Goal: Information Seeking & Learning: Learn about a topic

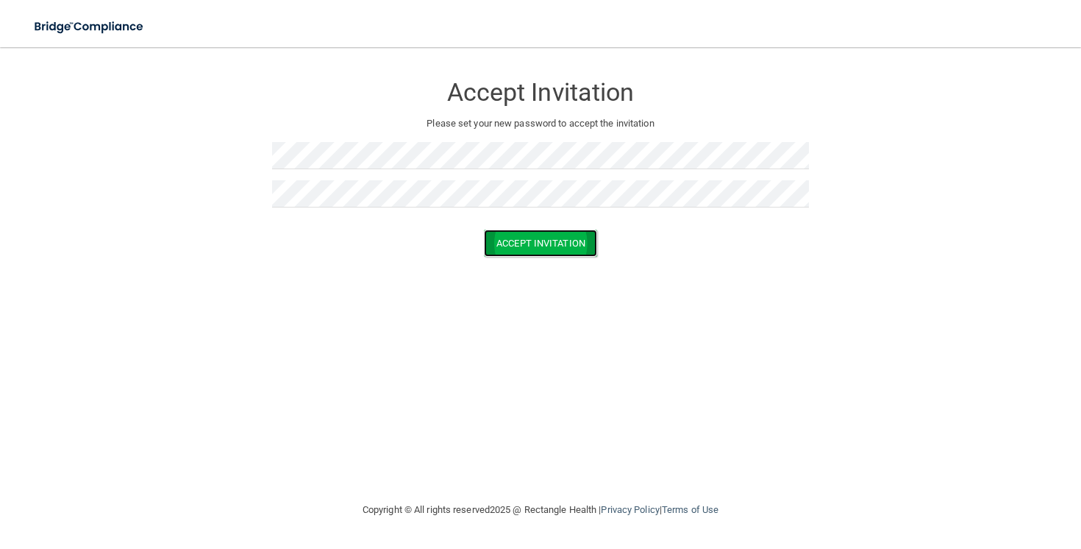
click at [542, 251] on button "Accept Invitation" at bounding box center [540, 242] width 113 height 27
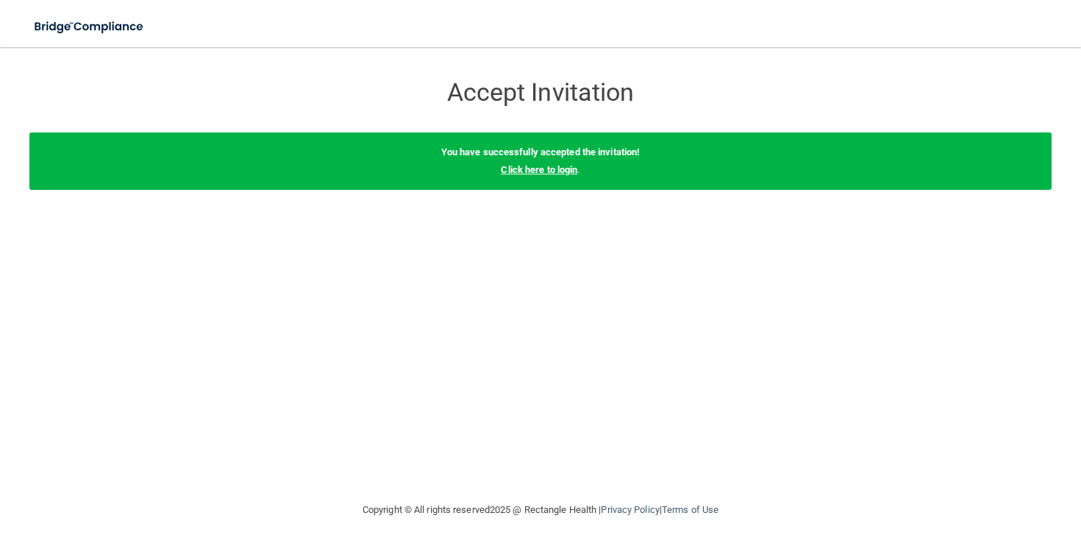
click at [552, 168] on link "Click here to login" at bounding box center [539, 169] width 76 height 11
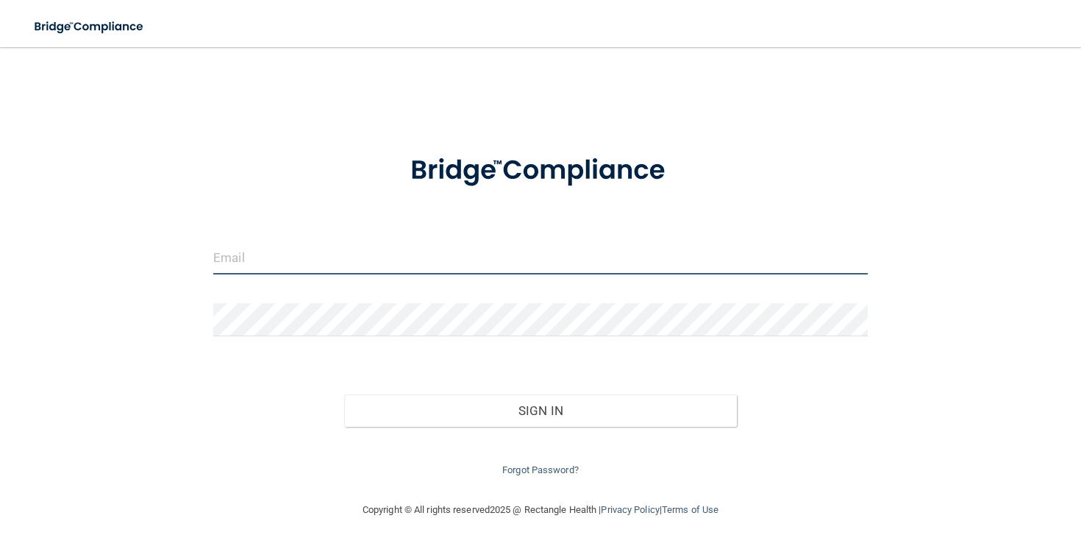
type input "[EMAIL_ADDRESS][DOMAIN_NAME]"
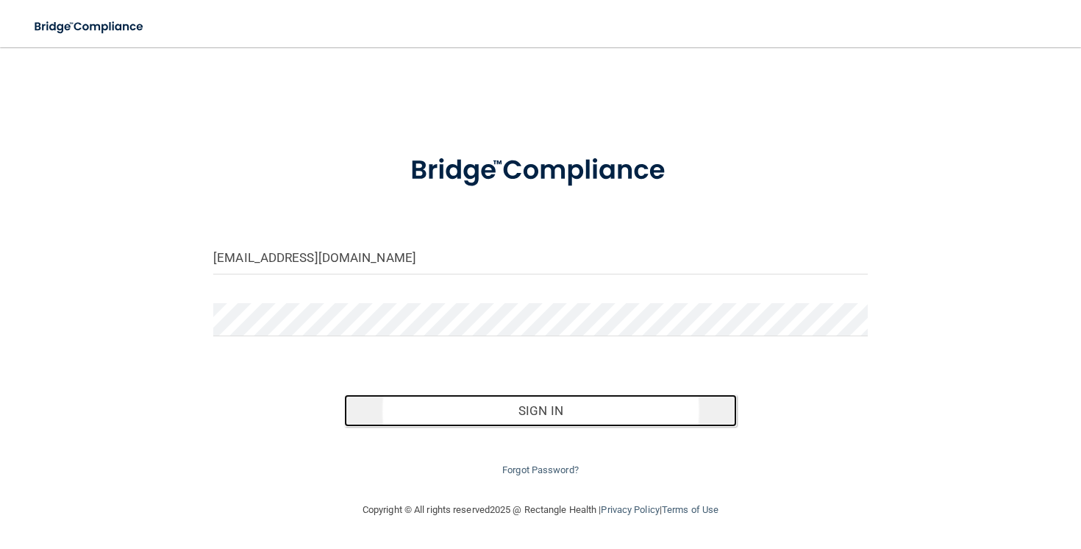
click at [532, 401] on button "Sign In" at bounding box center [540, 410] width 393 height 32
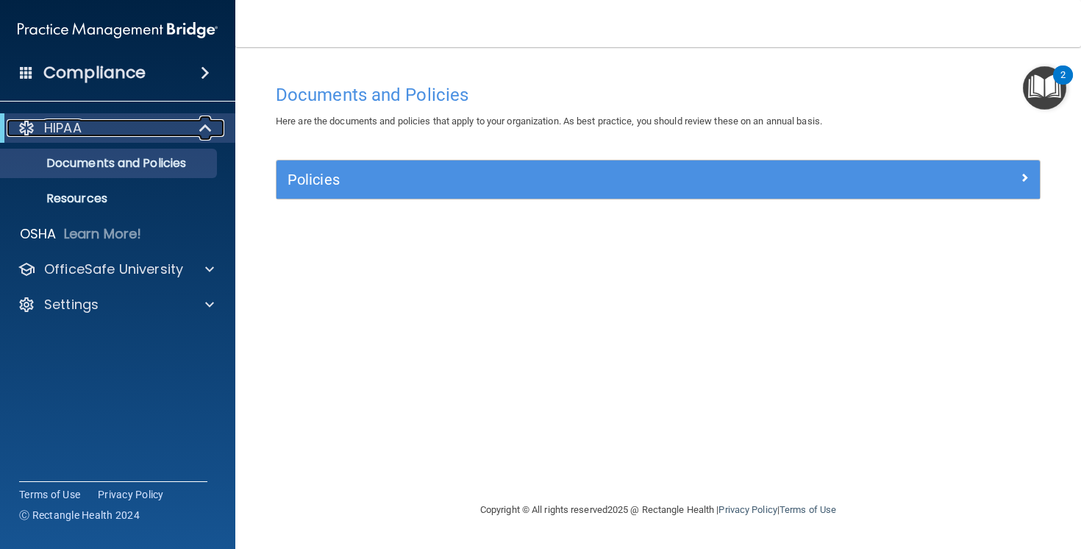
click at [70, 128] on p "HIPAA" at bounding box center [63, 128] width 38 height 18
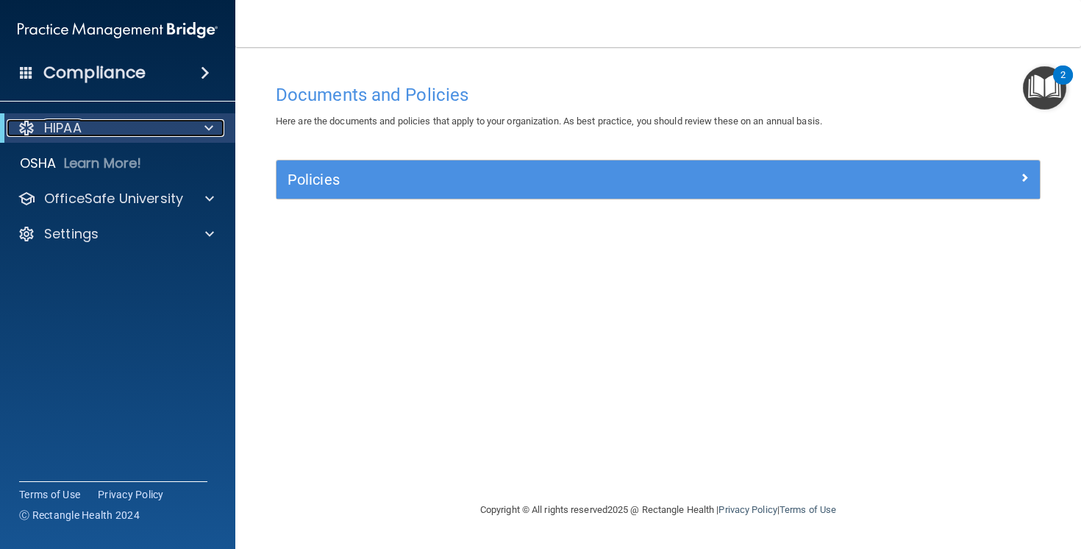
click at [152, 129] on div "HIPAA" at bounding box center [98, 128] width 182 height 18
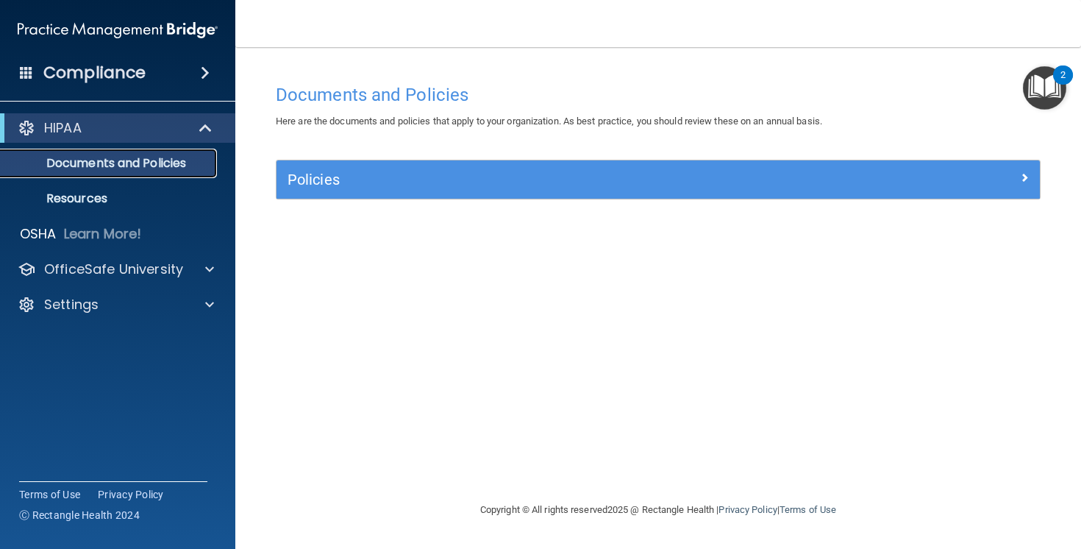
click at [120, 158] on p "Documents and Policies" at bounding box center [110, 163] width 201 height 15
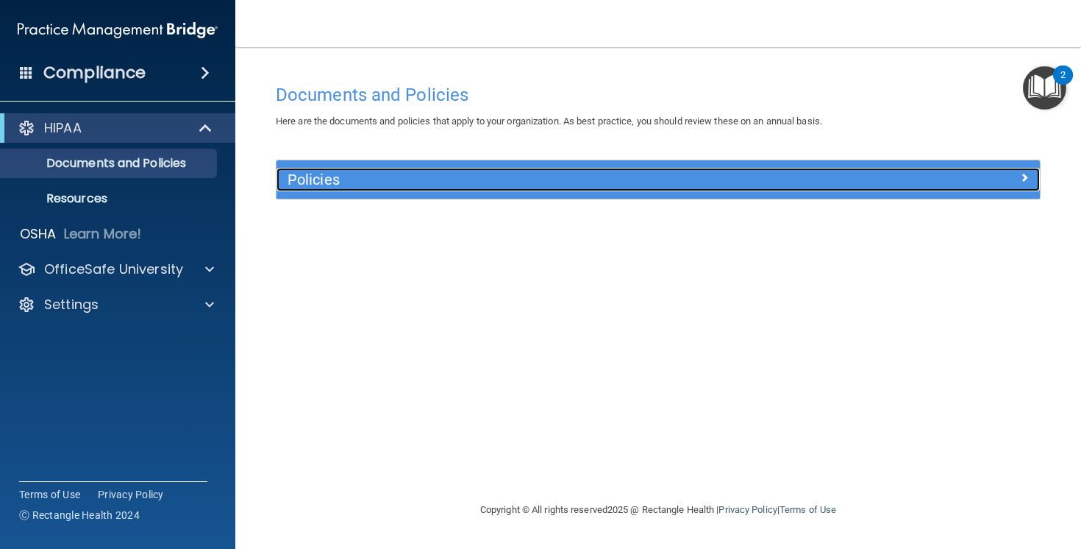
click at [319, 183] on h5 "Policies" at bounding box center [563, 179] width 551 height 16
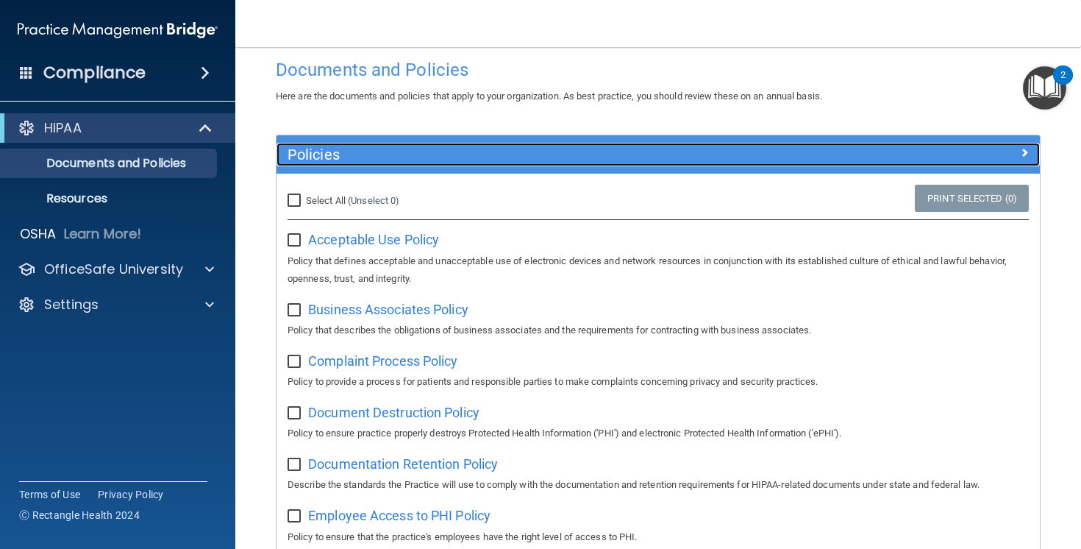
scroll to position [23, 0]
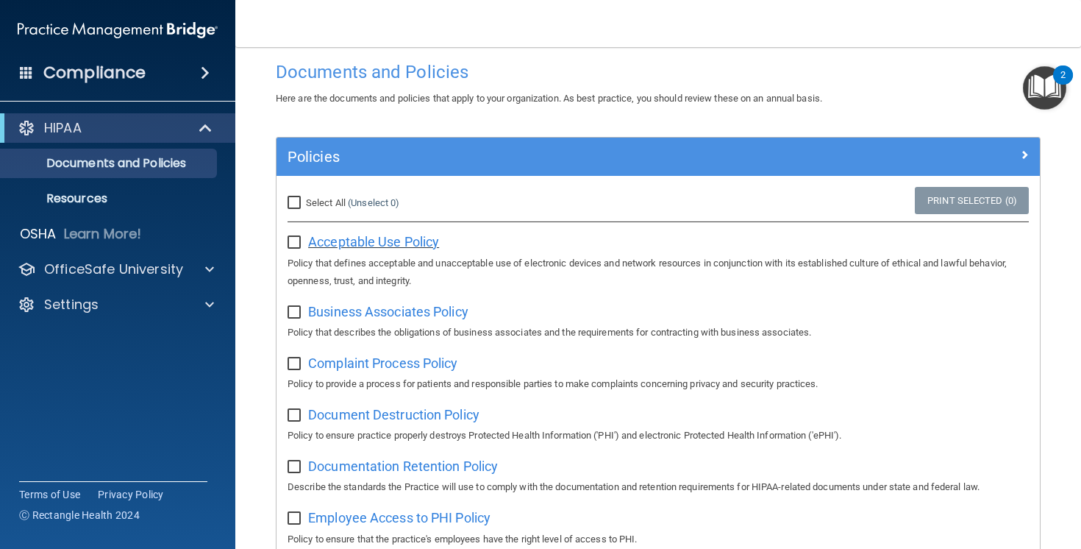
click at [388, 243] on span "Acceptable Use Policy" at bounding box center [373, 241] width 131 height 15
click at [293, 242] on input "checkbox" at bounding box center [296, 243] width 17 height 12
checkbox input "true"
click at [360, 315] on span "Business Associates Policy" at bounding box center [388, 311] width 160 height 15
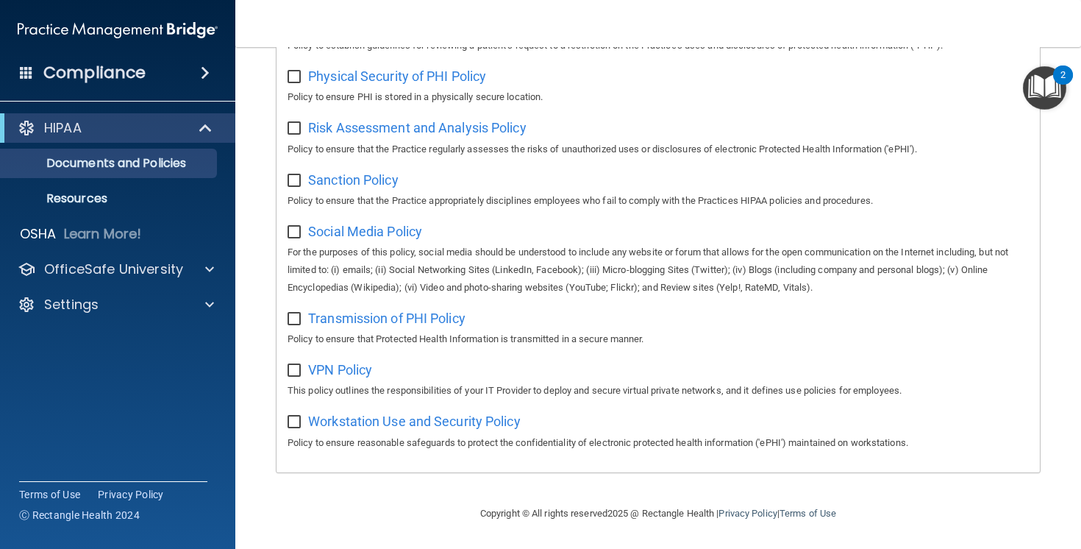
scroll to position [0, 0]
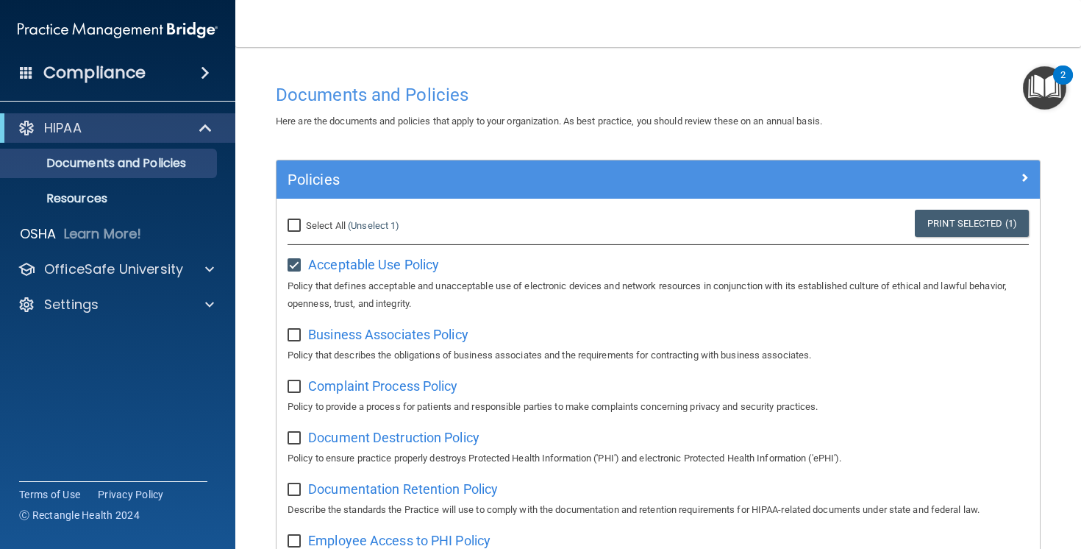
click at [301, 331] on input "checkbox" at bounding box center [296, 335] width 17 height 12
checkbox input "true"
click at [371, 388] on span "Complaint Process Policy" at bounding box center [382, 385] width 149 height 15
click at [300, 385] on input "checkbox" at bounding box center [296, 387] width 17 height 12
checkbox input "true"
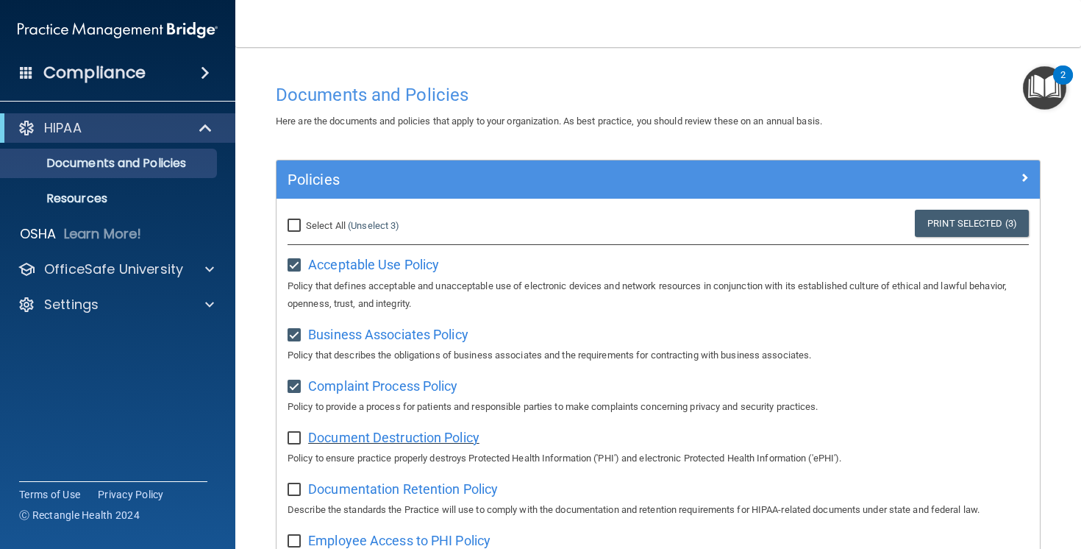
click at [365, 444] on span "Document Destruction Policy" at bounding box center [393, 436] width 171 height 15
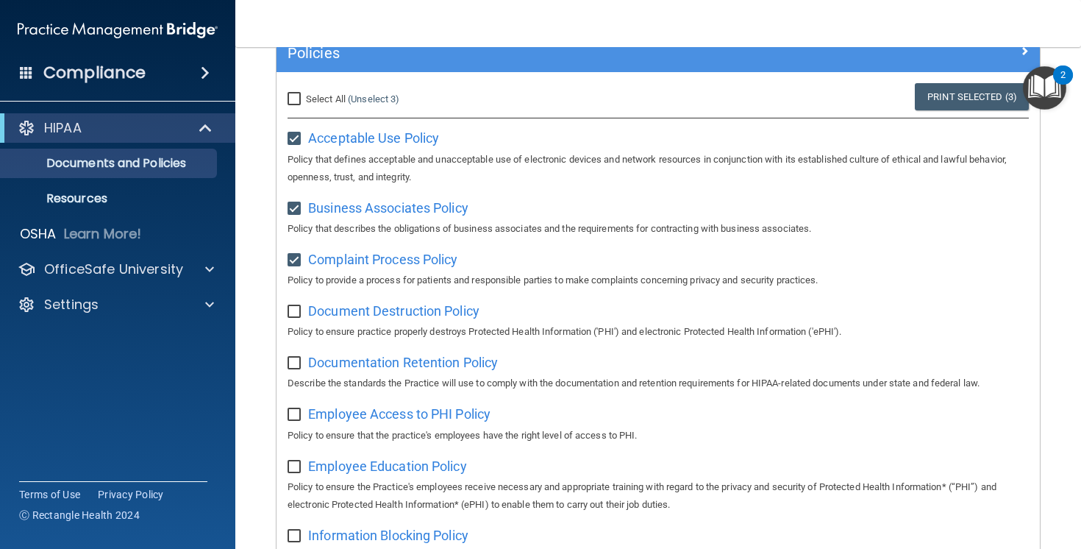
scroll to position [136, 0]
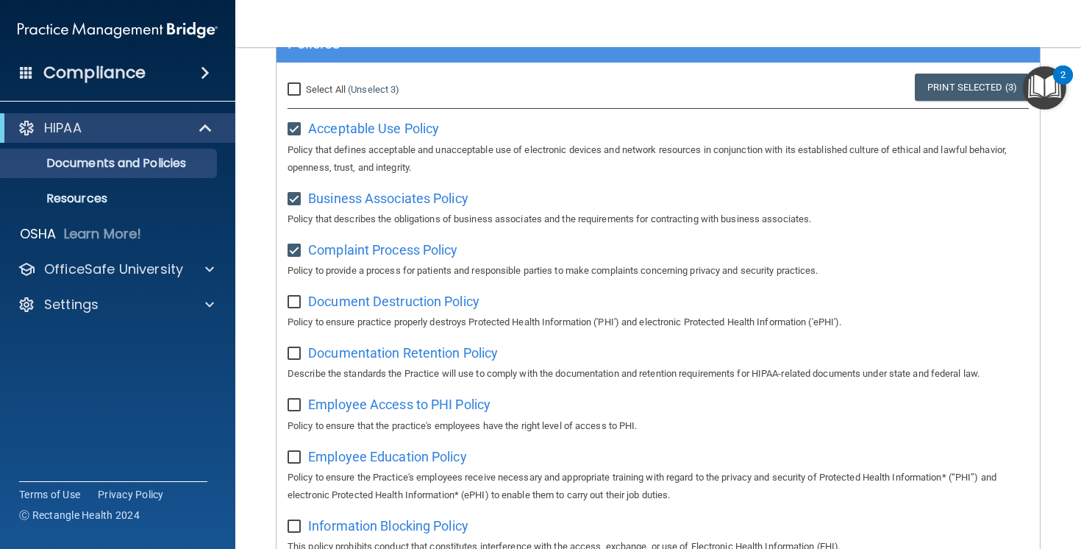
click at [298, 301] on input "checkbox" at bounding box center [296, 302] width 17 height 12
checkbox input "true"
click at [376, 357] on span "Documentation Retention Policy" at bounding box center [403, 352] width 190 height 15
click at [135, 198] on p "Resources" at bounding box center [110, 198] width 201 height 15
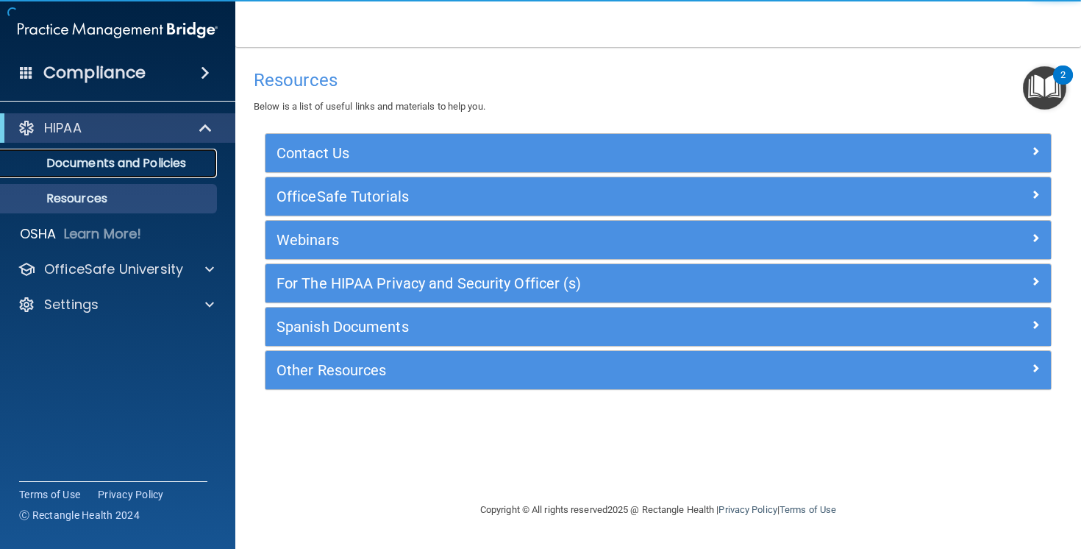
click at [111, 171] on link "Documents and Policies" at bounding box center [101, 163] width 232 height 29
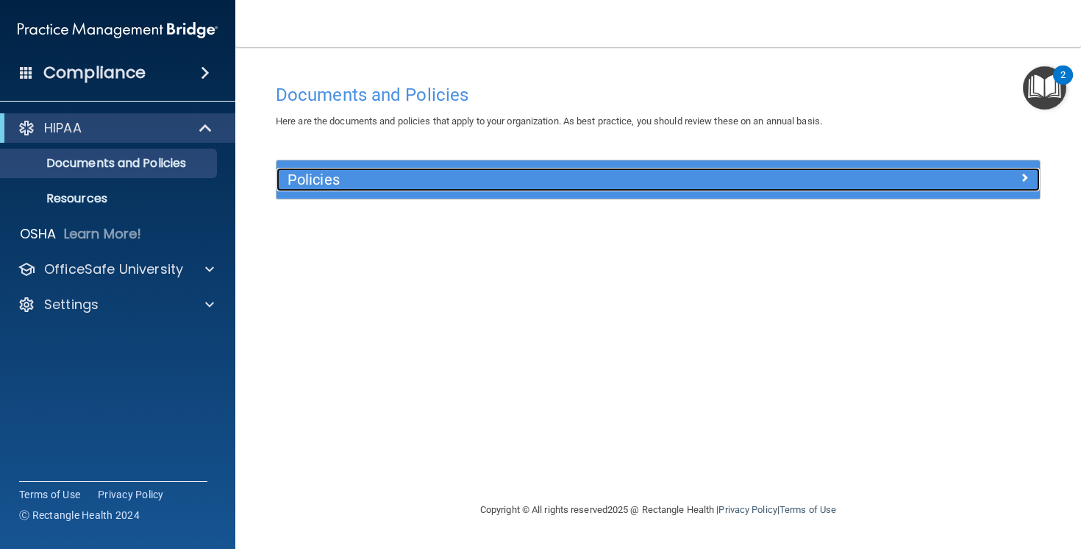
click at [372, 184] on h5 "Policies" at bounding box center [563, 179] width 551 height 16
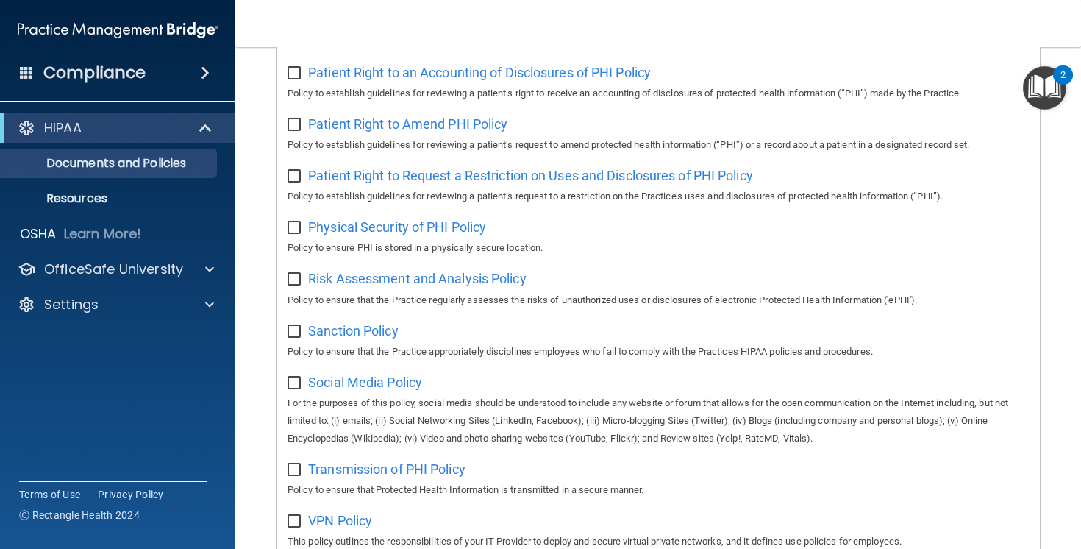
scroll to position [954, 0]
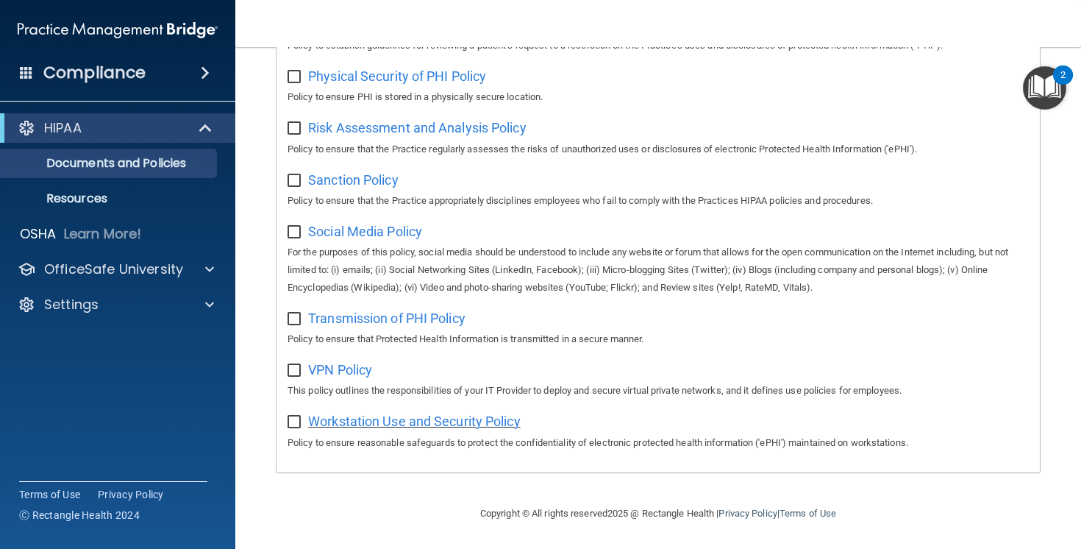
click at [468, 418] on span "Workstation Use and Security Policy" at bounding box center [414, 420] width 213 height 15
click at [382, 229] on span "Social Media Policy" at bounding box center [365, 231] width 114 height 15
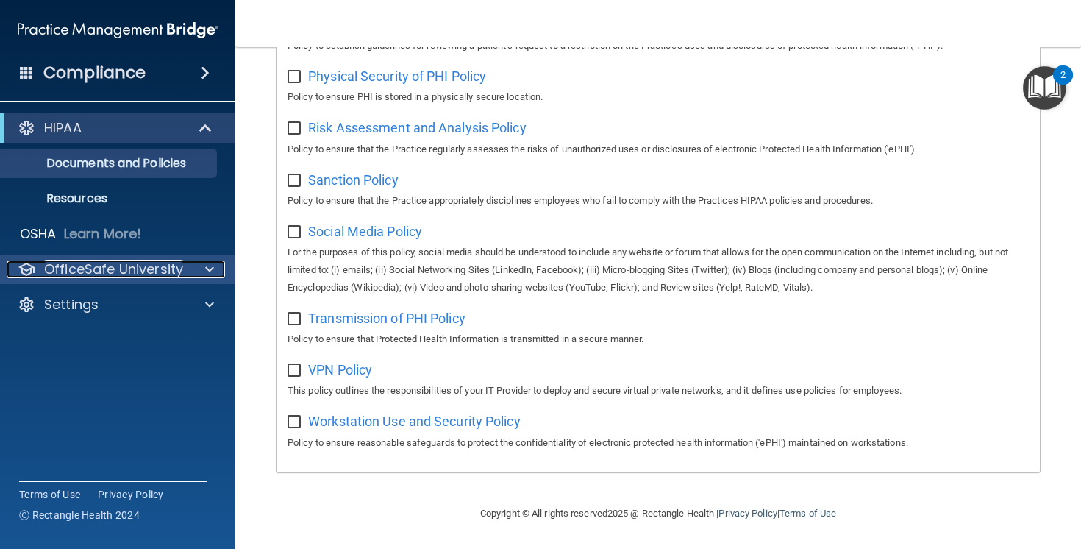
click at [160, 263] on p "OfficeSafe University" at bounding box center [113, 269] width 139 height 18
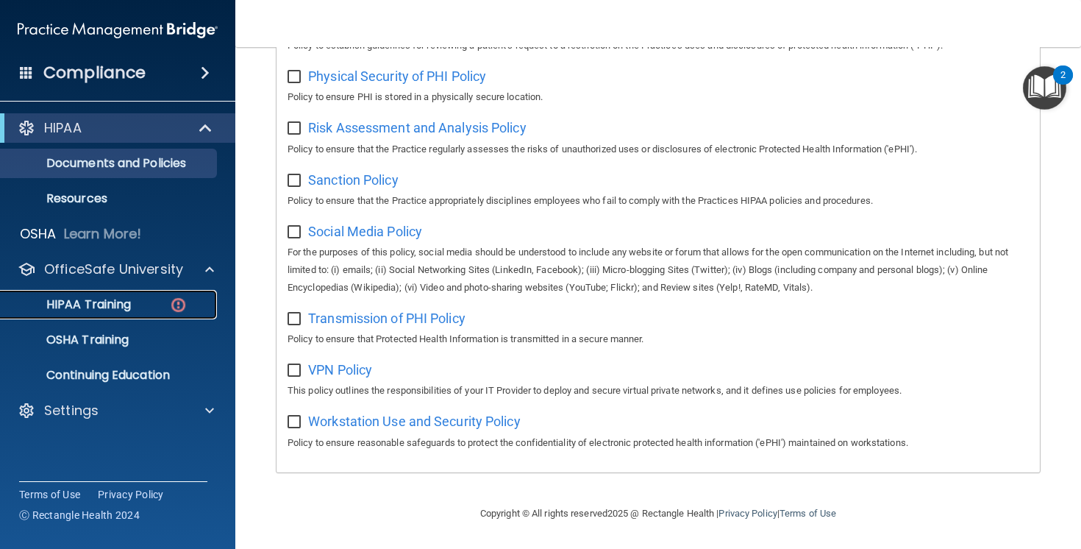
click at [146, 301] on div "HIPAA Training" at bounding box center [110, 304] width 201 height 15
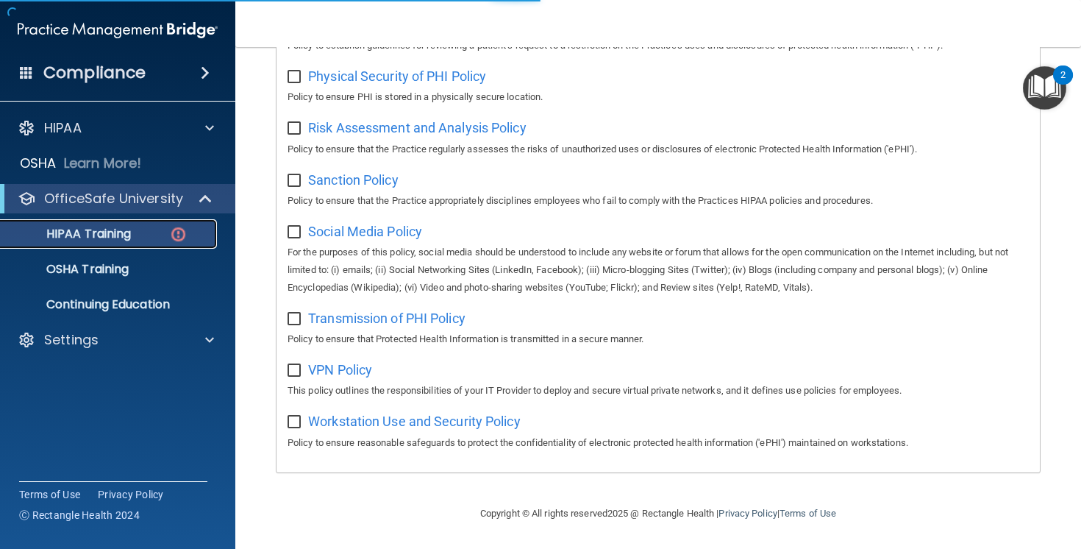
scroll to position [505, 0]
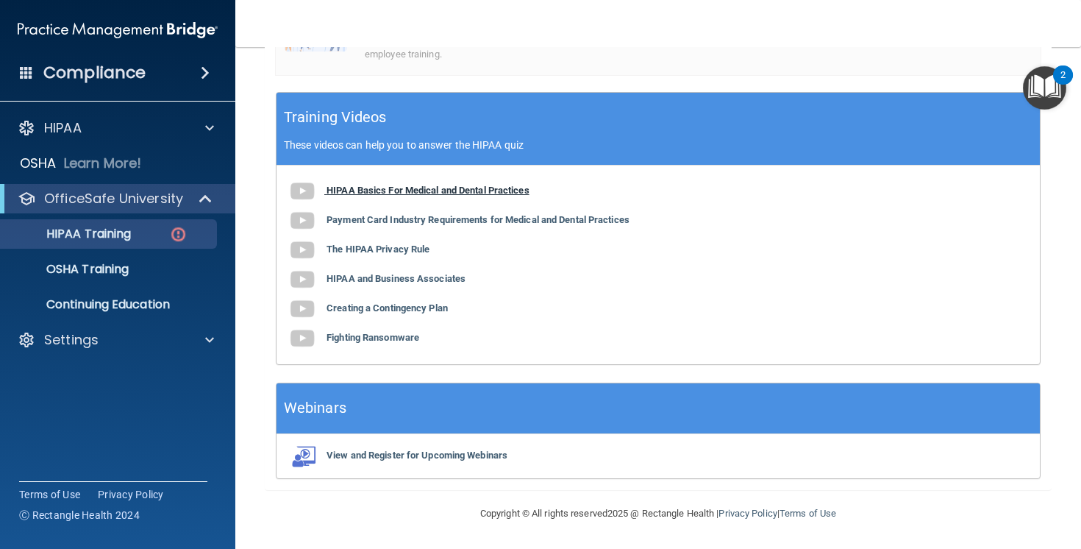
click at [429, 186] on b "HIPAA Basics For Medical and Dental Practices" at bounding box center [427, 190] width 203 height 11
click at [381, 223] on b "Payment Card Industry Requirements for Medical and Dental Practices" at bounding box center [477, 219] width 303 height 11
click at [400, 250] on b "The HIPAA Privacy Rule" at bounding box center [377, 248] width 103 height 11
click at [380, 277] on b "HIPAA and Business Associates" at bounding box center [395, 278] width 139 height 11
click at [419, 307] on b "Creating a Contingency Plan" at bounding box center [386, 307] width 121 height 11
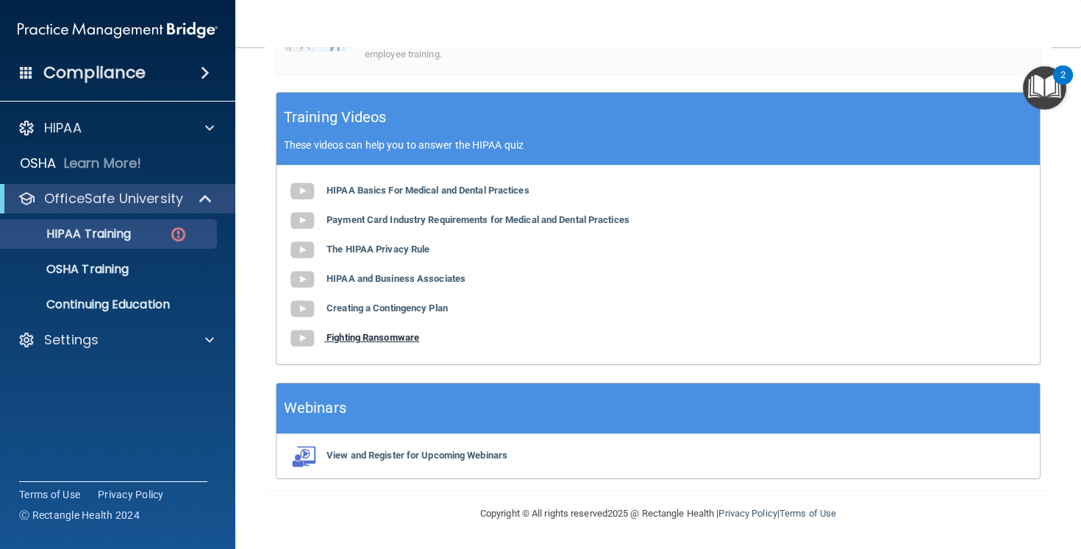
click at [394, 335] on b "Fighting Ransomware" at bounding box center [372, 337] width 93 height 11
click at [164, 308] on p "Continuing Education" at bounding box center [110, 304] width 201 height 15
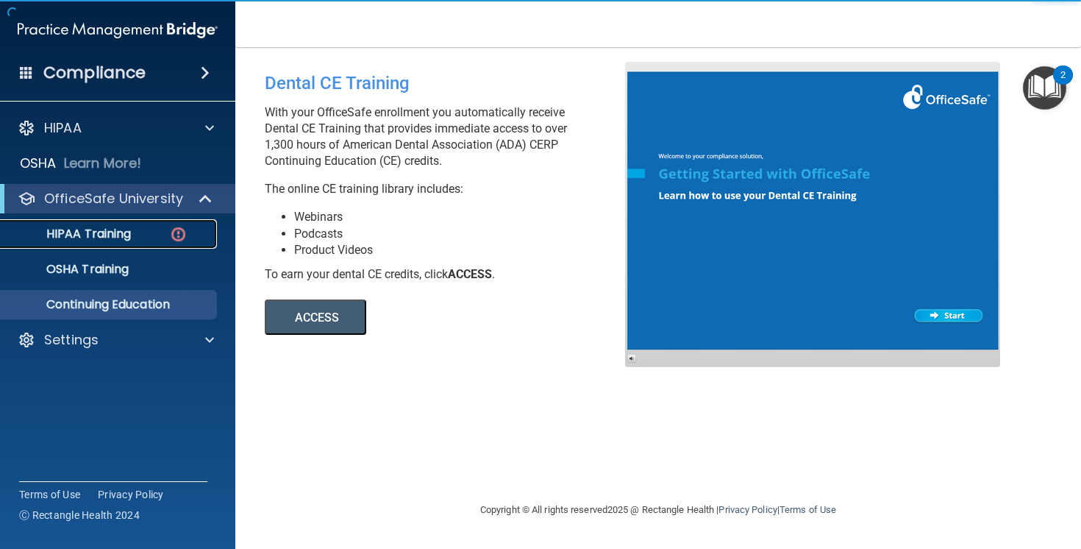
click at [129, 231] on p "HIPAA Training" at bounding box center [70, 233] width 121 height 15
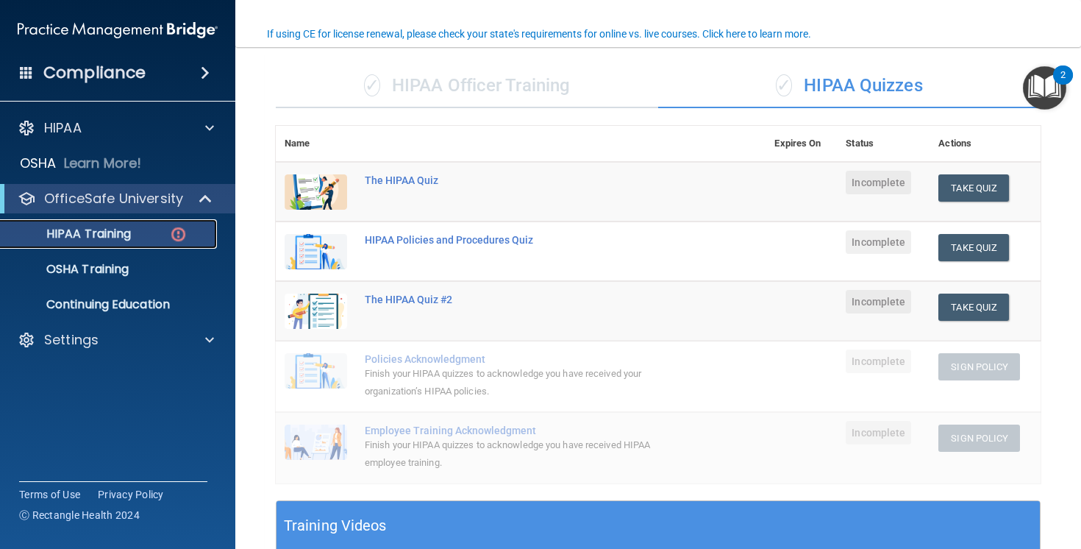
scroll to position [116, 0]
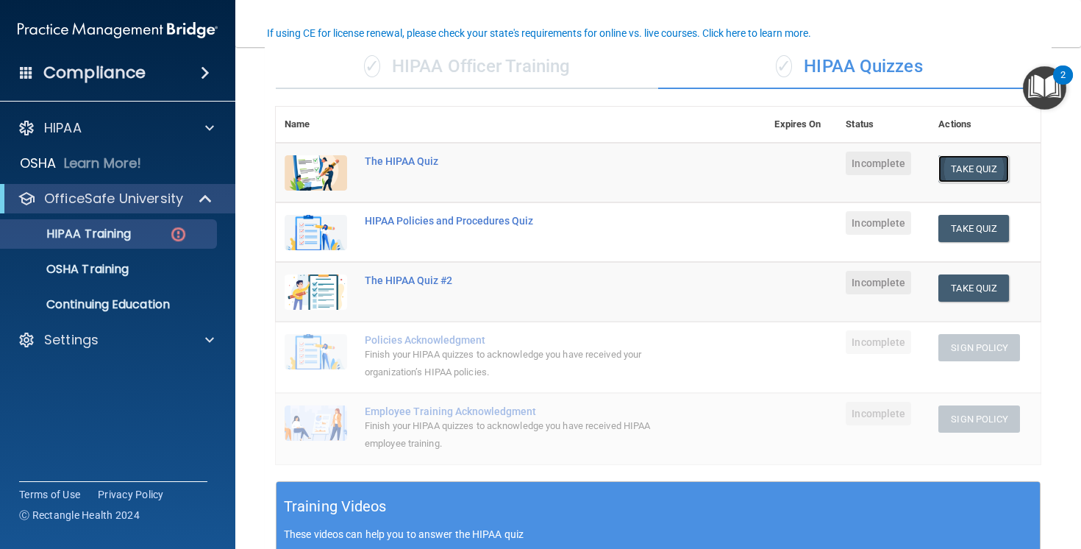
click at [956, 170] on button "Take Quiz" at bounding box center [973, 168] width 71 height 27
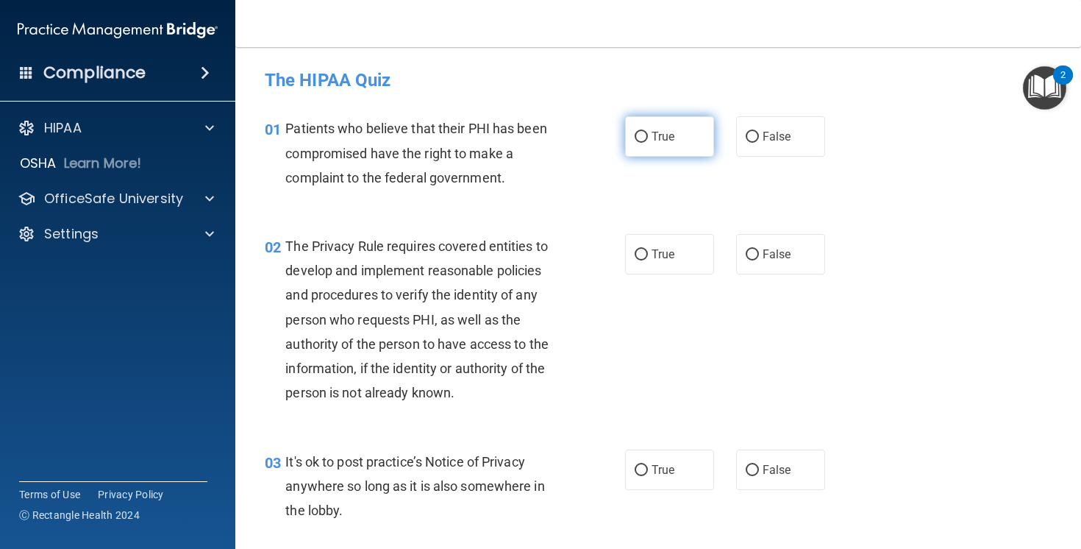
click at [651, 124] on label "True" at bounding box center [669, 136] width 89 height 40
click at [648, 132] on input "True" at bounding box center [641, 137] width 13 height 11
radio input "true"
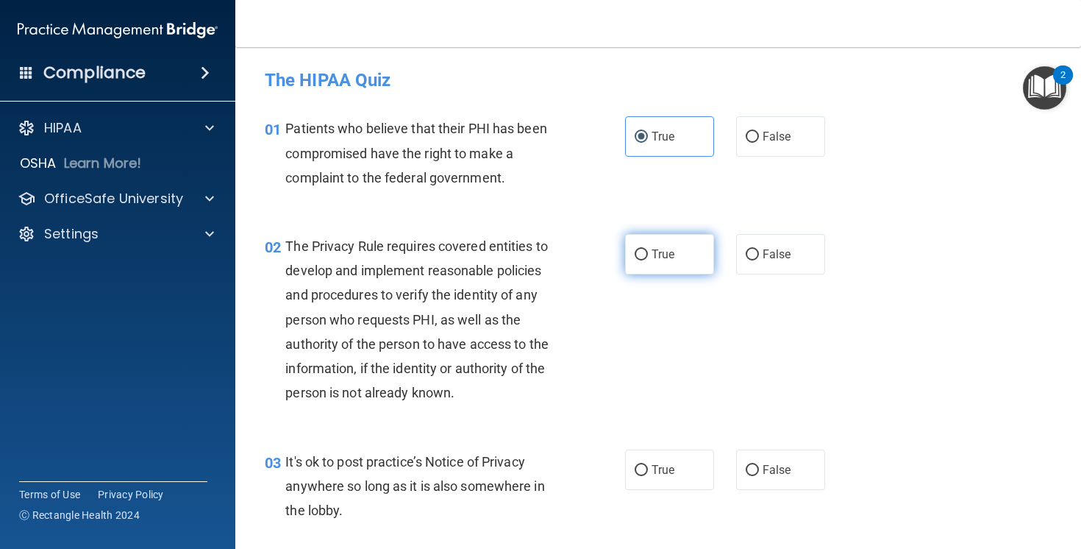
click at [678, 257] on label "True" at bounding box center [669, 254] width 89 height 40
click at [648, 257] on input "True" at bounding box center [641, 254] width 13 height 11
radio input "true"
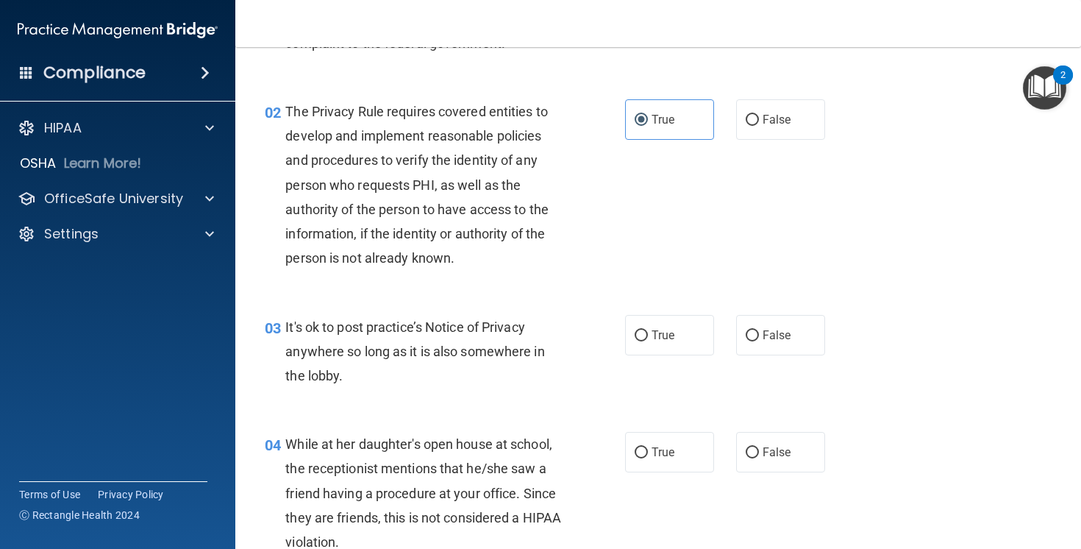
scroll to position [143, 0]
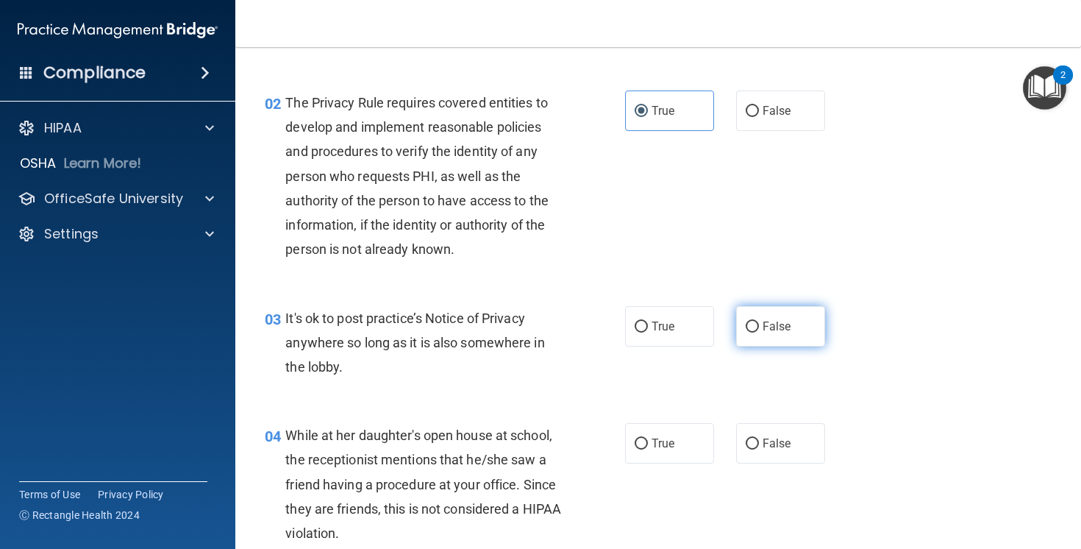
click at [746, 330] on input "False" at bounding box center [752, 326] width 13 height 11
radio input "true"
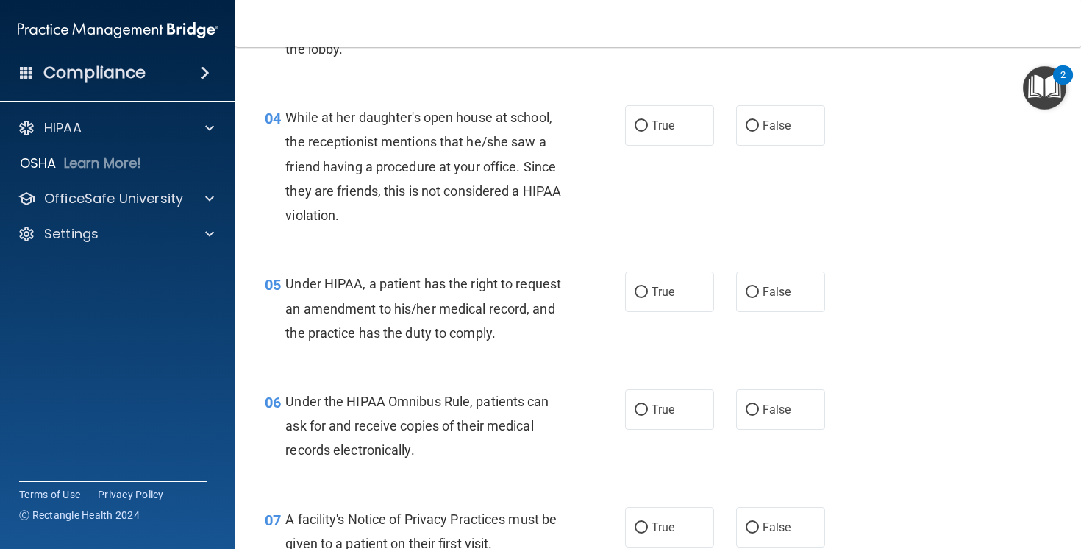
scroll to position [461, 0]
click at [763, 122] on span "False" at bounding box center [777, 125] width 29 height 14
click at [759, 122] on input "False" at bounding box center [752, 126] width 13 height 11
radio input "true"
click at [657, 299] on label "True" at bounding box center [669, 291] width 89 height 40
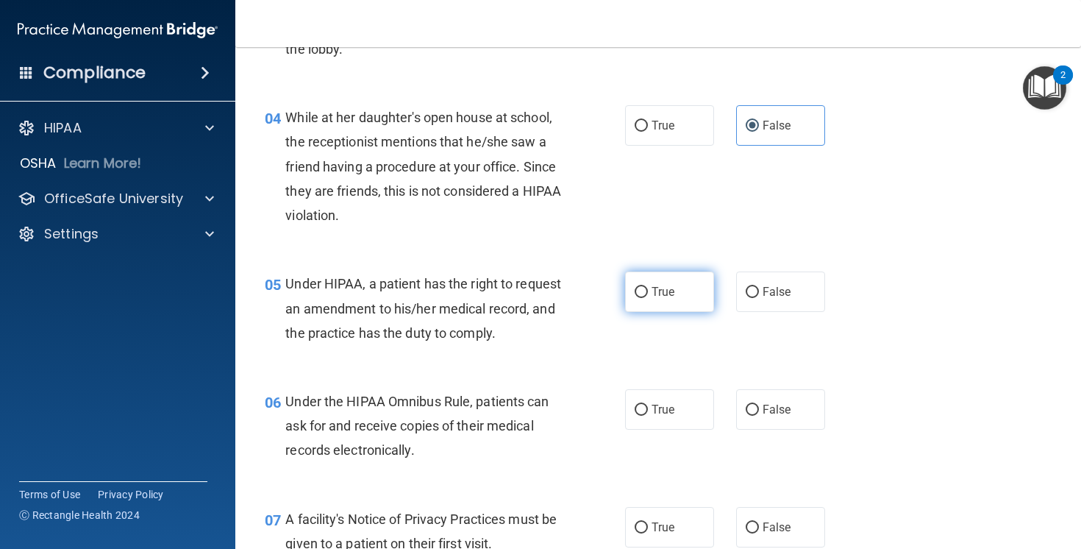
click at [648, 298] on input "True" at bounding box center [641, 292] width 13 height 11
radio input "true"
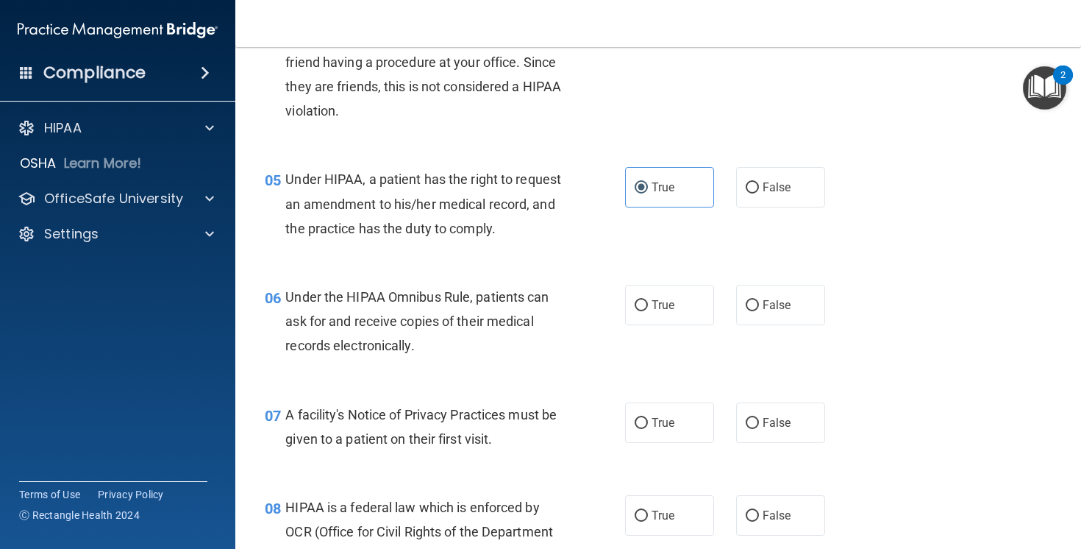
scroll to position [592, 0]
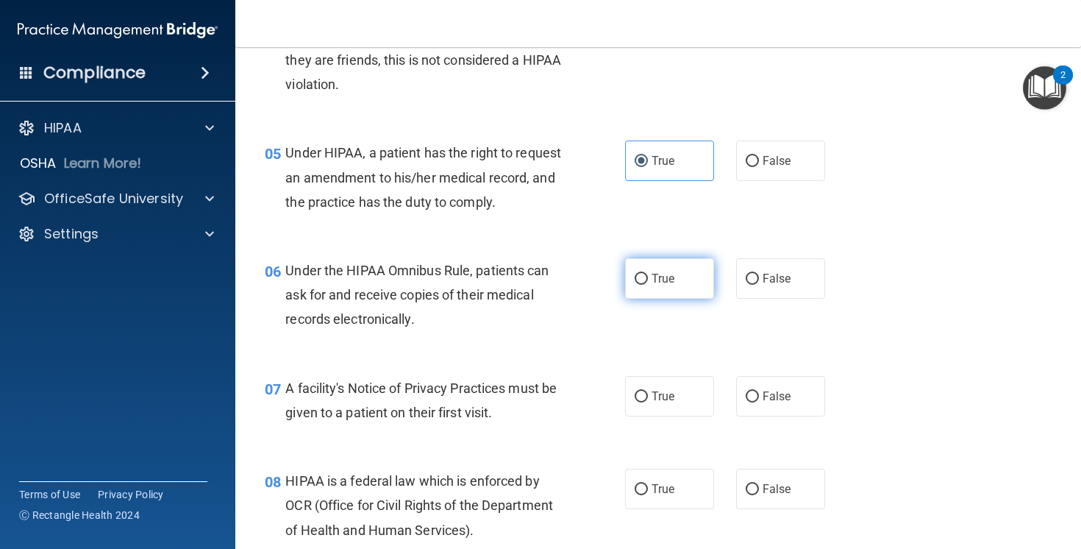
click at [651, 285] on span "True" at bounding box center [662, 278] width 23 height 14
click at [647, 285] on input "True" at bounding box center [641, 279] width 13 height 11
radio input "true"
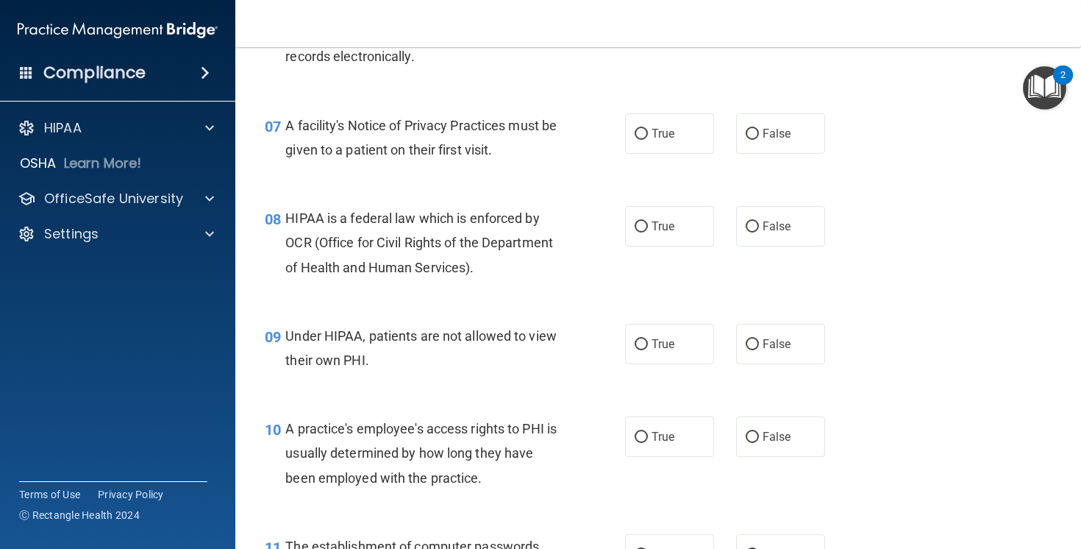
scroll to position [856, 0]
click at [689, 152] on label "True" at bounding box center [669, 132] width 89 height 40
click at [648, 138] on input "True" at bounding box center [641, 132] width 13 height 11
radio input "true"
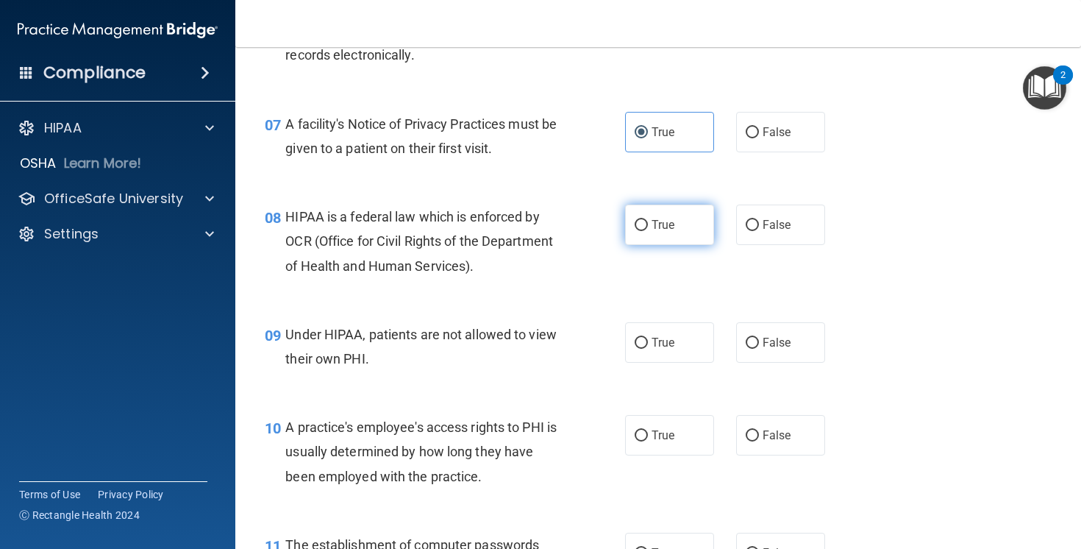
click at [665, 232] on span "True" at bounding box center [662, 225] width 23 height 14
click at [648, 231] on input "True" at bounding box center [641, 225] width 13 height 11
radio input "true"
click at [795, 363] on label "False" at bounding box center [780, 342] width 89 height 40
click at [759, 349] on input "False" at bounding box center [752, 343] width 13 height 11
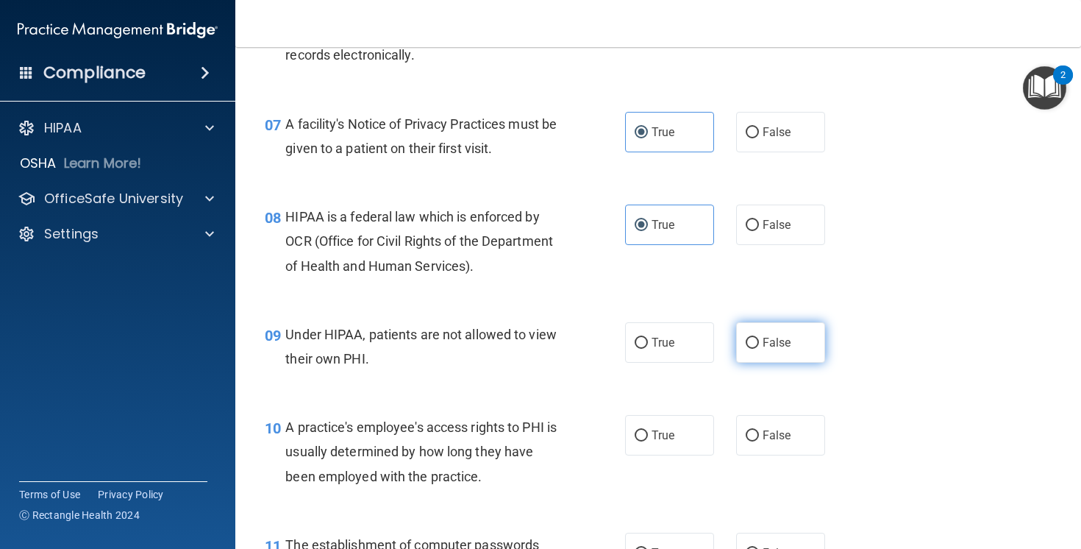
radio input "true"
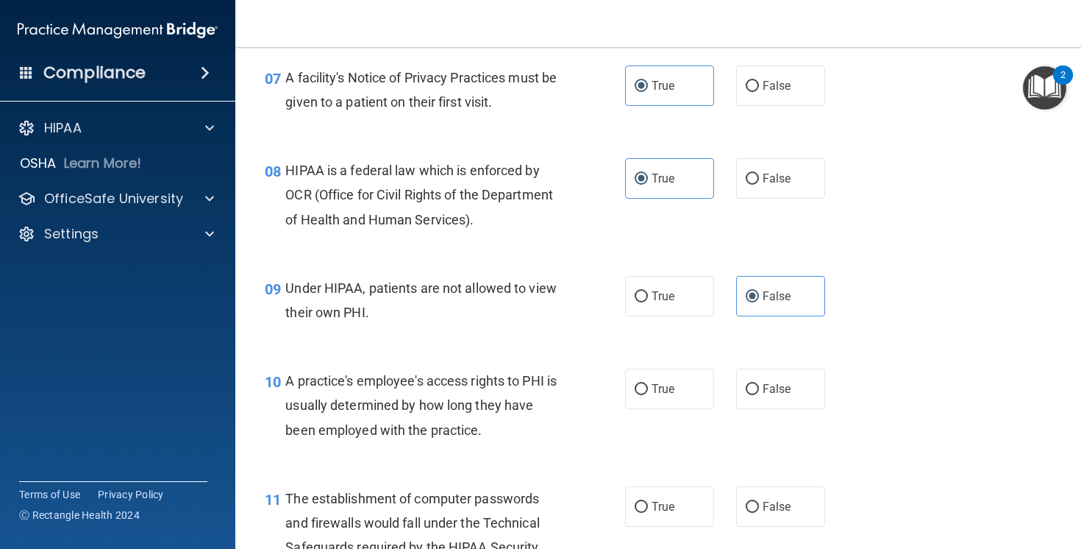
scroll to position [915, 0]
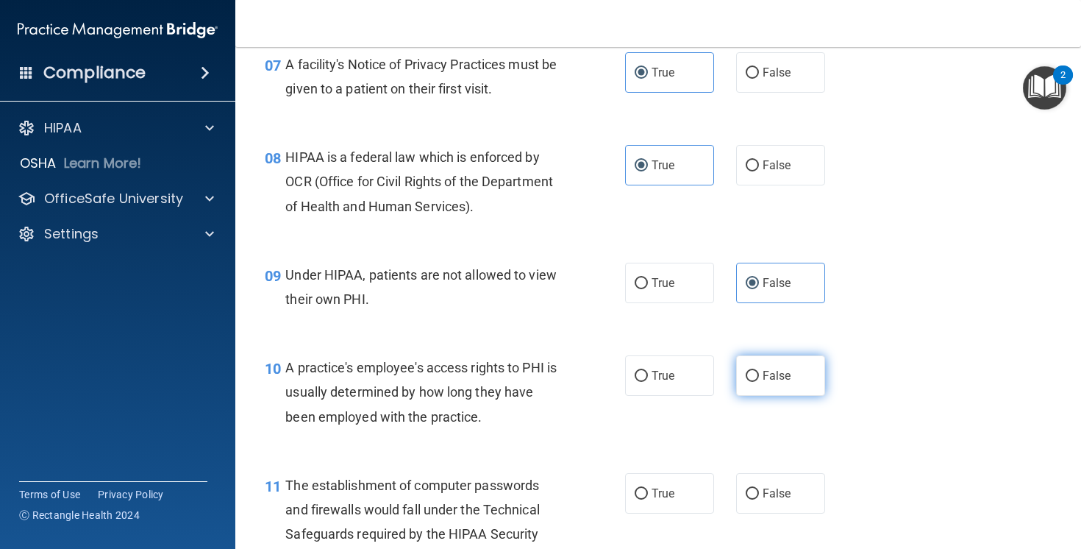
click at [757, 396] on label "False" at bounding box center [780, 375] width 89 height 40
click at [757, 382] on input "False" at bounding box center [752, 376] width 13 height 11
radio input "true"
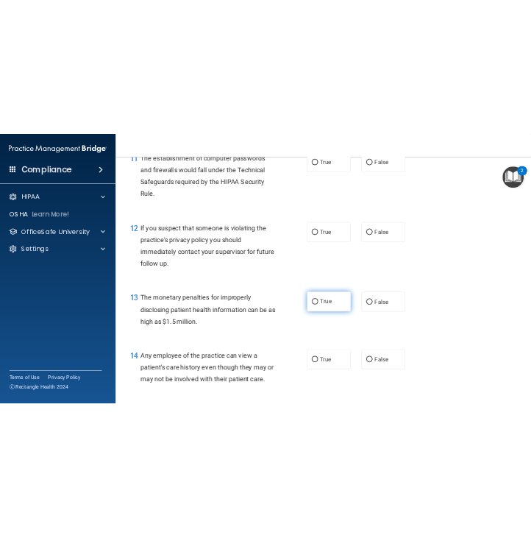
scroll to position [1357, 0]
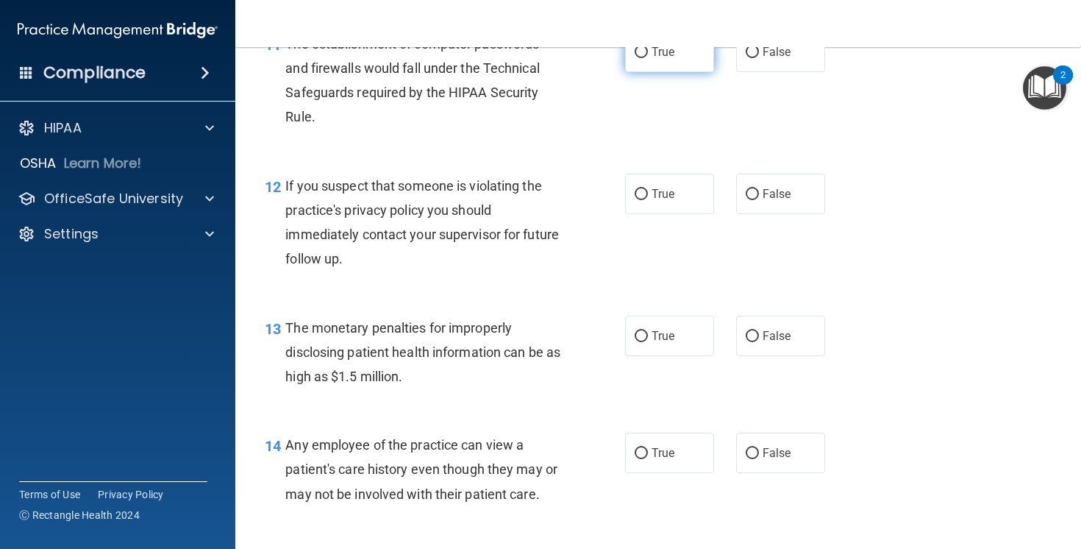
click at [656, 59] on span "True" at bounding box center [662, 52] width 23 height 14
click at [648, 58] on input "True" at bounding box center [641, 52] width 13 height 11
radio input "true"
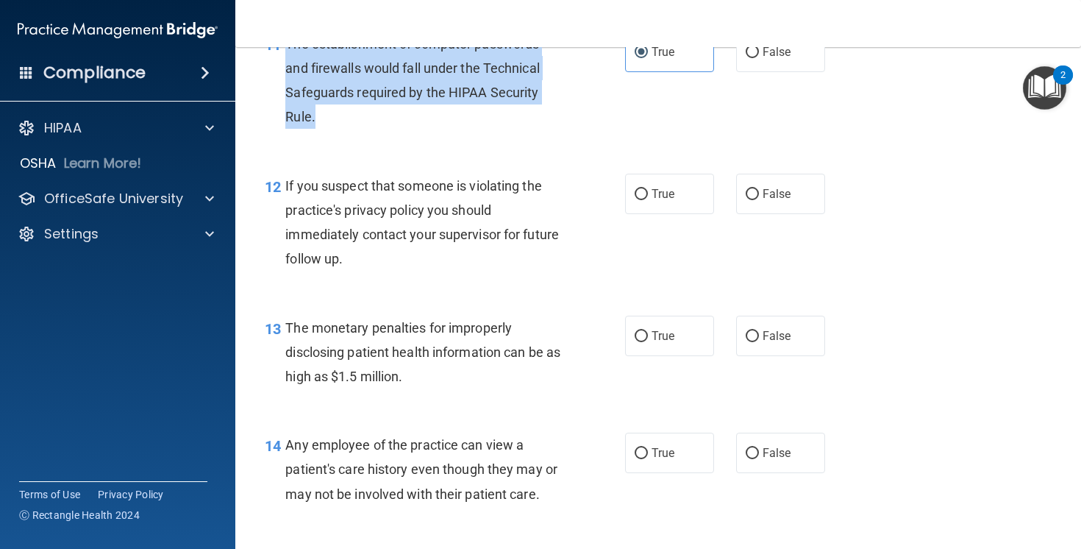
drag, startPoint x: 288, startPoint y: 63, endPoint x: 328, endPoint y: 135, distance: 81.6
click at [328, 129] on div "The establishment of computer passwords and firewalls would fall under the Tech…" at bounding box center [428, 81] width 287 height 98
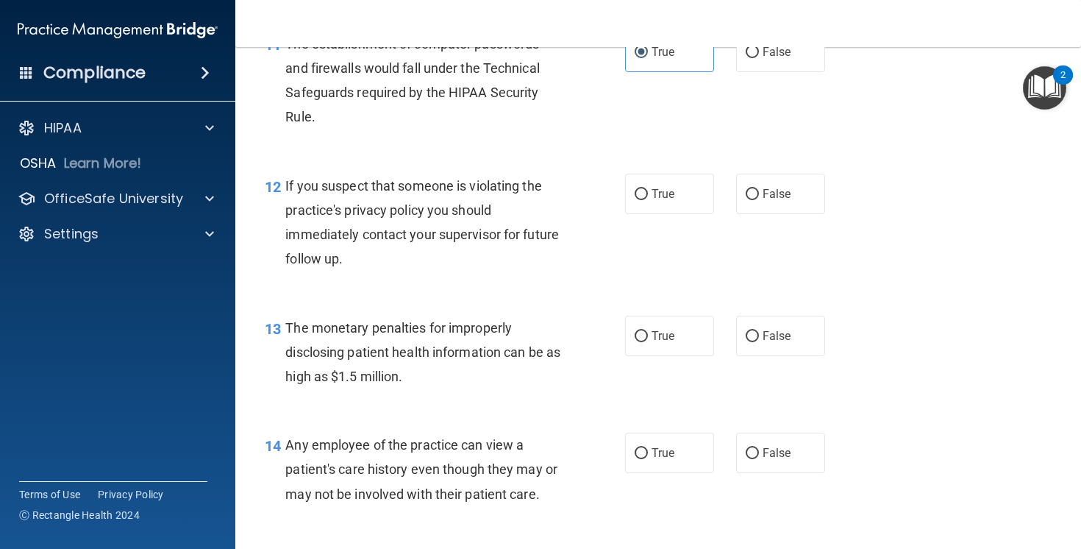
click at [512, 155] on div "11 The establishment of computer passwords and firewalls would fall under the T…" at bounding box center [658, 84] width 809 height 142
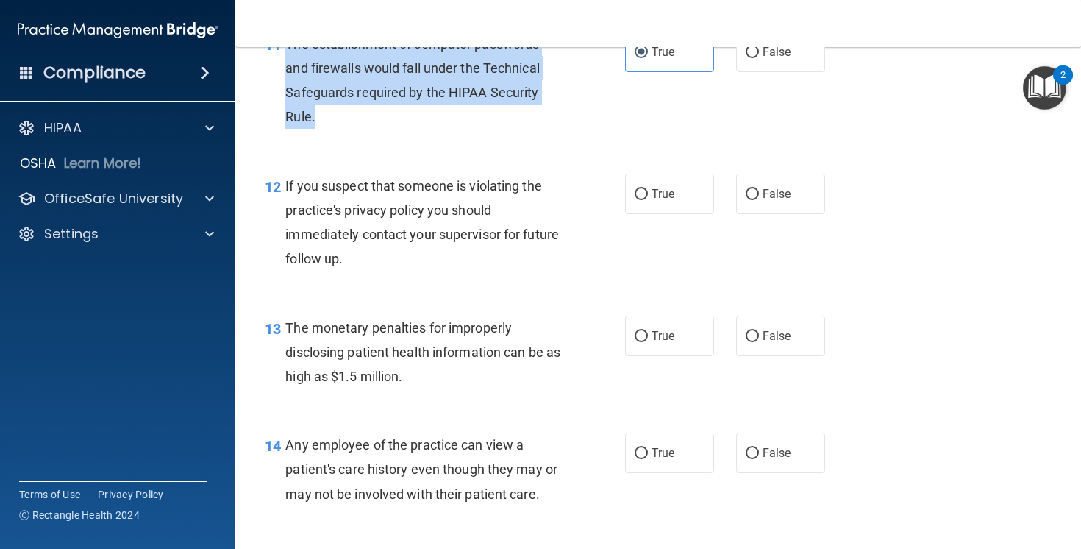
drag, startPoint x: 372, startPoint y: 132, endPoint x: 288, endPoint y: 68, distance: 106.0
click at [288, 68] on div "The establishment of computer passwords and firewalls would fall under the Tech…" at bounding box center [428, 81] width 287 height 98
copy span "The establishment of computer passwords and firewalls would fall under the Tech…"
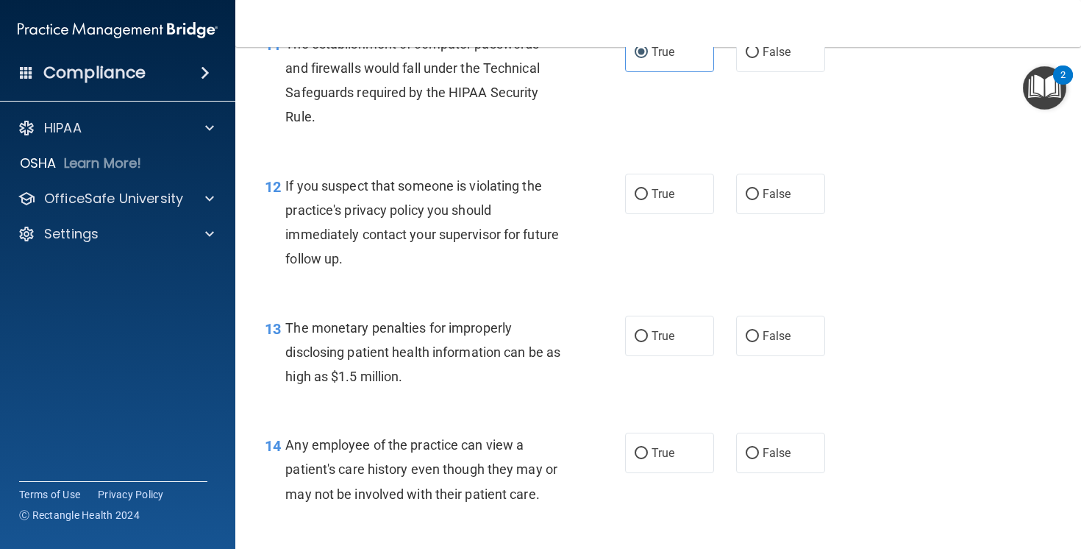
click at [516, 271] on div "If you suspect that someone is violating the practice's privacy policy you shou…" at bounding box center [428, 223] width 287 height 98
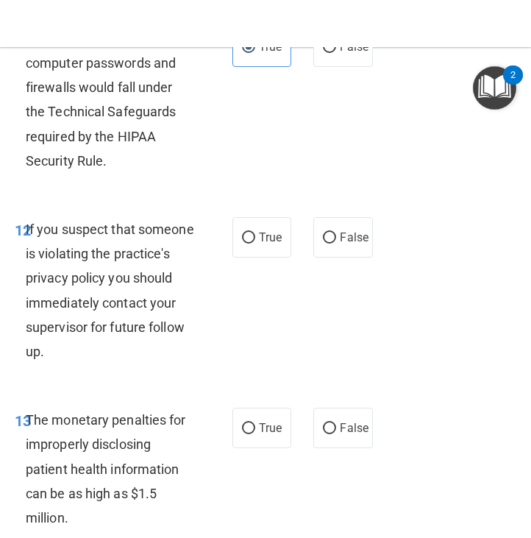
scroll to position [1931, 0]
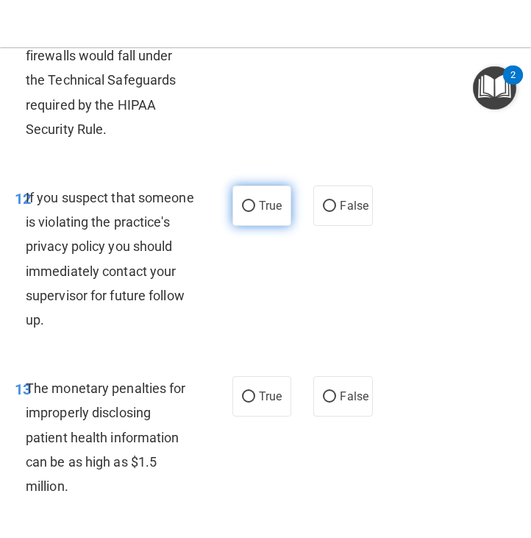
click at [246, 226] on label "True" at bounding box center [261, 205] width 59 height 40
click at [246, 212] on input "True" at bounding box center [248, 206] width 13 height 11
radio input "true"
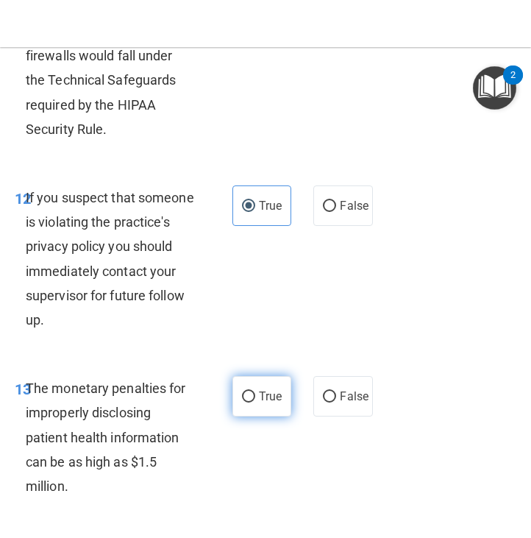
click at [270, 416] on label "True" at bounding box center [261, 396] width 59 height 40
click at [255, 402] on input "True" at bounding box center [248, 396] width 13 height 11
radio input "true"
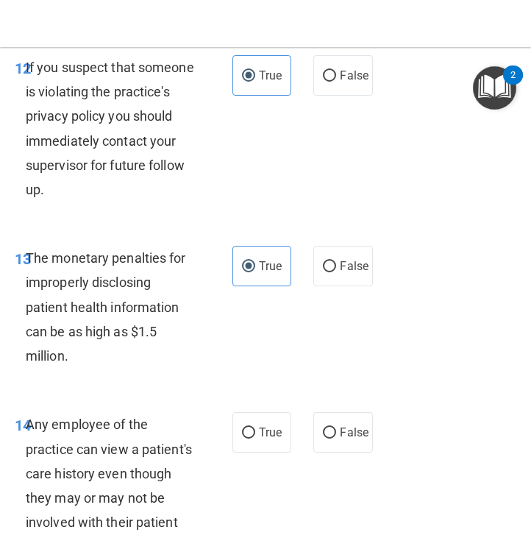
scroll to position [2228, 0]
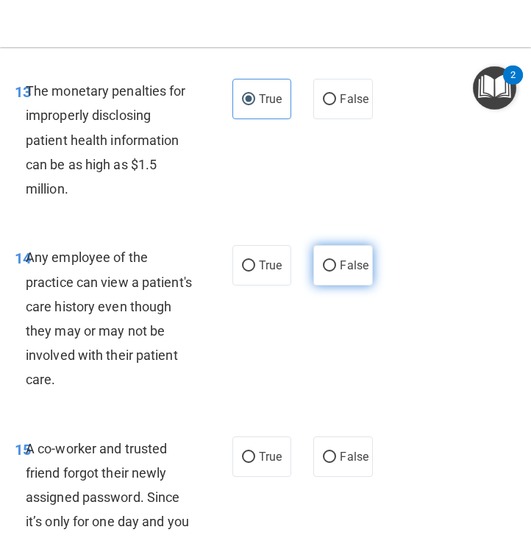
click at [342, 272] on span "False" at bounding box center [354, 265] width 29 height 14
click at [336, 271] on input "False" at bounding box center [329, 265] width 13 height 11
radio input "true"
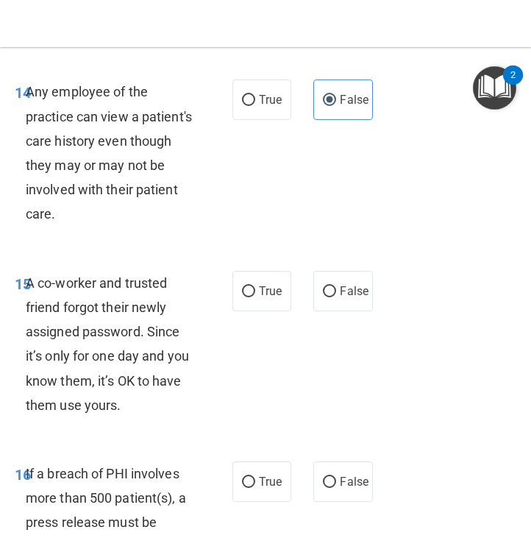
scroll to position [2393, 0]
click at [331, 311] on label "False" at bounding box center [342, 291] width 59 height 40
click at [331, 297] on input "False" at bounding box center [329, 291] width 13 height 11
radio input "true"
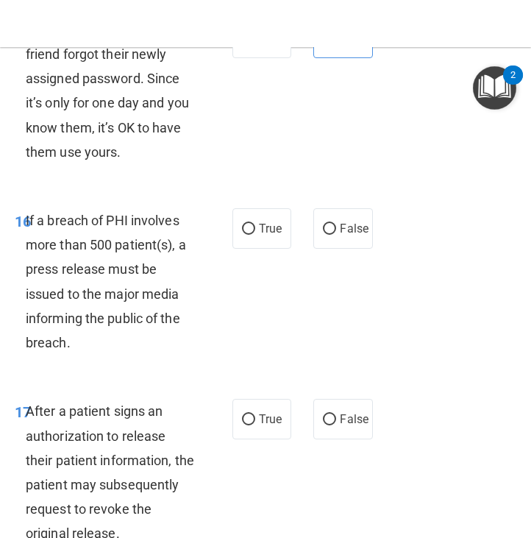
scroll to position [2649, 0]
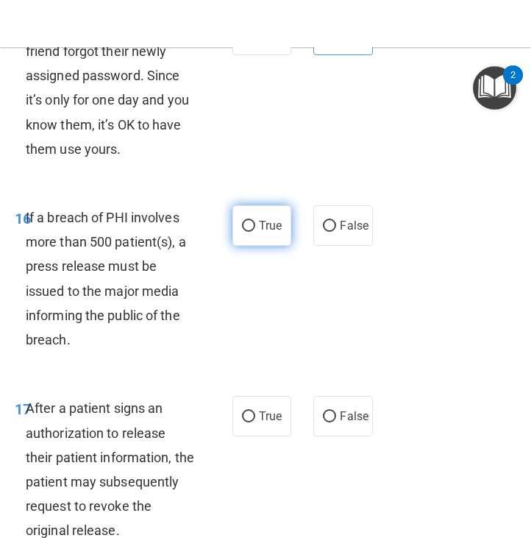
click at [259, 232] on span "True" at bounding box center [270, 225] width 23 height 14
click at [255, 232] on input "True" at bounding box center [248, 226] width 13 height 11
radio input "true"
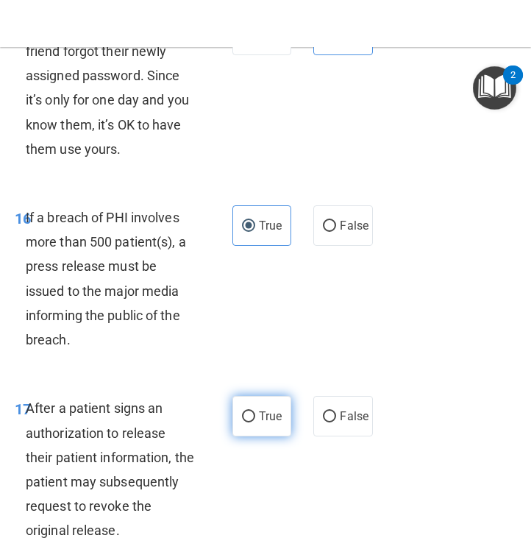
click at [250, 436] on label "True" at bounding box center [261, 416] width 59 height 40
click at [250, 422] on input "True" at bounding box center [248, 416] width 13 height 11
radio input "true"
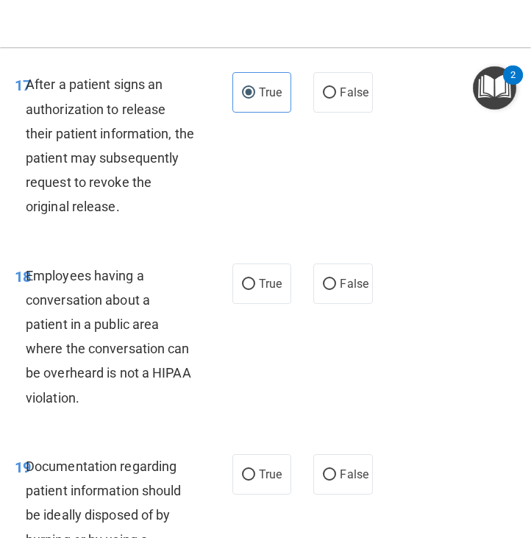
scroll to position [2973, 0]
click at [342, 290] on span "False" at bounding box center [354, 283] width 29 height 14
click at [336, 290] on input "False" at bounding box center [329, 284] width 13 height 11
radio input "true"
click at [259, 481] on span "True" at bounding box center [270, 474] width 23 height 14
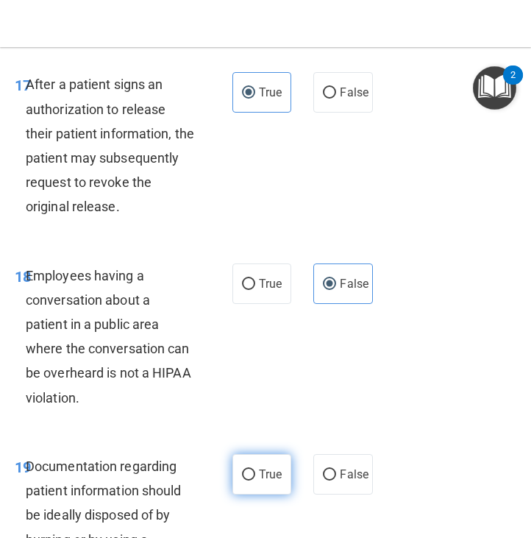
click at [255, 480] on input "True" at bounding box center [248, 474] width 13 height 11
radio input "true"
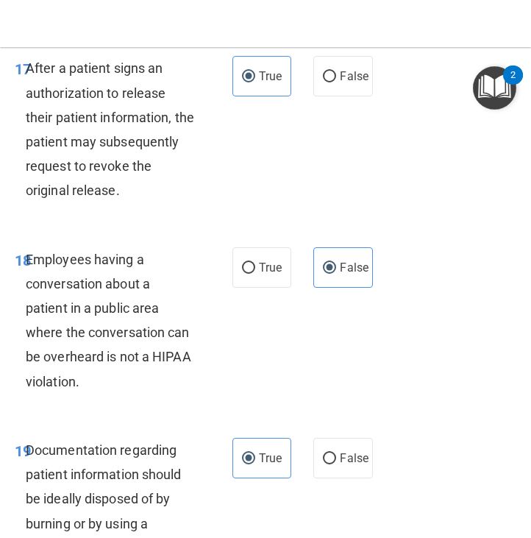
scroll to position [3154, 0]
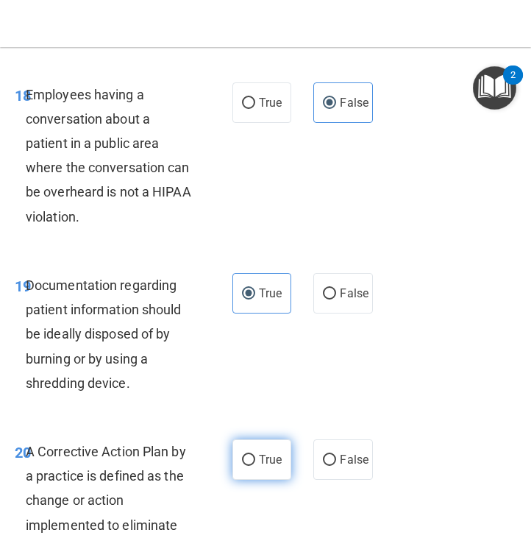
click at [260, 466] on span "True" at bounding box center [270, 459] width 23 height 14
click at [255, 465] on input "True" at bounding box center [248, 459] width 13 height 11
radio input "true"
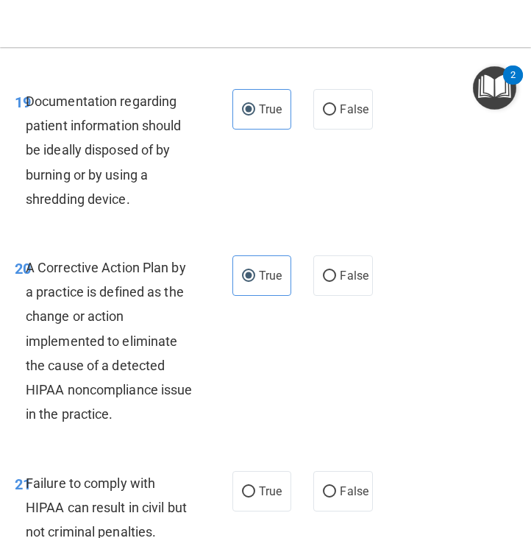
scroll to position [3415, 0]
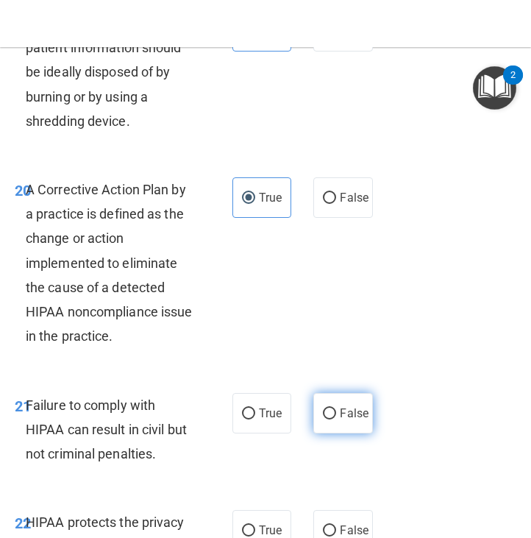
click at [338, 429] on label "False" at bounding box center [342, 413] width 59 height 40
click at [336, 419] on input "False" at bounding box center [329, 413] width 13 height 11
radio input "true"
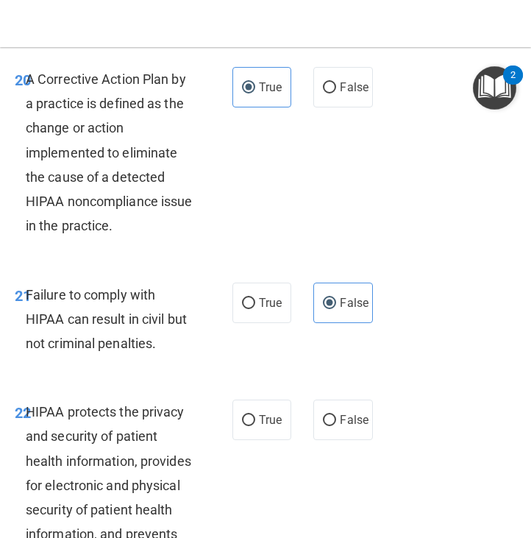
scroll to position [3536, 0]
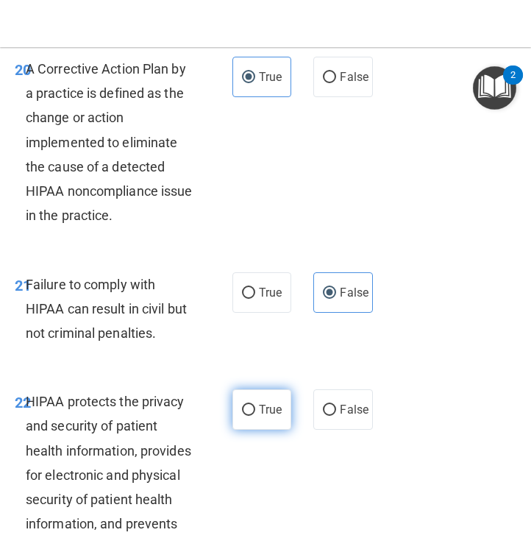
click at [249, 415] on label "True" at bounding box center [261, 409] width 59 height 40
click at [249, 415] on input "True" at bounding box center [248, 409] width 13 height 11
radio input "true"
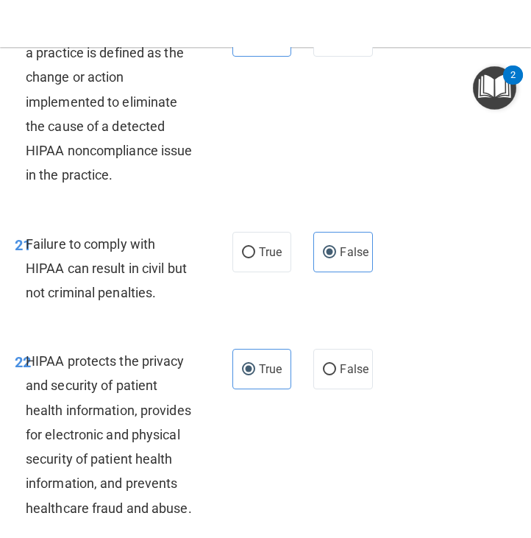
scroll to position [3774, 0]
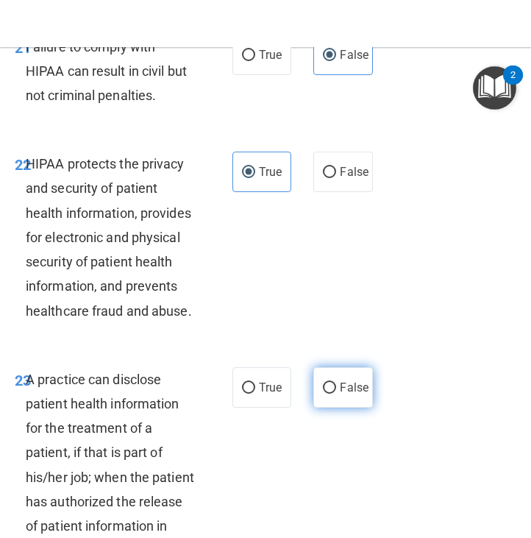
click at [318, 407] on label "False" at bounding box center [342, 387] width 59 height 40
click at [323, 393] on input "False" at bounding box center [329, 387] width 13 height 11
radio input "true"
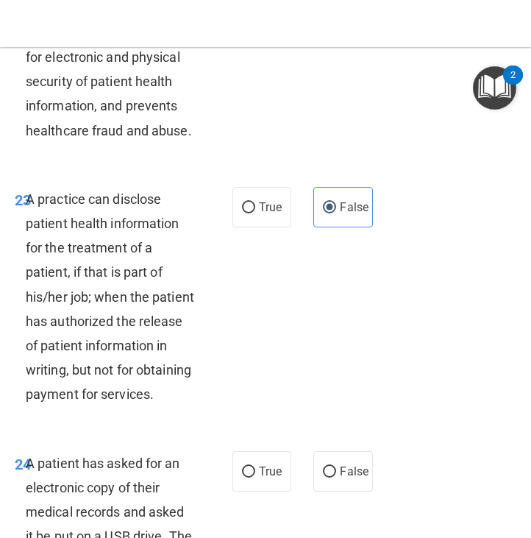
scroll to position [4304, 0]
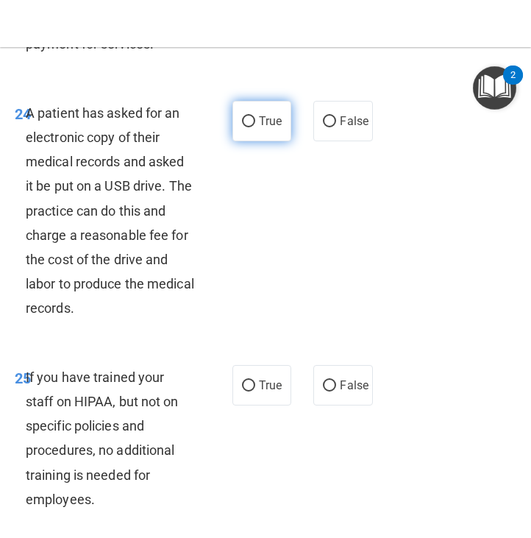
click at [276, 141] on label "True" at bounding box center [261, 121] width 59 height 40
click at [255, 127] on input "True" at bounding box center [248, 121] width 13 height 11
radio input "true"
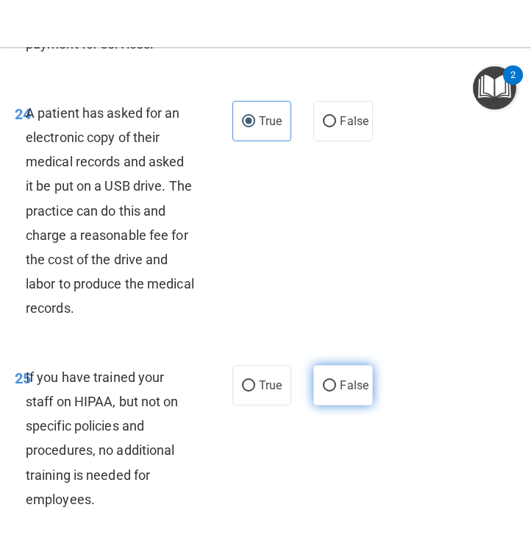
click at [344, 392] on span "False" at bounding box center [354, 385] width 29 height 14
click at [336, 391] on input "False" at bounding box center [329, 385] width 13 height 11
radio input "true"
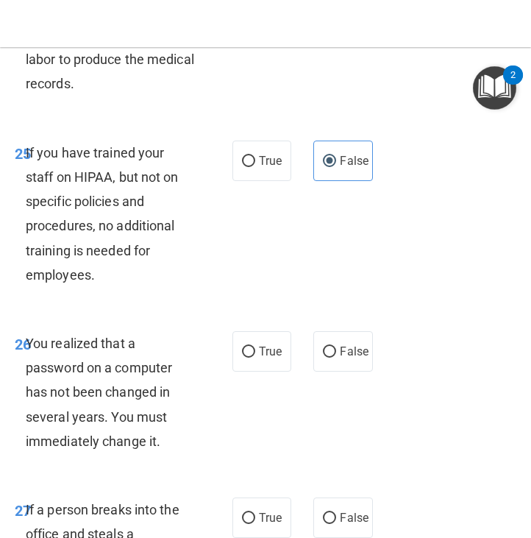
scroll to position [4628, 0]
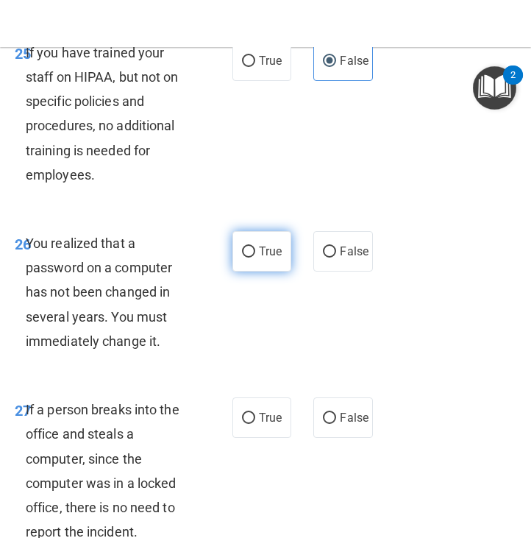
click at [262, 258] on span "True" at bounding box center [270, 251] width 23 height 14
click at [255, 257] on input "True" at bounding box center [248, 251] width 13 height 11
radio input "true"
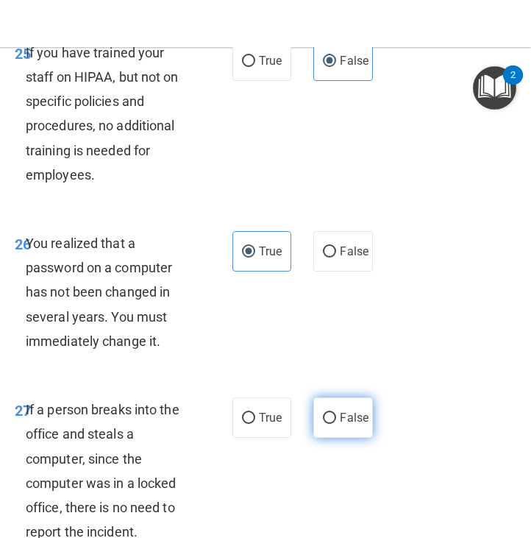
click at [346, 424] on span "False" at bounding box center [354, 417] width 29 height 14
click at [336, 424] on input "False" at bounding box center [329, 418] width 13 height 11
radio input "true"
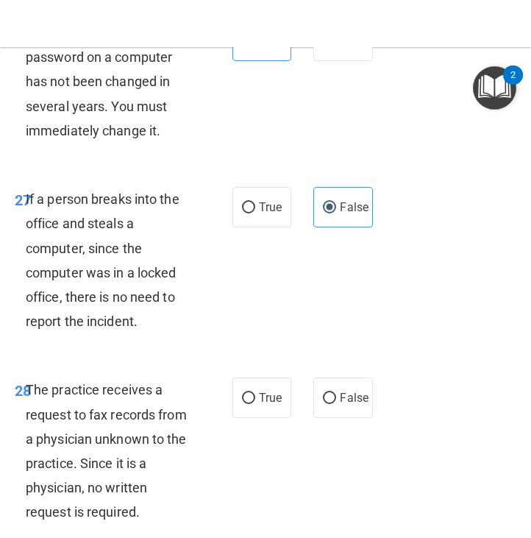
scroll to position [4843, 0]
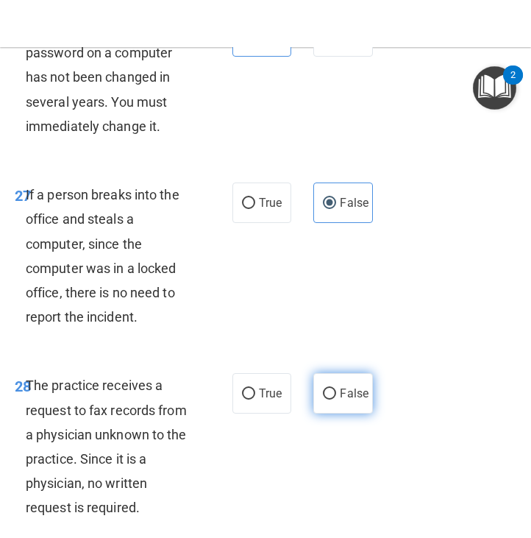
click at [340, 413] on label "False" at bounding box center [342, 393] width 59 height 40
click at [336, 399] on input "False" at bounding box center [329, 393] width 13 height 11
radio input "true"
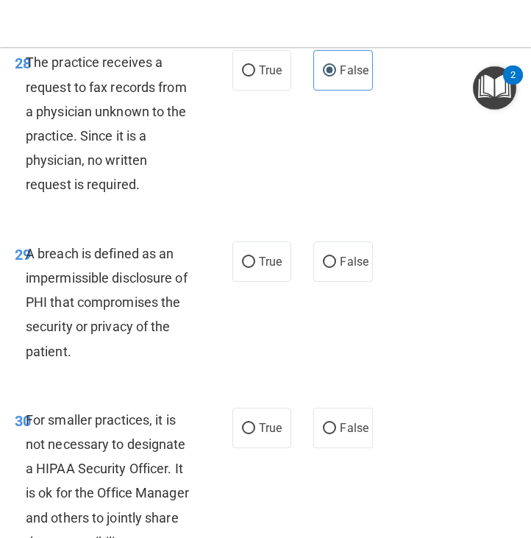
scroll to position [5193, 0]
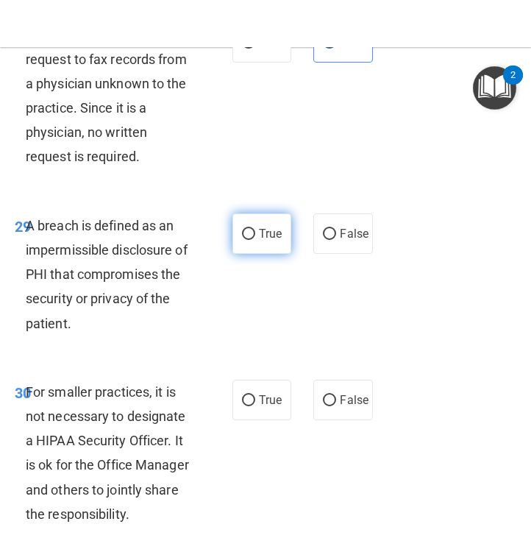
click at [260, 240] on span "True" at bounding box center [270, 233] width 23 height 14
click at [255, 240] on input "True" at bounding box center [248, 234] width 13 height 11
radio input "true"
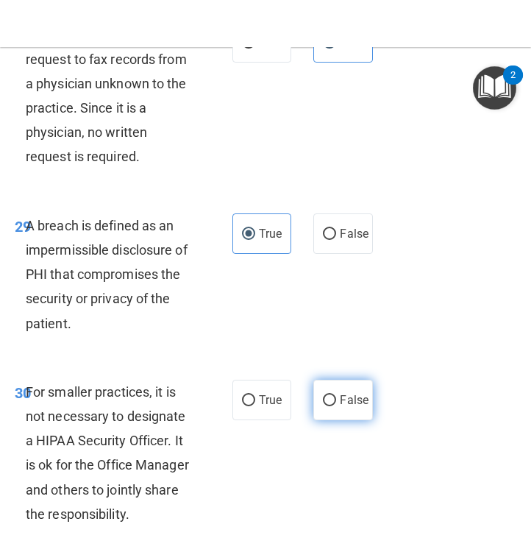
click at [344, 420] on label "False" at bounding box center [342, 399] width 59 height 40
click at [336, 406] on input "False" at bounding box center [329, 400] width 13 height 11
radio input "true"
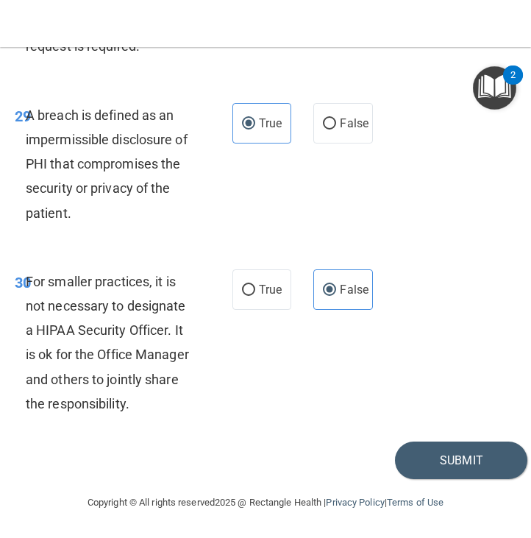
scroll to position [5402, 0]
click at [419, 464] on button "Submit" at bounding box center [461, 460] width 132 height 38
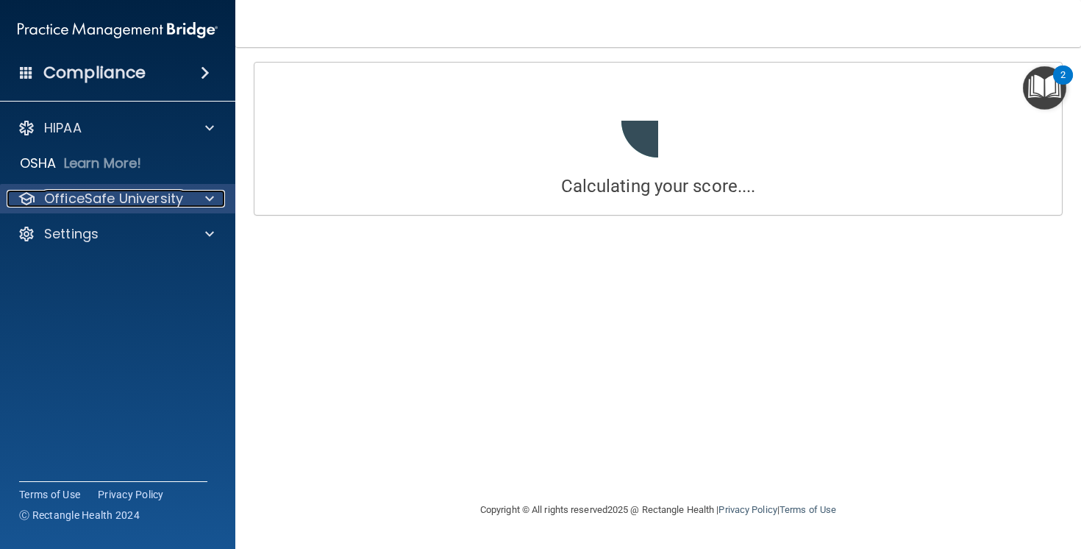
click at [220, 198] on div at bounding box center [207, 199] width 37 height 18
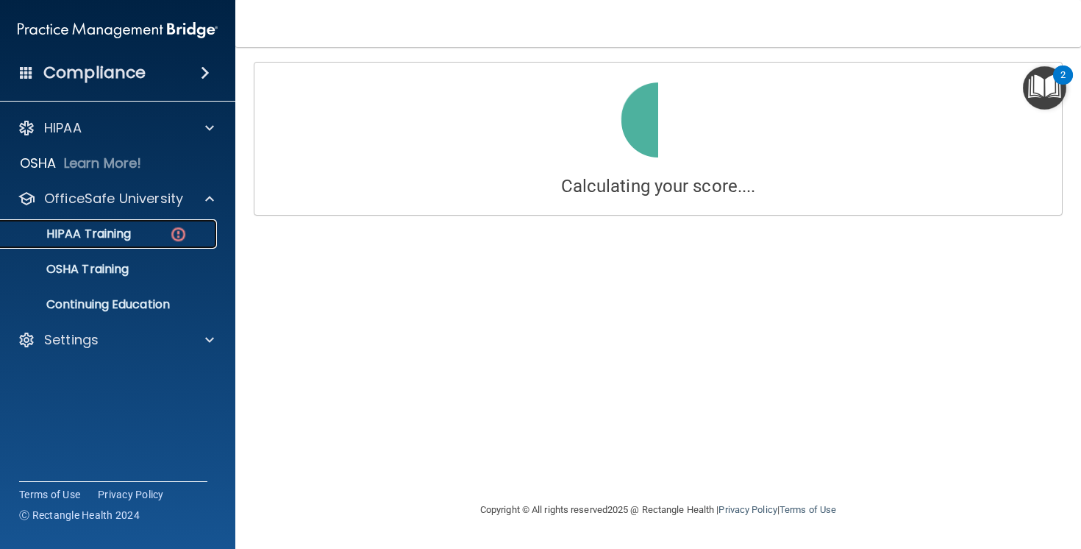
click at [153, 235] on div "HIPAA Training" at bounding box center [110, 233] width 201 height 15
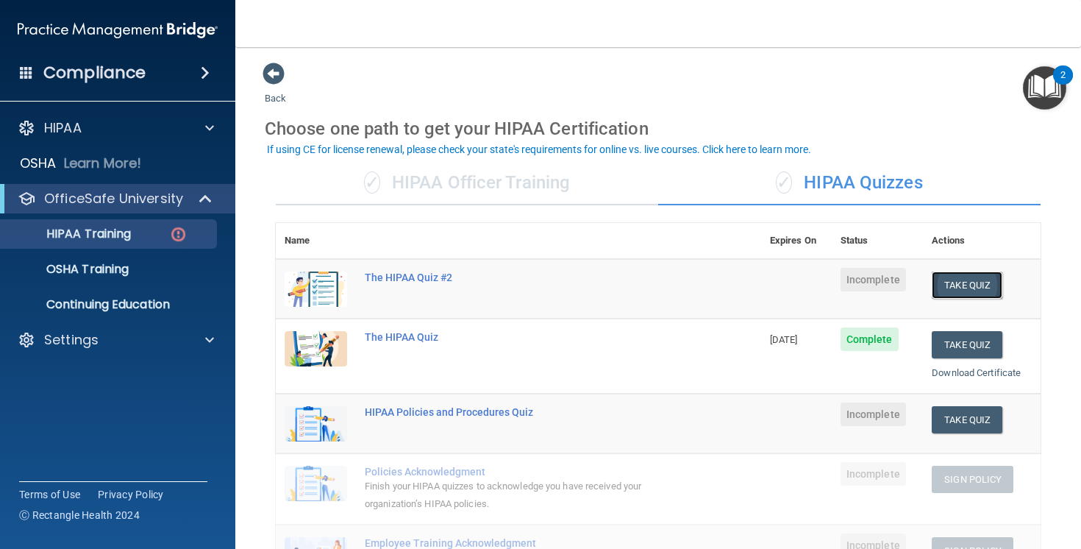
click at [971, 281] on button "Take Quiz" at bounding box center [967, 284] width 71 height 27
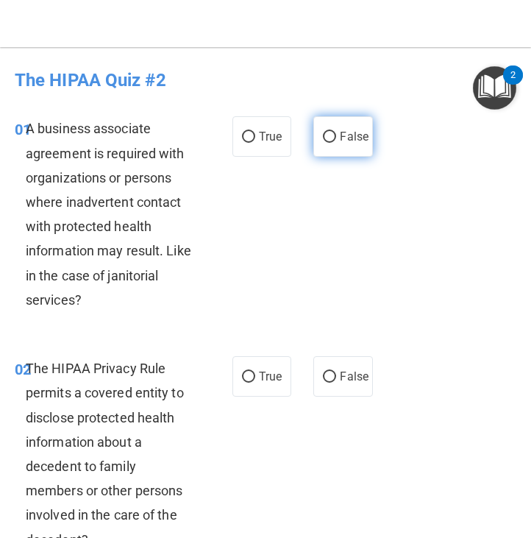
click at [329, 139] on label "False" at bounding box center [342, 136] width 59 height 40
click at [329, 139] on input "False" at bounding box center [329, 137] width 13 height 11
radio input "true"
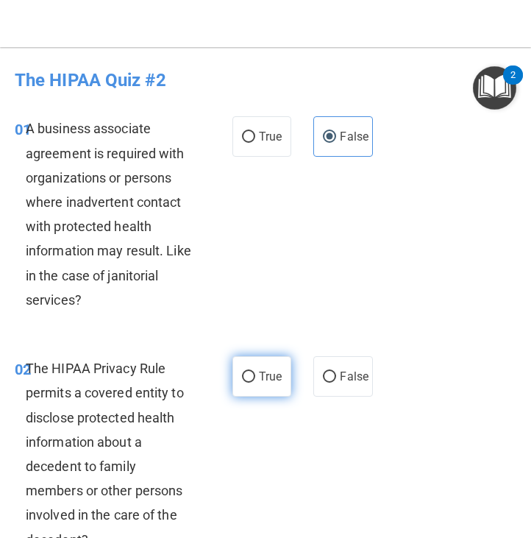
click at [265, 365] on label "True" at bounding box center [261, 376] width 59 height 40
click at [255, 371] on input "True" at bounding box center [248, 376] width 13 height 11
radio input "true"
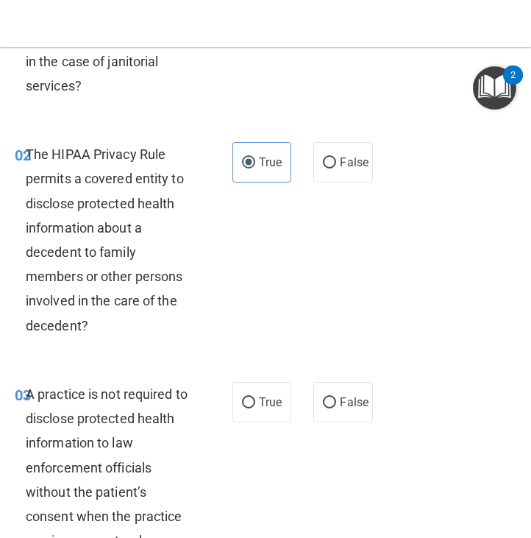
scroll to position [393, 0]
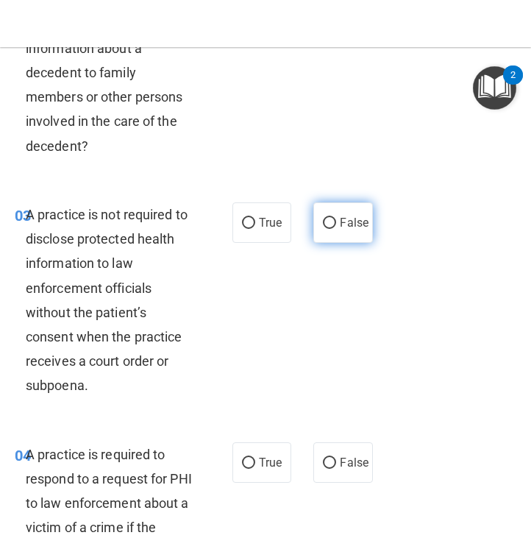
click at [353, 227] on span "False" at bounding box center [354, 222] width 29 height 14
click at [336, 227] on input "False" at bounding box center [329, 223] width 13 height 11
radio input "true"
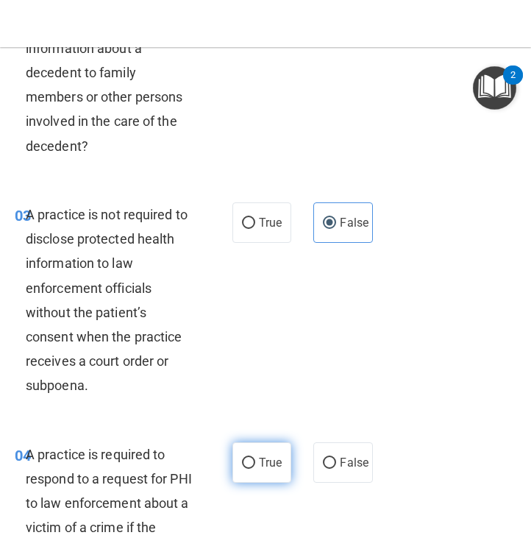
click at [243, 463] on input "True" at bounding box center [248, 462] width 13 height 11
radio input "true"
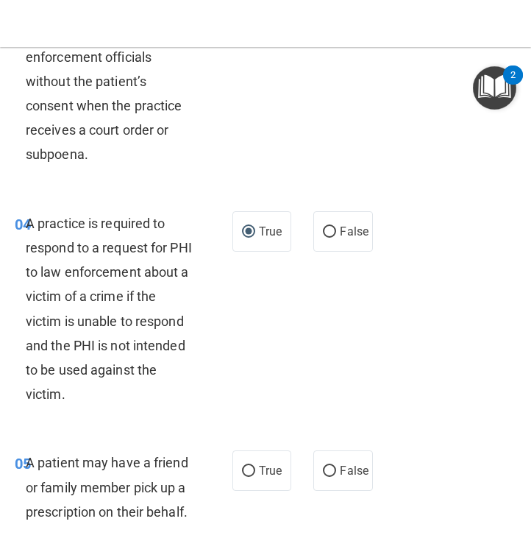
scroll to position [820, 0]
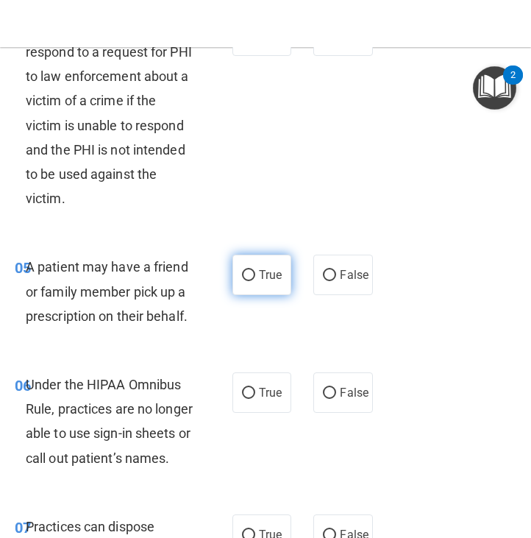
click at [251, 288] on label "True" at bounding box center [261, 274] width 59 height 40
click at [251, 281] on input "True" at bounding box center [248, 275] width 13 height 11
radio input "true"
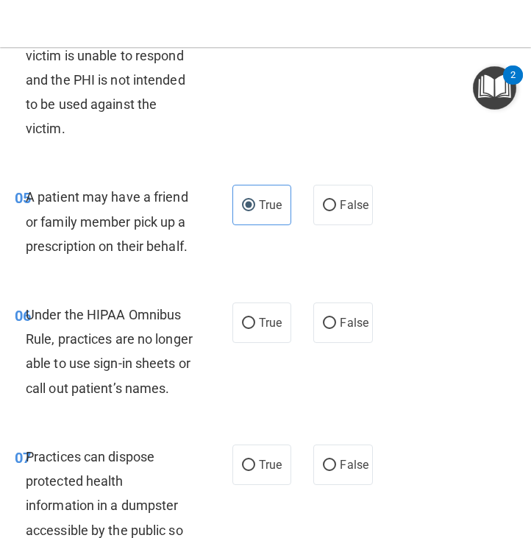
scroll to position [901, 0]
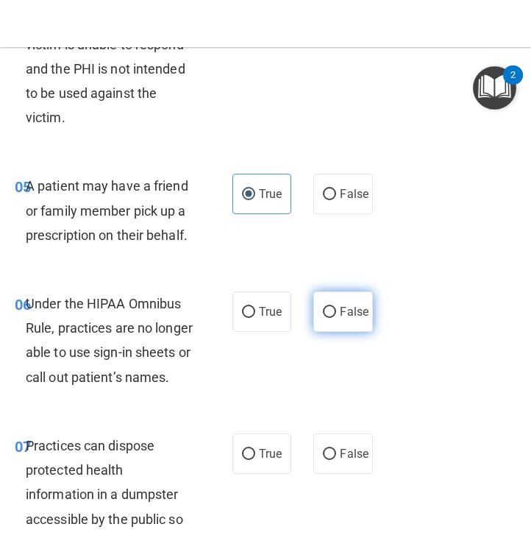
click at [348, 311] on span "False" at bounding box center [354, 311] width 29 height 14
click at [336, 311] on input "False" at bounding box center [329, 312] width 13 height 11
radio input "true"
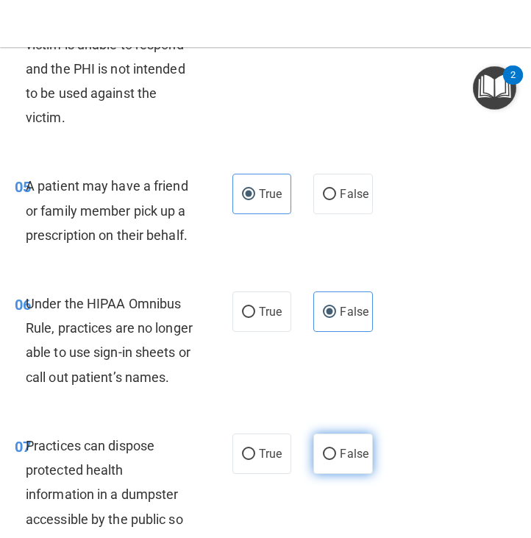
click at [340, 460] on span "False" at bounding box center [354, 453] width 29 height 14
click at [336, 460] on input "False" at bounding box center [329, 454] width 13 height 11
radio input "true"
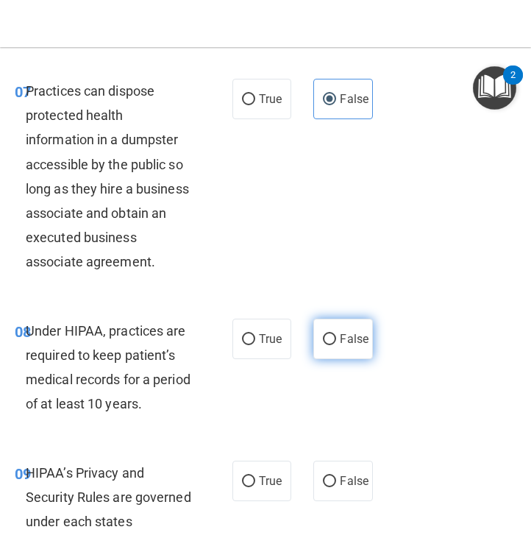
scroll to position [1260, 0]
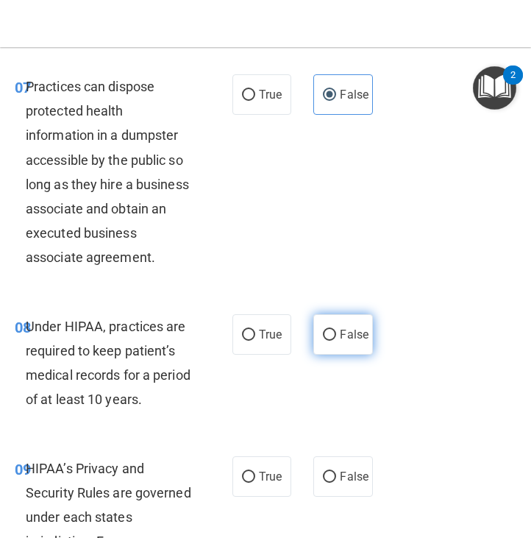
click at [332, 354] on label "False" at bounding box center [342, 334] width 59 height 40
click at [332, 340] on input "False" at bounding box center [329, 334] width 13 height 11
radio input "true"
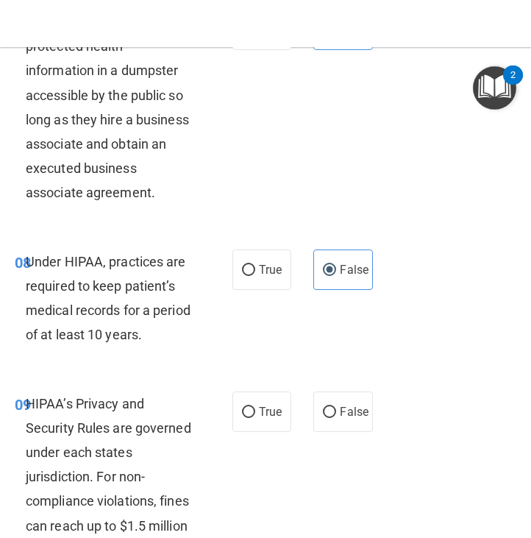
scroll to position [1327, 0]
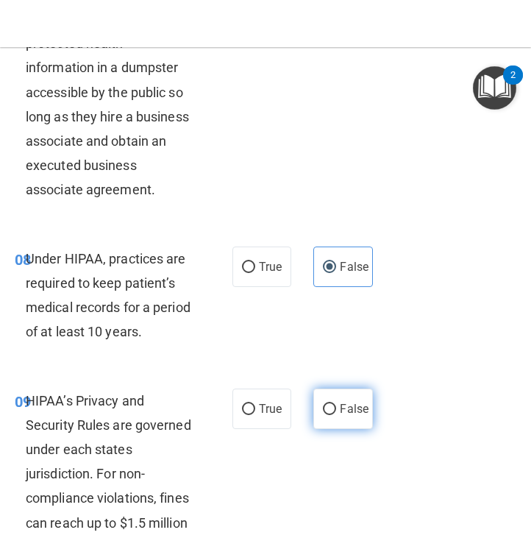
click at [340, 415] on span "False" at bounding box center [354, 408] width 29 height 14
click at [336, 415] on input "False" at bounding box center [329, 409] width 13 height 11
radio input "true"
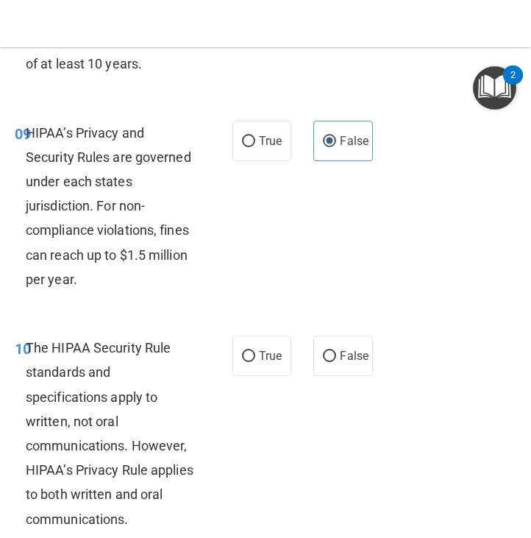
scroll to position [1596, 0]
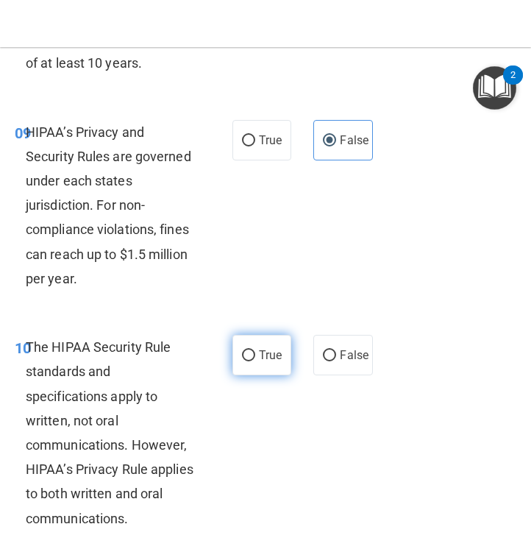
click at [251, 375] on label "True" at bounding box center [261, 355] width 59 height 40
click at [251, 361] on input "True" at bounding box center [248, 355] width 13 height 11
radio input "true"
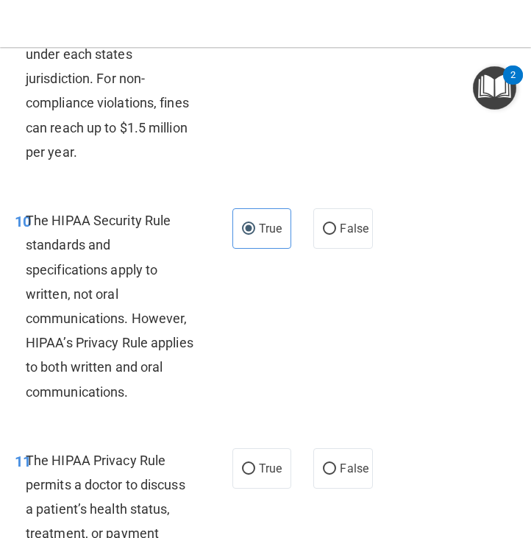
scroll to position [1903, 0]
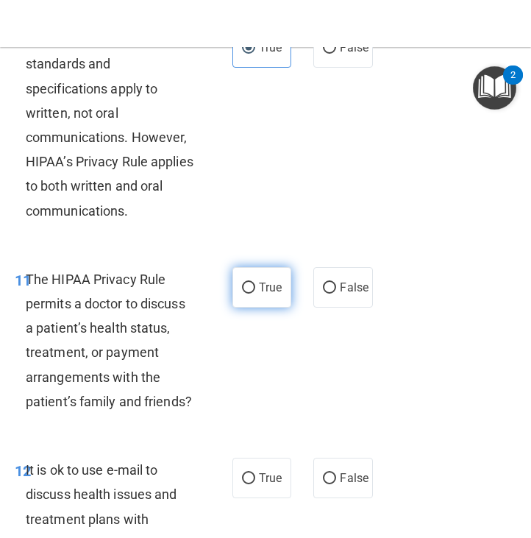
click at [249, 307] on label "True" at bounding box center [261, 287] width 59 height 40
click at [249, 293] on input "True" at bounding box center [248, 287] width 13 height 11
radio input "true"
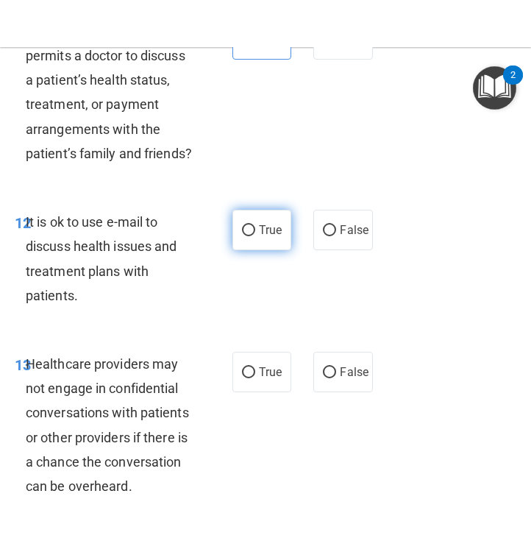
click at [251, 250] on label "True" at bounding box center [261, 230] width 59 height 40
click at [251, 236] on input "True" at bounding box center [248, 230] width 13 height 11
radio input "true"
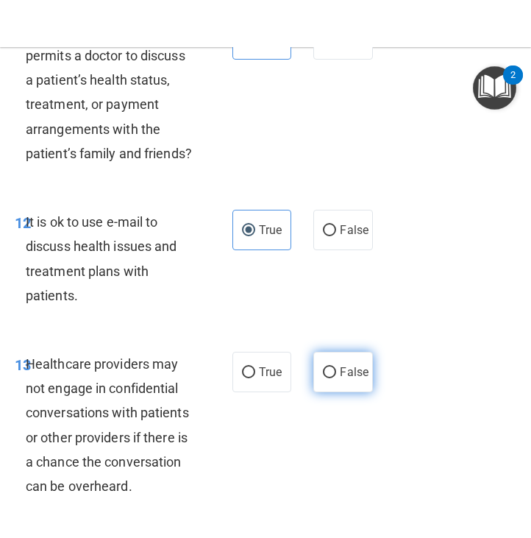
click at [346, 379] on span "False" at bounding box center [354, 372] width 29 height 14
click at [336, 378] on input "False" at bounding box center [329, 372] width 13 height 11
radio input "true"
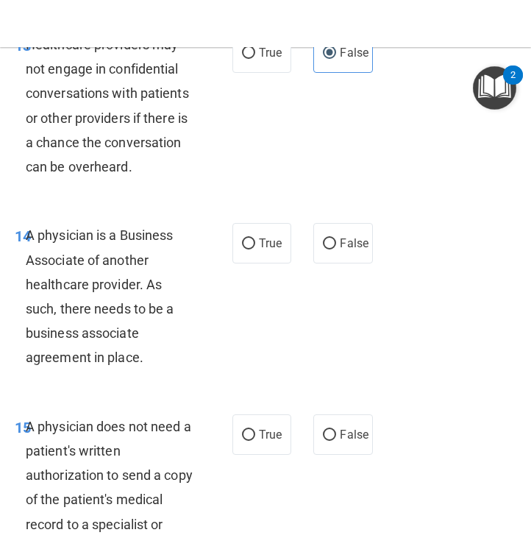
scroll to position [2471, 0]
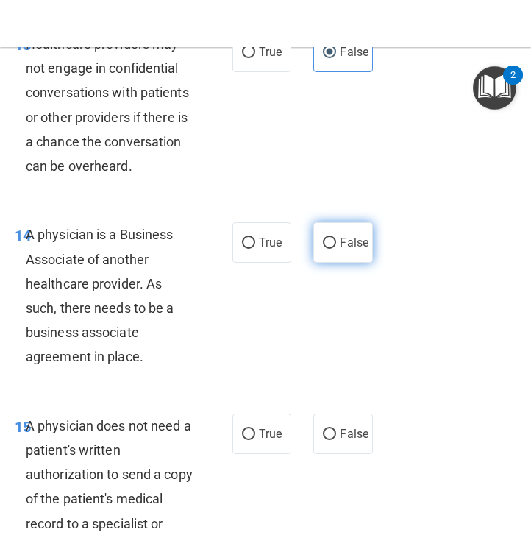
click at [324, 249] on input "False" at bounding box center [329, 243] width 13 height 11
radio input "true"
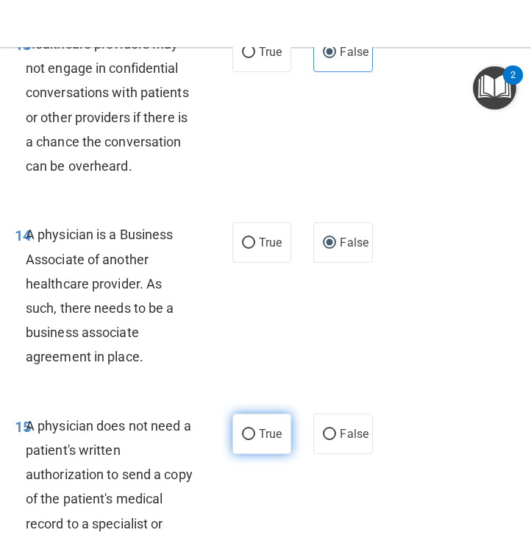
click at [263, 454] on label "True" at bounding box center [261, 433] width 59 height 40
click at [255, 440] on input "True" at bounding box center [248, 434] width 13 height 11
radio input "true"
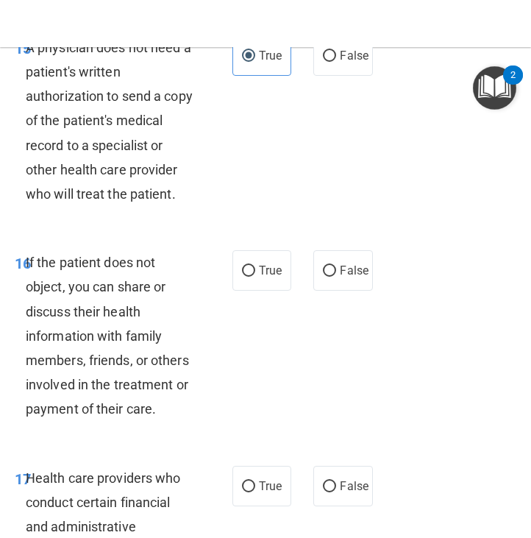
scroll to position [2857, 0]
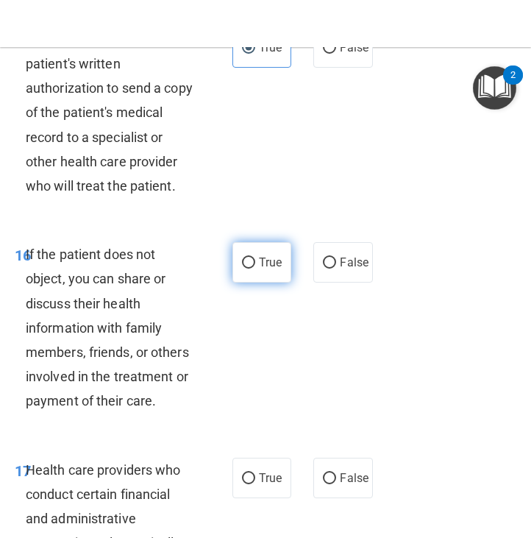
click at [250, 282] on label "True" at bounding box center [261, 262] width 59 height 40
click at [250, 268] on input "True" at bounding box center [248, 262] width 13 height 11
radio input "true"
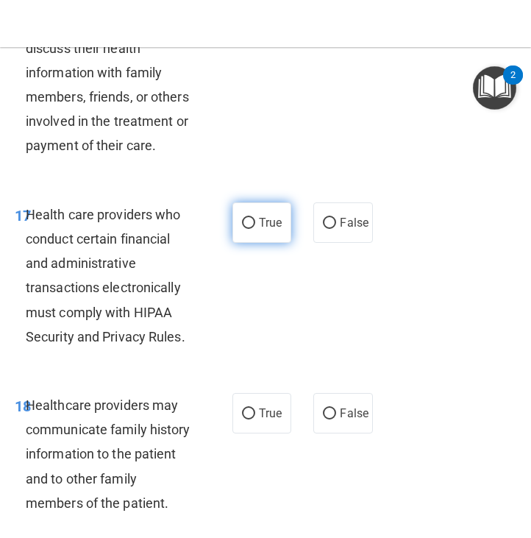
click at [259, 229] on span "True" at bounding box center [270, 222] width 23 height 14
click at [255, 229] on input "True" at bounding box center [248, 223] width 13 height 11
radio input "true"
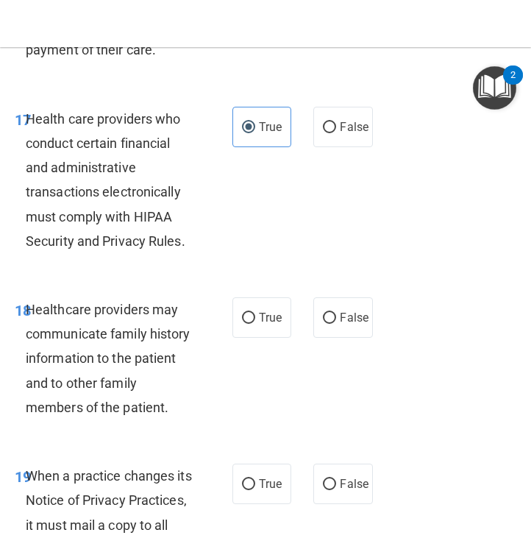
scroll to position [3208, 0]
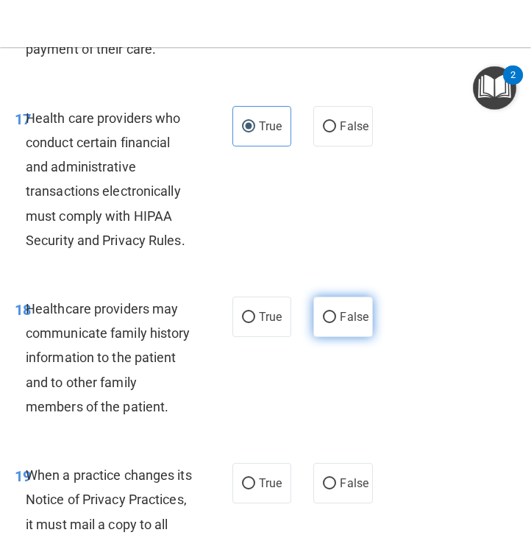
click at [338, 337] on label "False" at bounding box center [342, 316] width 59 height 40
click at [336, 323] on input "False" at bounding box center [329, 317] width 13 height 11
radio input "true"
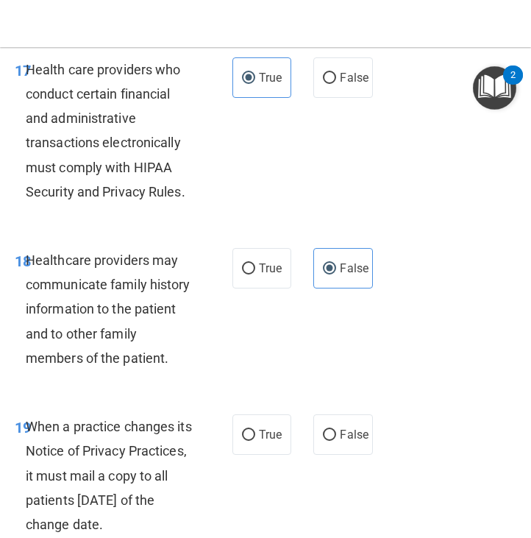
scroll to position [3318, 0]
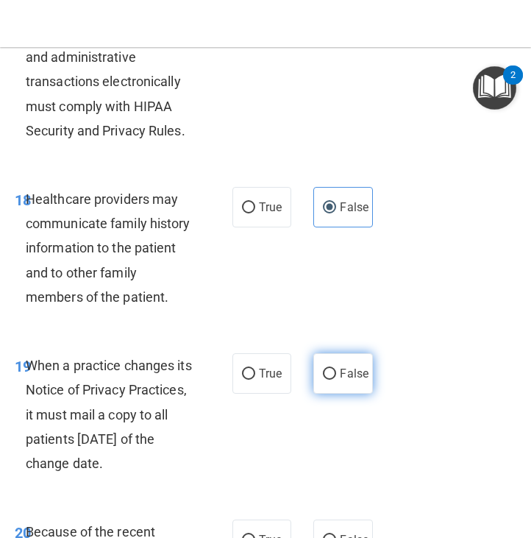
click at [334, 393] on label "False" at bounding box center [342, 373] width 59 height 40
click at [334, 379] on input "False" at bounding box center [329, 373] width 13 height 11
radio input "true"
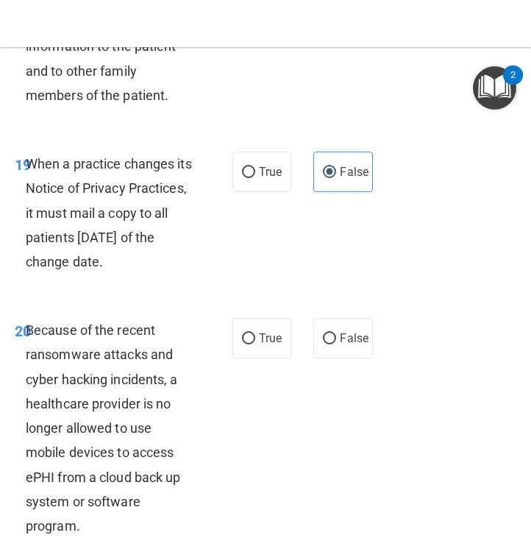
scroll to position [3578, 0]
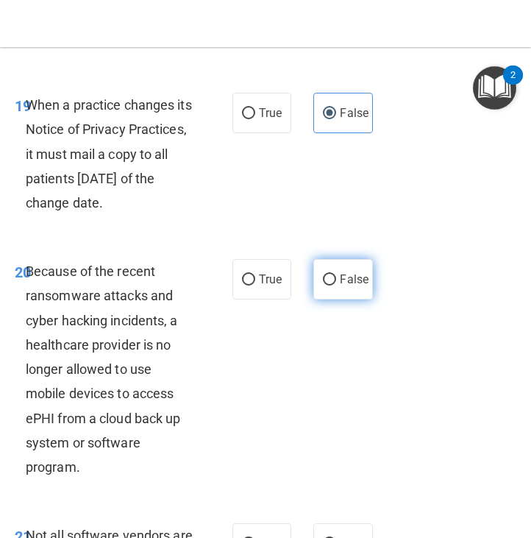
click at [340, 286] on span "False" at bounding box center [354, 279] width 29 height 14
click at [336, 285] on input "False" at bounding box center [329, 279] width 13 height 11
radio input "true"
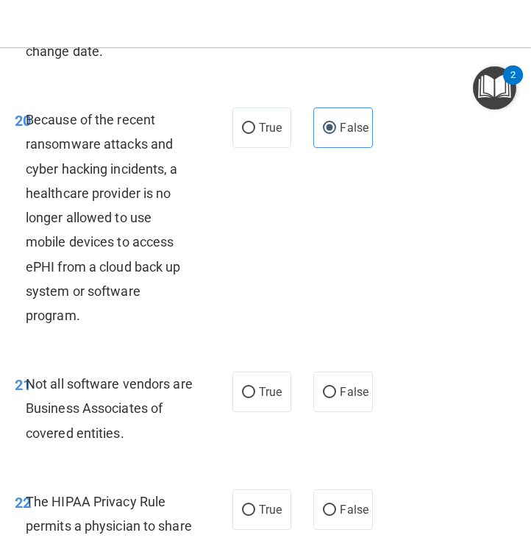
scroll to position [3777, 0]
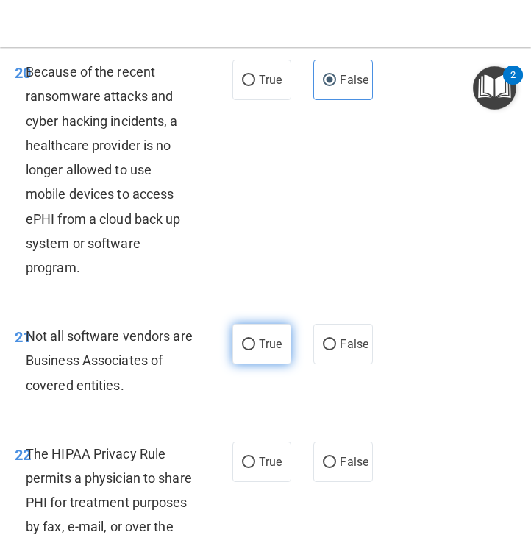
click at [259, 351] on span "True" at bounding box center [270, 344] width 23 height 14
click at [254, 350] on input "True" at bounding box center [248, 344] width 13 height 11
radio input "true"
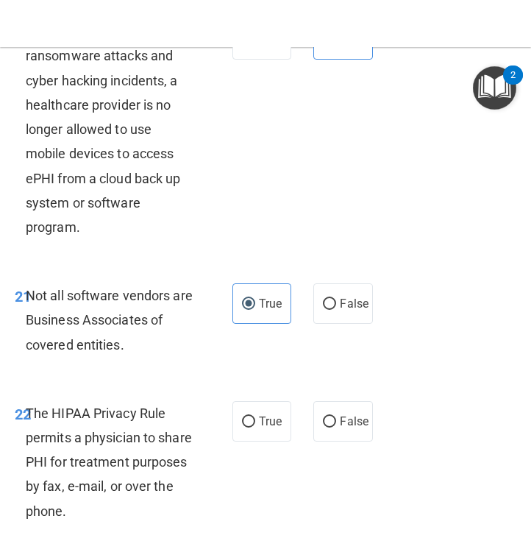
scroll to position [3936, 0]
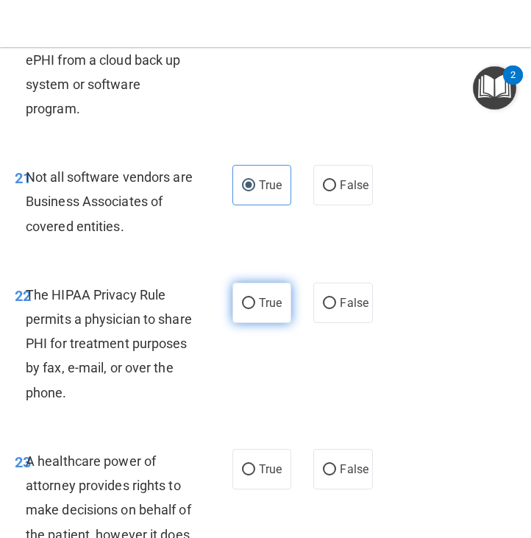
click at [253, 323] on label "True" at bounding box center [261, 302] width 59 height 40
click at [253, 309] on input "True" at bounding box center [248, 303] width 13 height 11
radio input "true"
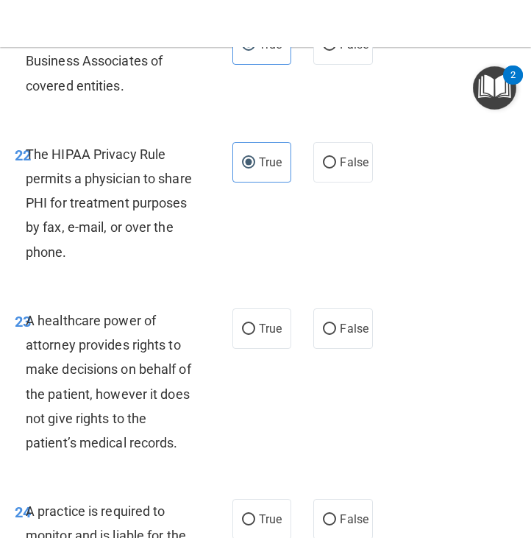
scroll to position [4128, 0]
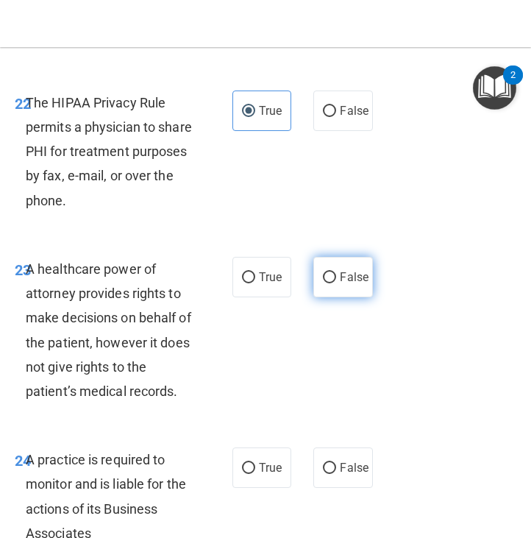
click at [340, 284] on span "False" at bounding box center [354, 277] width 29 height 14
click at [336, 283] on input "False" at bounding box center [329, 277] width 13 height 11
radio input "true"
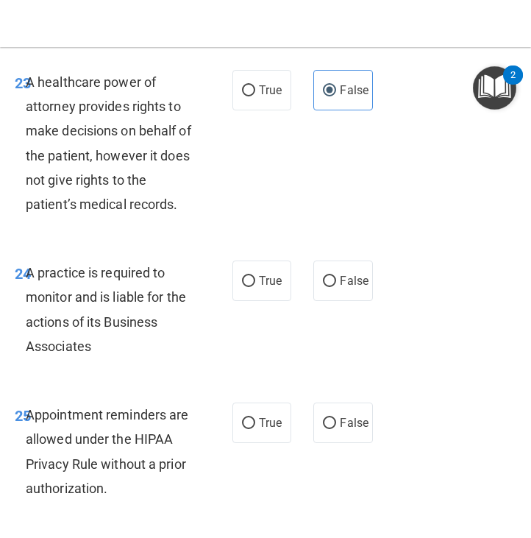
scroll to position [4334, 0]
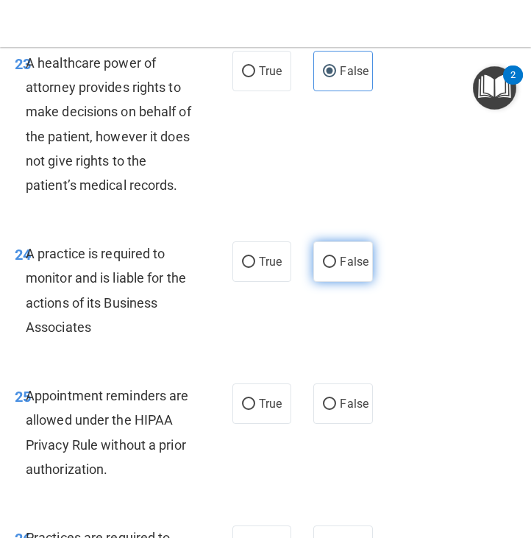
drag, startPoint x: 331, startPoint y: 360, endPoint x: 314, endPoint y: 363, distance: 17.2
click at [330, 282] on label "False" at bounding box center [342, 261] width 59 height 40
click at [330, 268] on input "False" at bounding box center [329, 262] width 13 height 11
radio input "true"
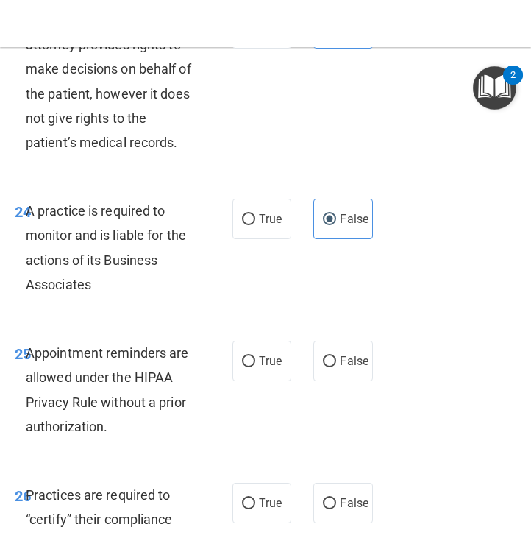
scroll to position [4414, 0]
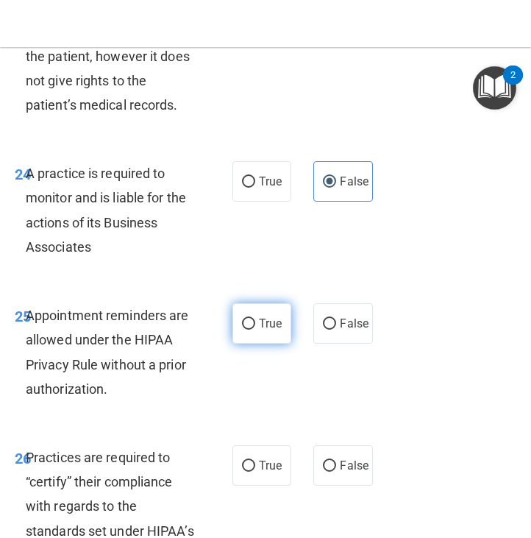
click at [265, 330] on span "True" at bounding box center [270, 323] width 23 height 14
click at [255, 329] on input "True" at bounding box center [248, 323] width 13 height 11
radio input "true"
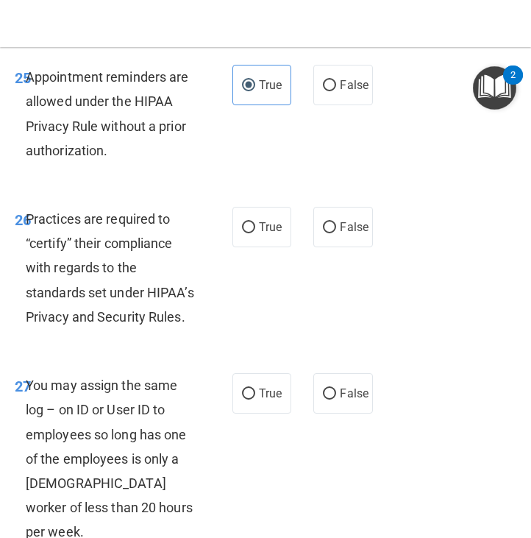
scroll to position [4663, 0]
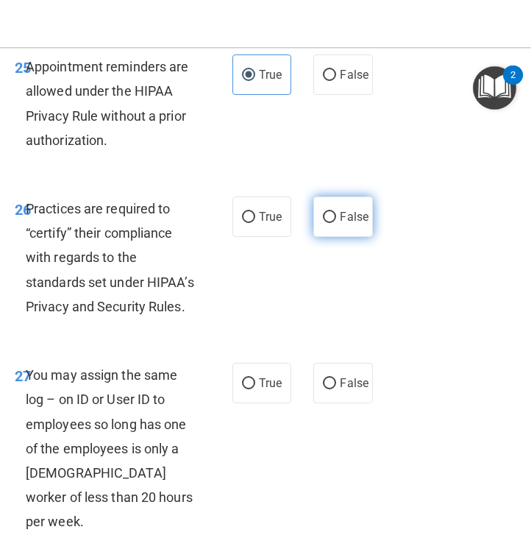
click at [349, 224] on span "False" at bounding box center [354, 217] width 29 height 14
click at [336, 223] on input "False" at bounding box center [329, 217] width 13 height 11
radio input "true"
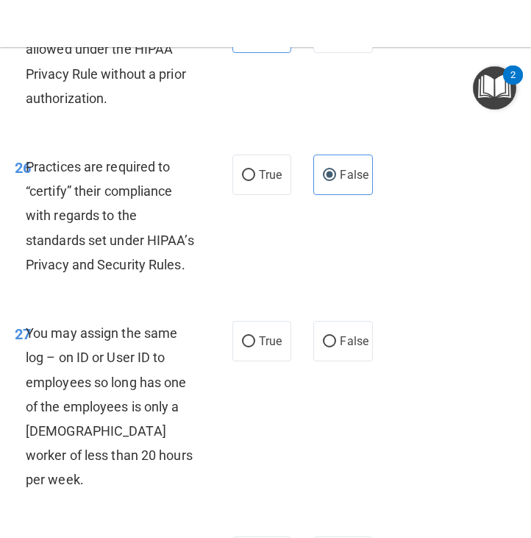
scroll to position [4704, 0]
click at [354, 348] on span "False" at bounding box center [354, 341] width 29 height 14
click at [336, 347] on input "False" at bounding box center [329, 341] width 13 height 11
radio input "true"
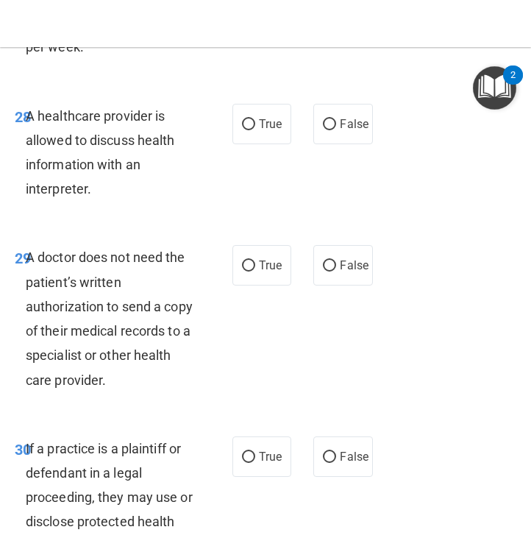
scroll to position [5137, 0]
click at [259, 131] on span "True" at bounding box center [270, 124] width 23 height 14
click at [255, 130] on input "True" at bounding box center [248, 124] width 13 height 11
radio input "true"
click at [259, 272] on span "True" at bounding box center [270, 265] width 23 height 14
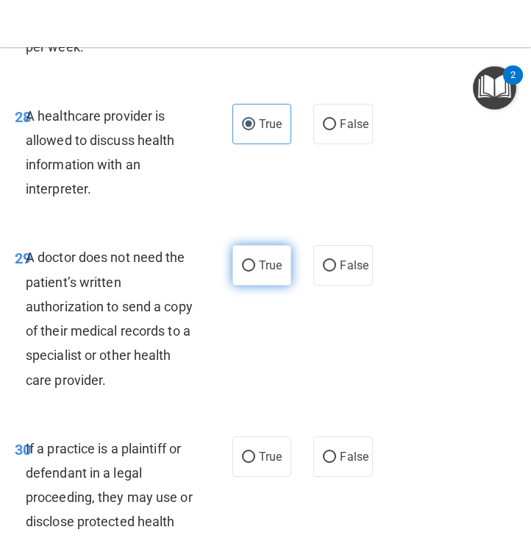
click at [254, 271] on input "True" at bounding box center [248, 265] width 13 height 11
radio input "true"
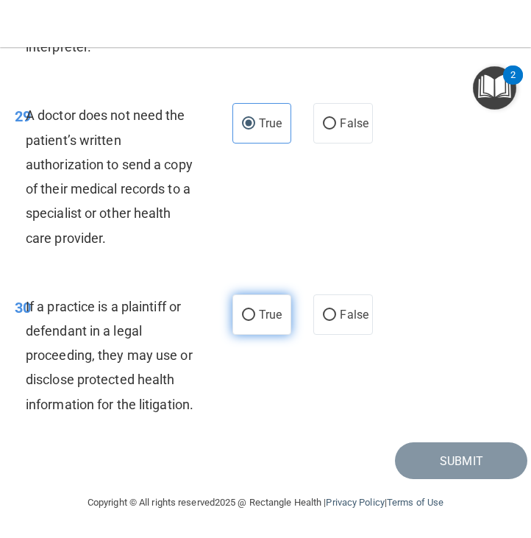
click at [259, 321] on span "True" at bounding box center [270, 314] width 23 height 14
click at [253, 321] on input "True" at bounding box center [248, 315] width 13 height 11
radio input "true"
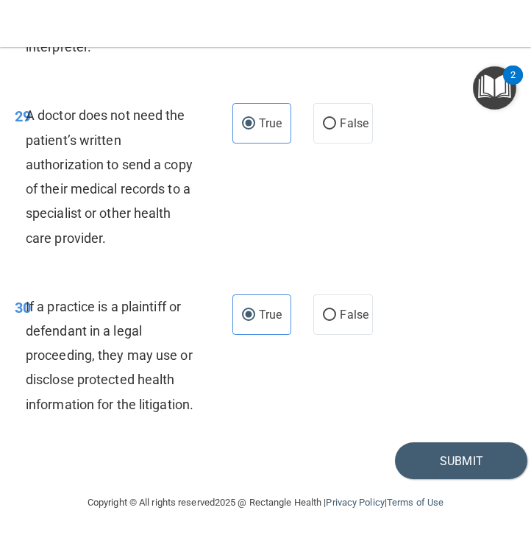
scroll to position [5402, 0]
click at [420, 462] on button "Submit" at bounding box center [461, 461] width 132 height 38
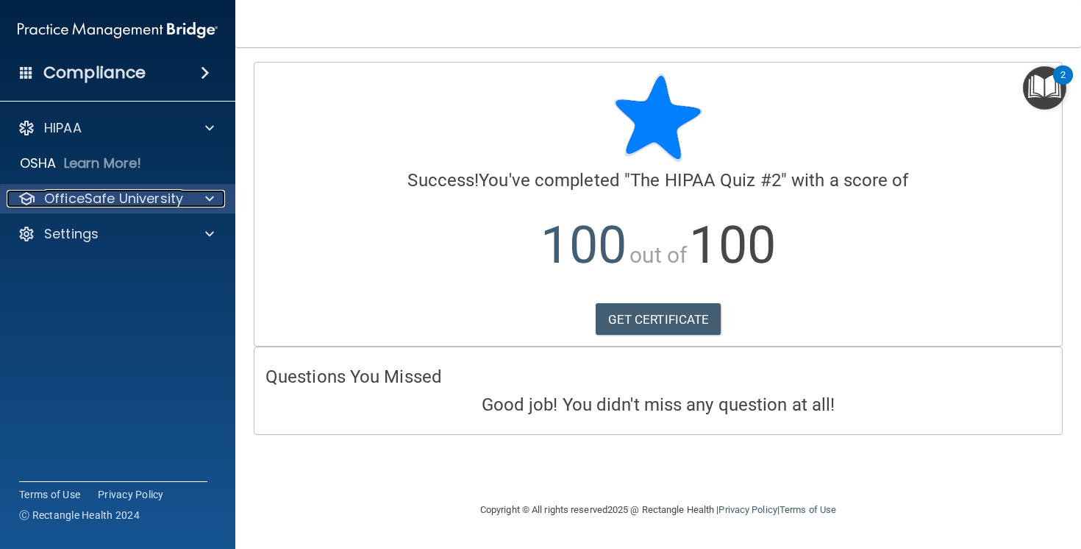
drag, startPoint x: 129, startPoint y: 204, endPoint x: 139, endPoint y: 200, distance: 10.9
click at [129, 204] on p "OfficeSafe University" at bounding box center [113, 199] width 139 height 18
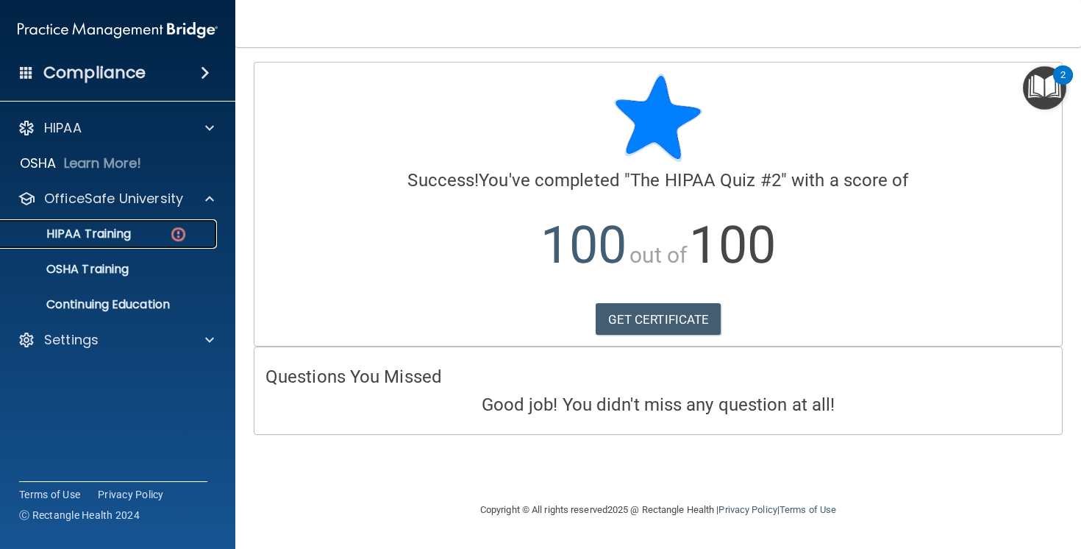
click at [142, 228] on div "HIPAA Training" at bounding box center [110, 233] width 201 height 15
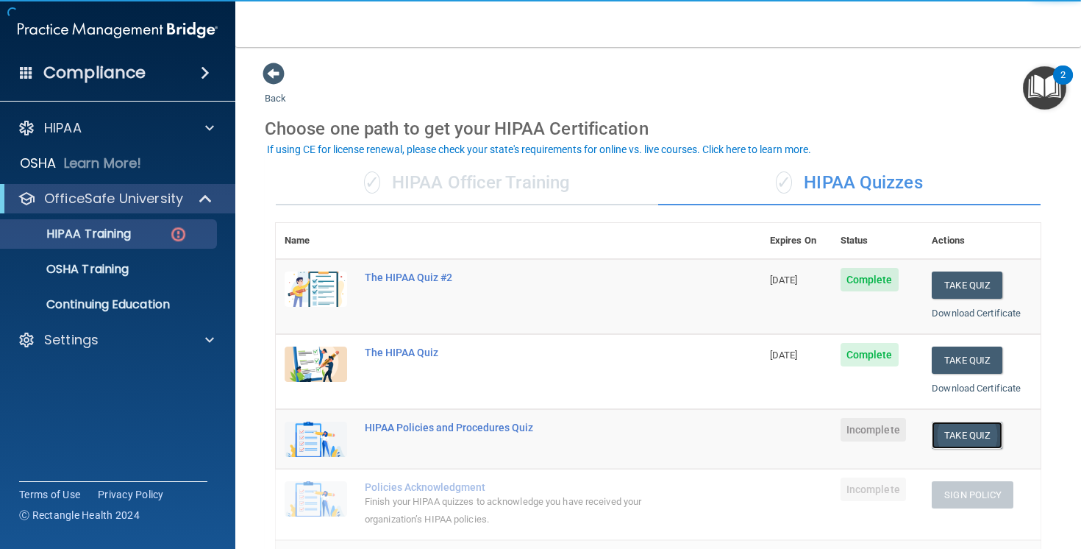
click at [960, 435] on button "Take Quiz" at bounding box center [967, 434] width 71 height 27
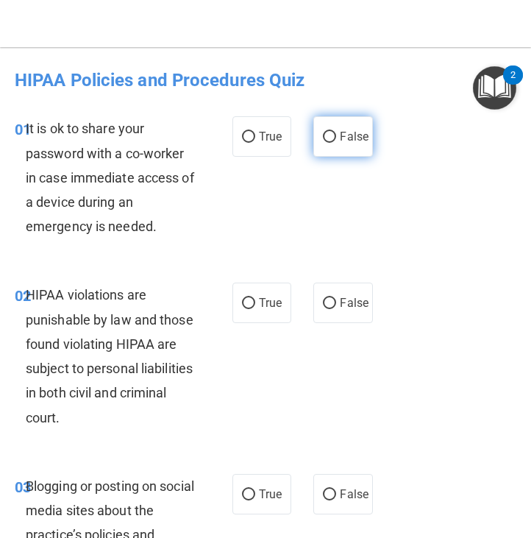
click at [340, 138] on span "False" at bounding box center [354, 136] width 29 height 14
click at [336, 138] on input "False" at bounding box center [329, 137] width 13 height 11
radio input "true"
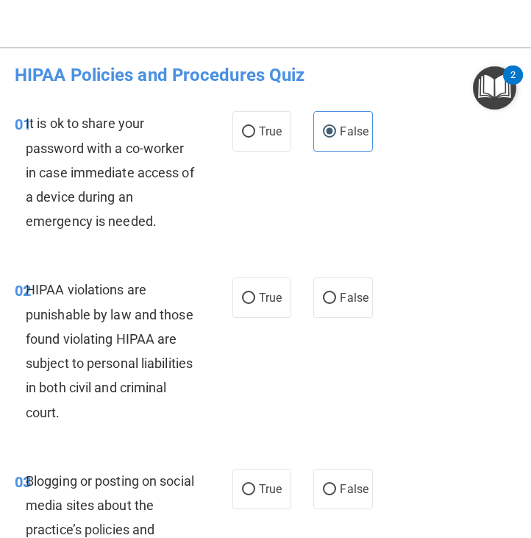
scroll to position [6, 0]
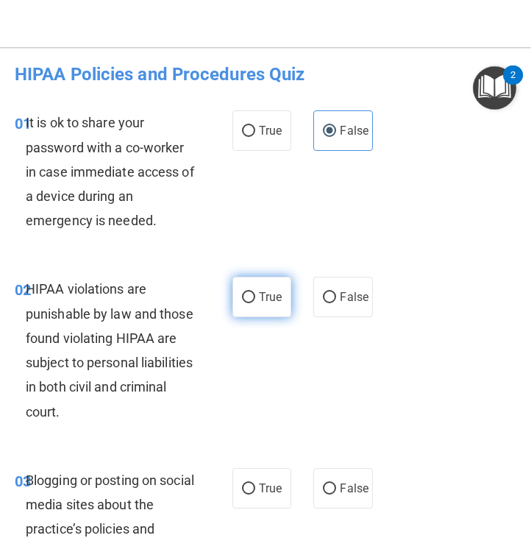
click at [257, 306] on label "True" at bounding box center [261, 296] width 59 height 40
click at [255, 303] on input "True" at bounding box center [248, 297] width 13 height 11
radio input "true"
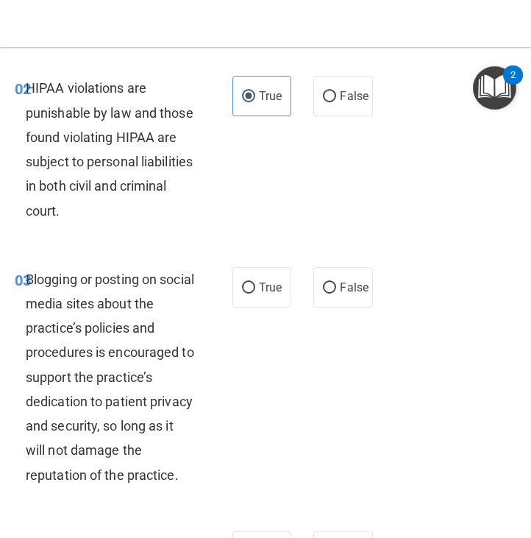
scroll to position [207, 0]
click at [338, 279] on label "False" at bounding box center [342, 287] width 59 height 40
click at [336, 282] on input "False" at bounding box center [329, 287] width 13 height 11
radio input "true"
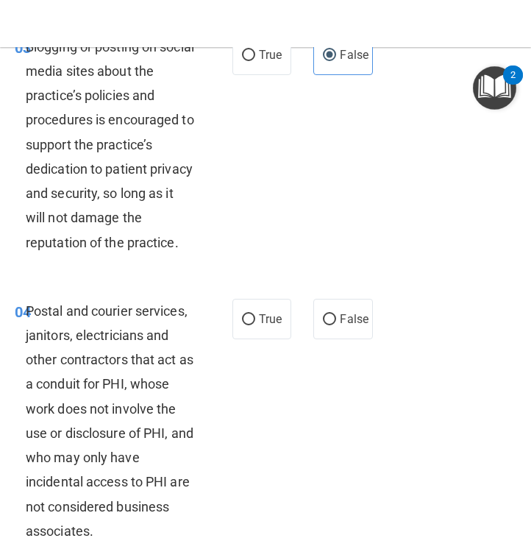
scroll to position [514, 0]
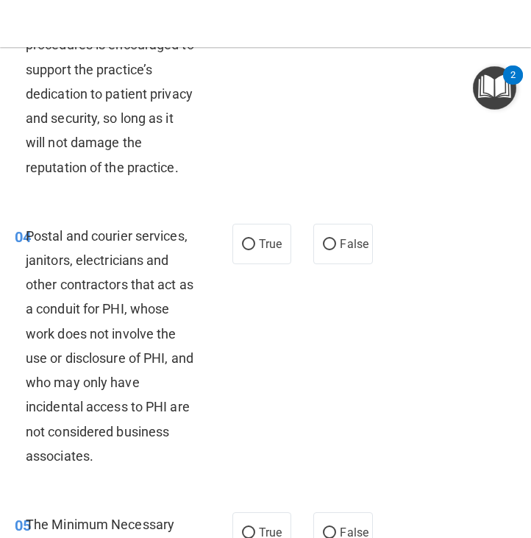
drag, startPoint x: 264, startPoint y: 268, endPoint x: 147, endPoint y: 268, distance: 116.9
click at [264, 251] on span "True" at bounding box center [270, 244] width 23 height 14
click at [255, 250] on input "True" at bounding box center [248, 244] width 13 height 11
radio input "true"
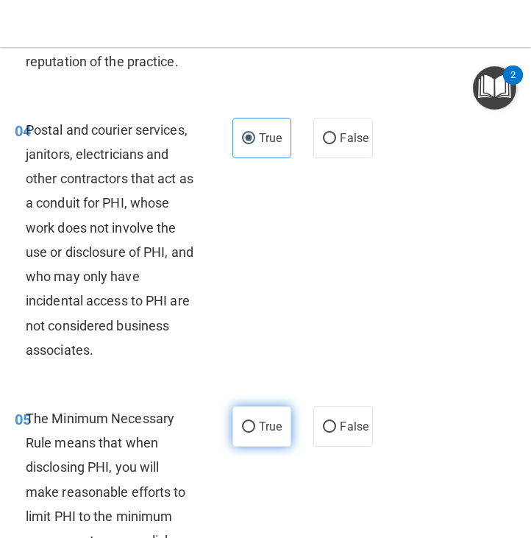
scroll to position [635, 0]
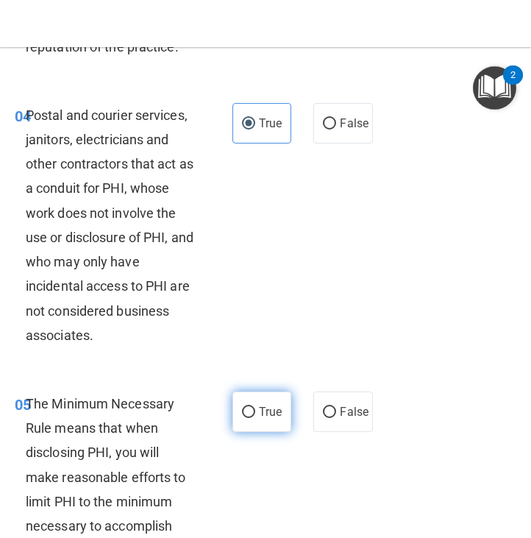
click at [260, 418] on span "True" at bounding box center [270, 411] width 23 height 14
click at [255, 418] on input "True" at bounding box center [248, 412] width 13 height 11
radio input "true"
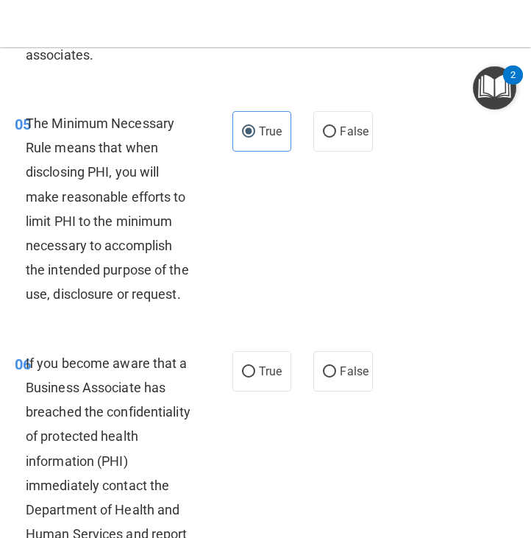
scroll to position [938, 0]
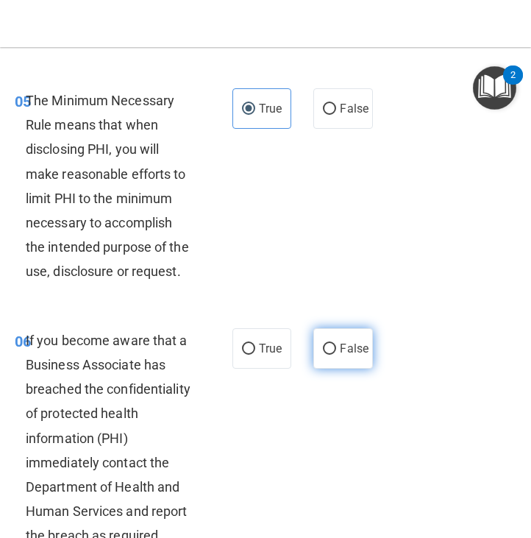
click at [340, 355] on span "False" at bounding box center [354, 348] width 29 height 14
click at [335, 354] on input "False" at bounding box center [329, 348] width 13 height 11
radio input "true"
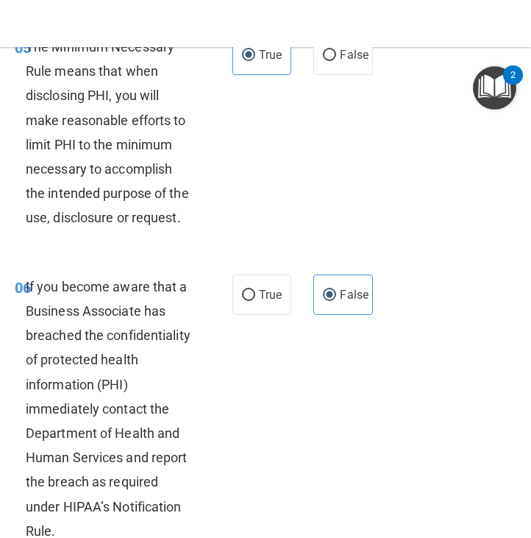
scroll to position [1194, 0]
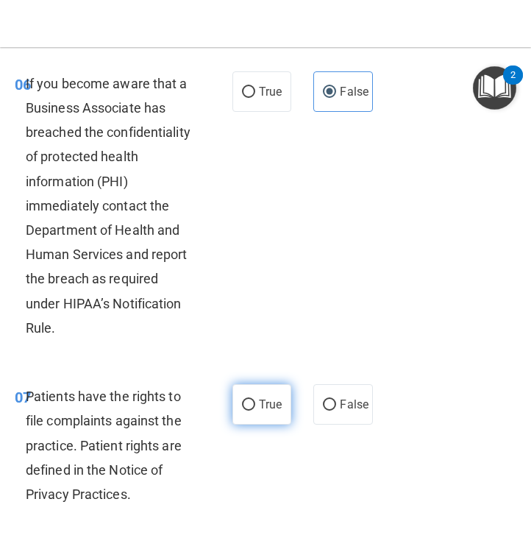
click at [265, 411] on span "True" at bounding box center [270, 404] width 23 height 14
click at [255, 410] on input "True" at bounding box center [248, 404] width 13 height 11
radio input "true"
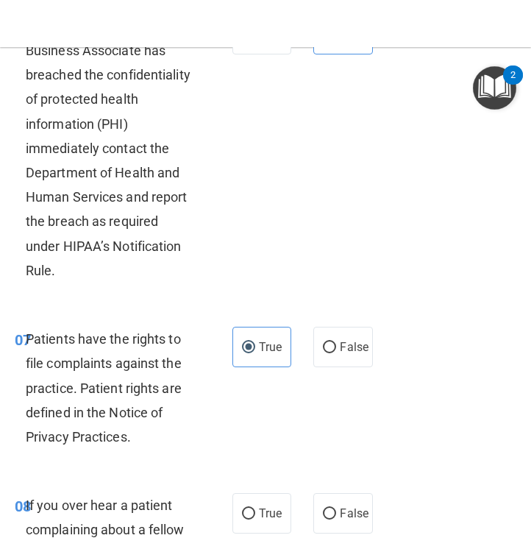
scroll to position [1499, 0]
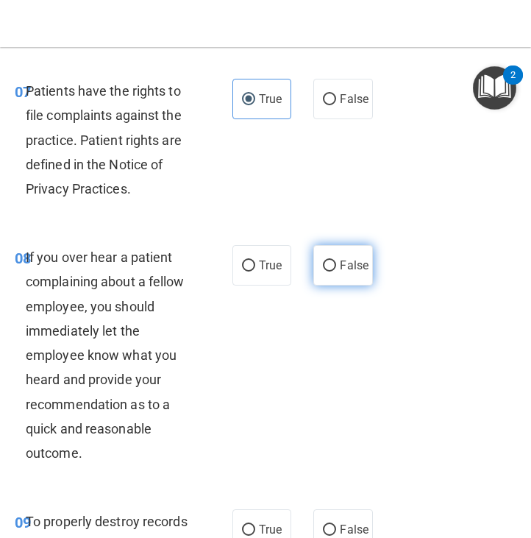
click at [324, 271] on input "False" at bounding box center [329, 265] width 13 height 11
radio input "true"
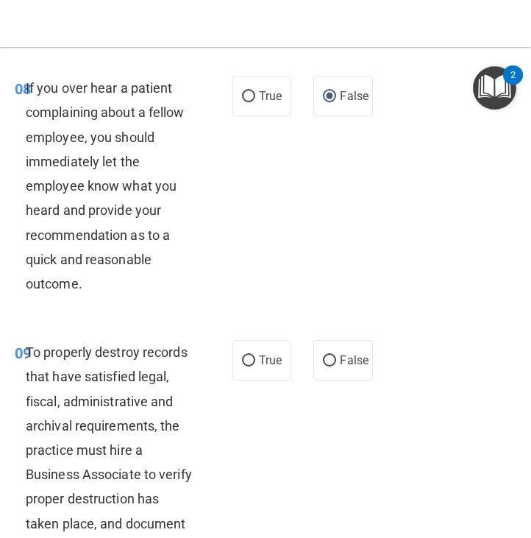
scroll to position [1684, 0]
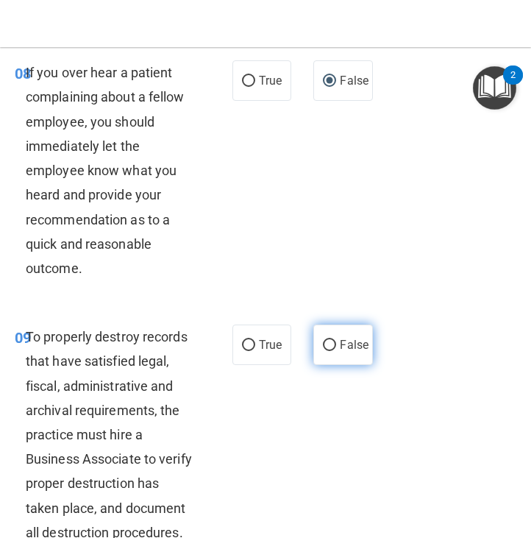
click at [323, 351] on input "False" at bounding box center [329, 345] width 13 height 11
radio input "true"
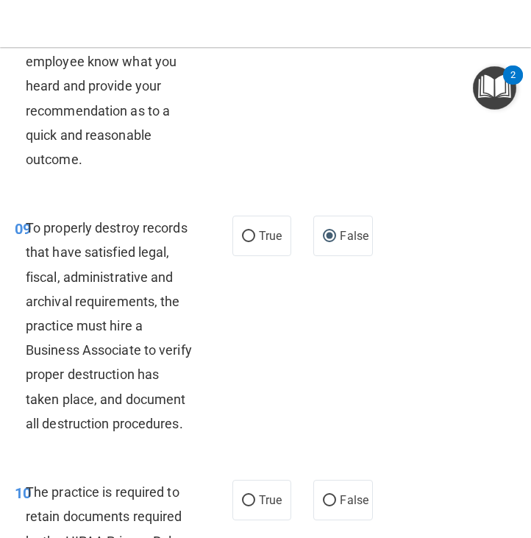
scroll to position [1936, 0]
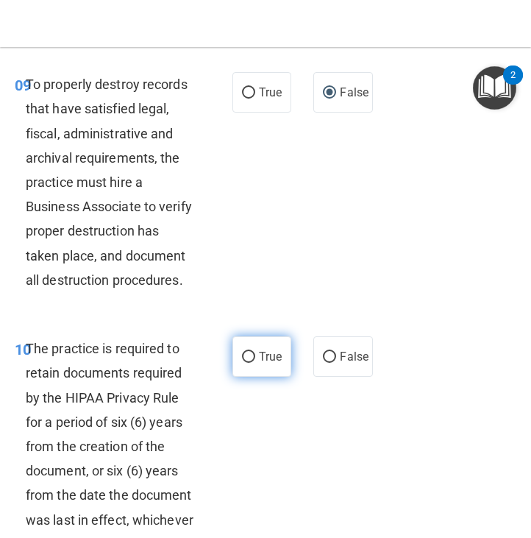
click at [262, 363] on span "True" at bounding box center [270, 356] width 23 height 14
click at [255, 363] on input "True" at bounding box center [248, 356] width 13 height 11
radio input "true"
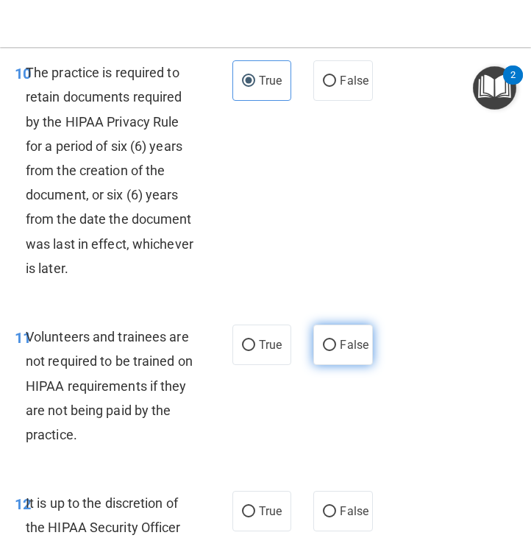
click at [318, 365] on label "False" at bounding box center [342, 344] width 59 height 40
click at [323, 351] on input "False" at bounding box center [329, 345] width 13 height 11
radio input "true"
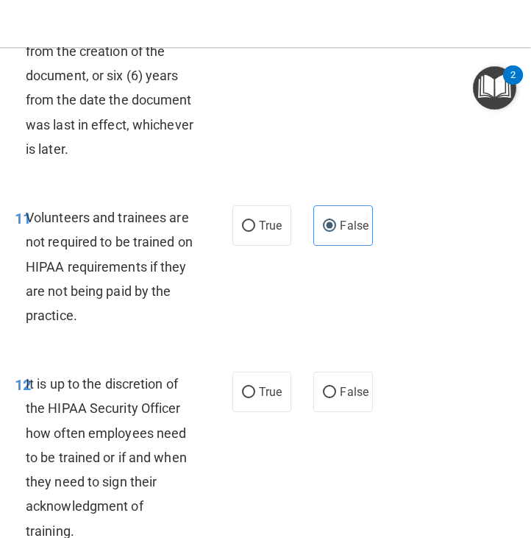
scroll to position [2526, 0]
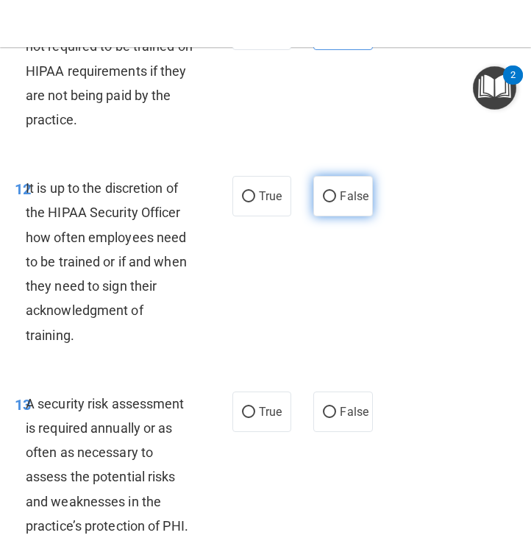
click at [328, 202] on input "False" at bounding box center [329, 196] width 13 height 11
radio input "true"
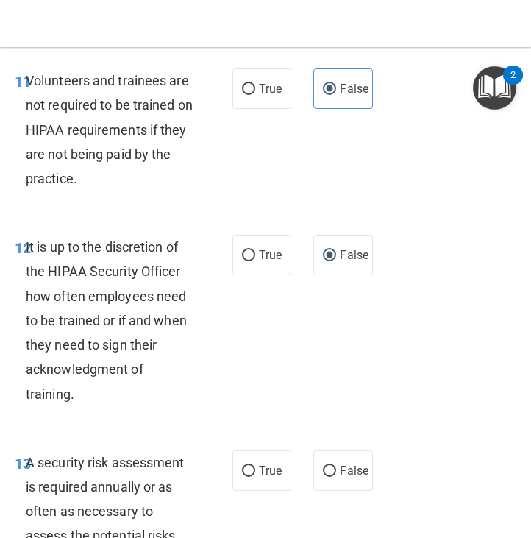
scroll to position [2663, 0]
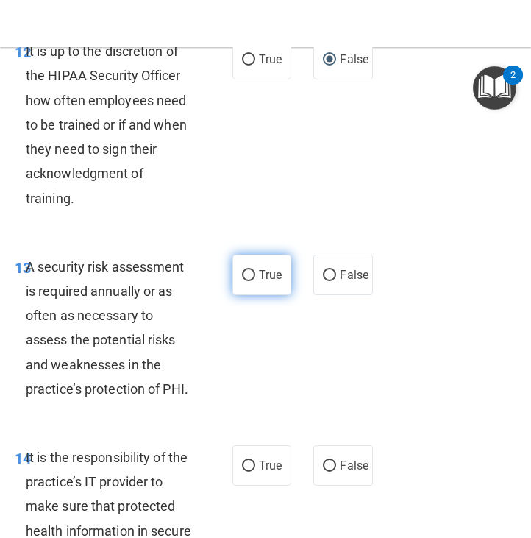
click at [259, 282] on span "True" at bounding box center [270, 275] width 23 height 14
click at [255, 281] on input "True" at bounding box center [248, 275] width 13 height 11
radio input "true"
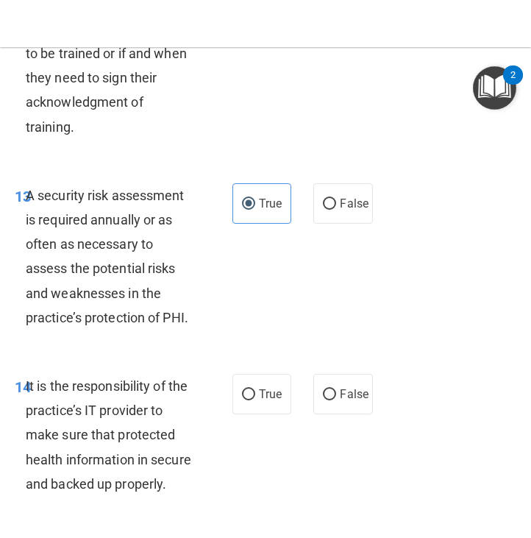
scroll to position [2759, 0]
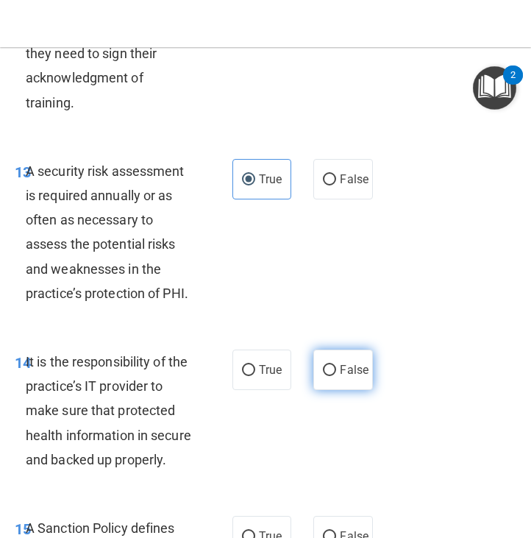
click at [319, 390] on label "False" at bounding box center [342, 369] width 59 height 40
click at [323, 376] on input "False" at bounding box center [329, 370] width 13 height 11
radio input "true"
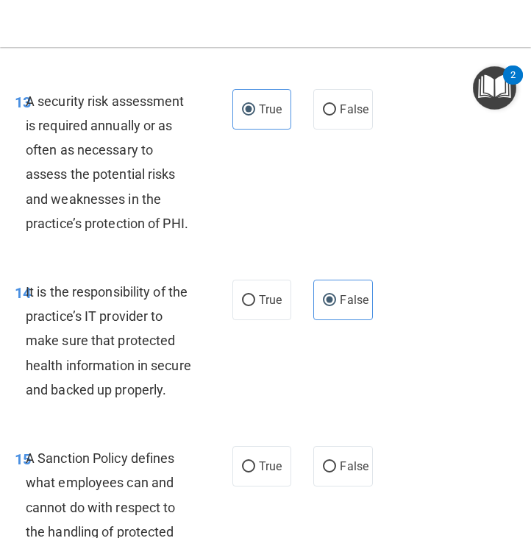
scroll to position [3094, 0]
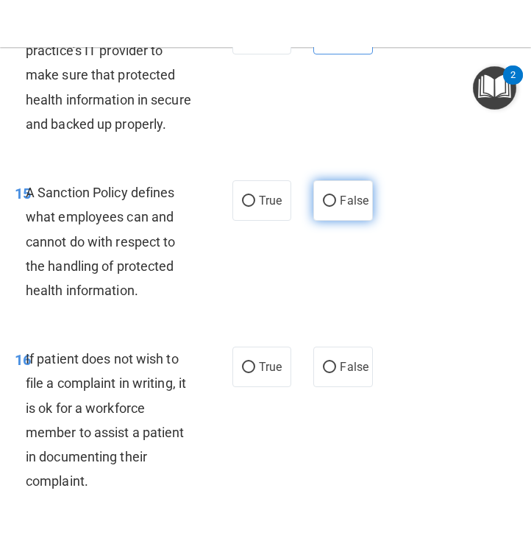
click at [324, 221] on label "False" at bounding box center [342, 200] width 59 height 40
click at [324, 207] on input "False" at bounding box center [329, 201] width 13 height 11
radio input "true"
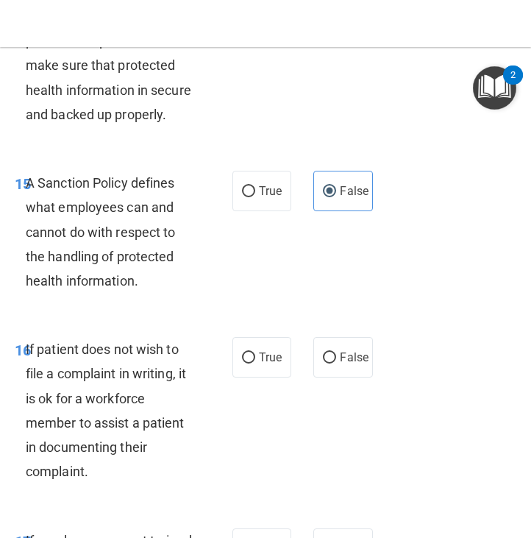
scroll to position [3104, 0]
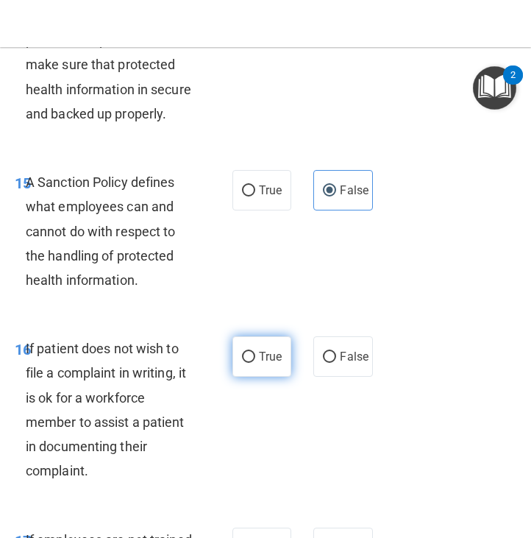
click at [260, 376] on label "True" at bounding box center [261, 356] width 59 height 40
click at [255, 363] on input "True" at bounding box center [248, 356] width 13 height 11
radio input "true"
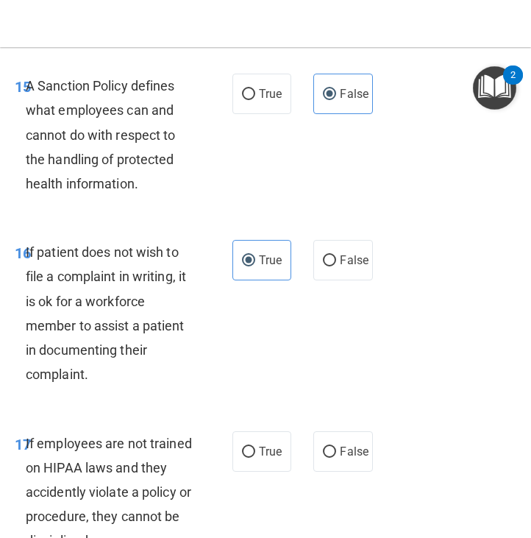
scroll to position [3438, 0]
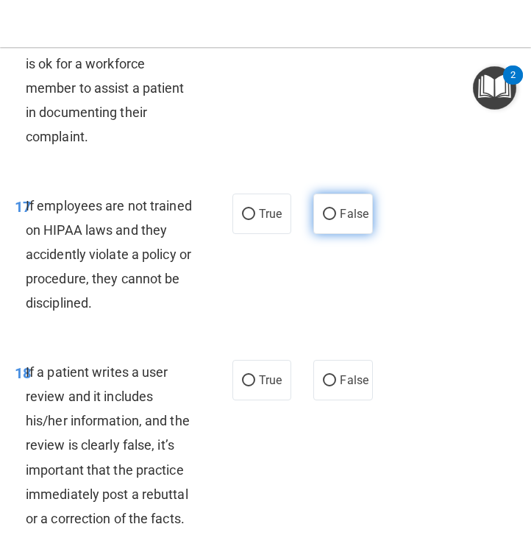
click at [313, 234] on label "False" at bounding box center [342, 213] width 59 height 40
click at [323, 220] on input "False" at bounding box center [329, 214] width 13 height 11
radio input "true"
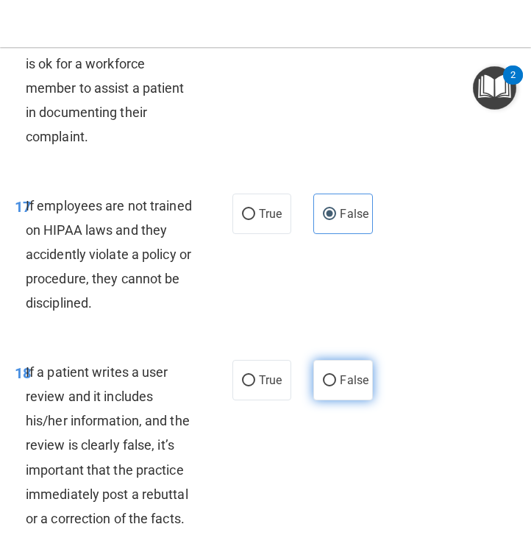
click at [340, 387] on span "False" at bounding box center [354, 380] width 29 height 14
click at [336, 386] on input "False" at bounding box center [329, 380] width 13 height 11
radio input "true"
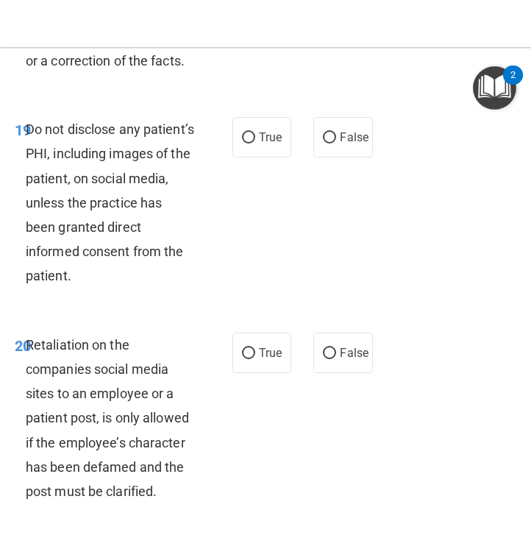
scroll to position [3930, 0]
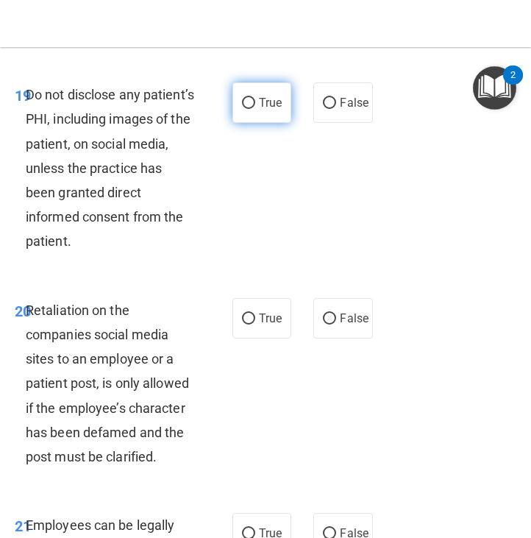
click at [262, 110] on span "True" at bounding box center [270, 103] width 23 height 14
click at [255, 109] on input "True" at bounding box center [248, 103] width 13 height 11
radio input "true"
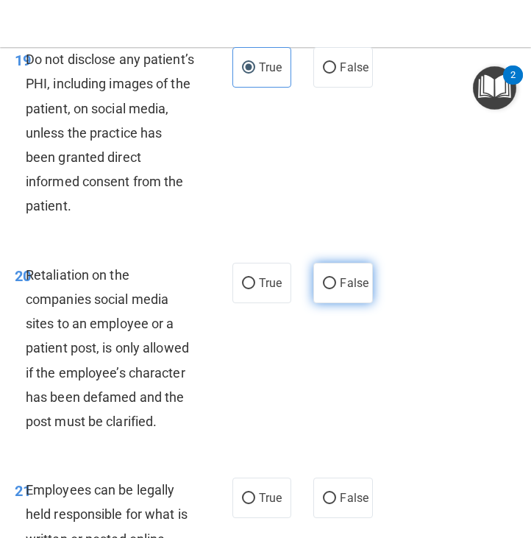
click at [347, 303] on label "False" at bounding box center [342, 283] width 59 height 40
click at [336, 289] on input "False" at bounding box center [329, 283] width 13 height 11
radio input "true"
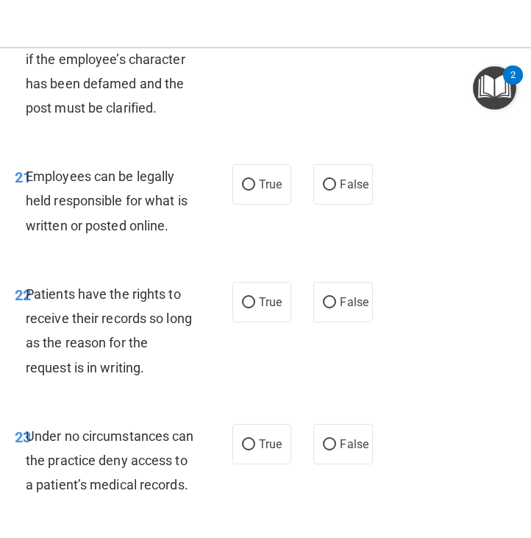
scroll to position [4324, 0]
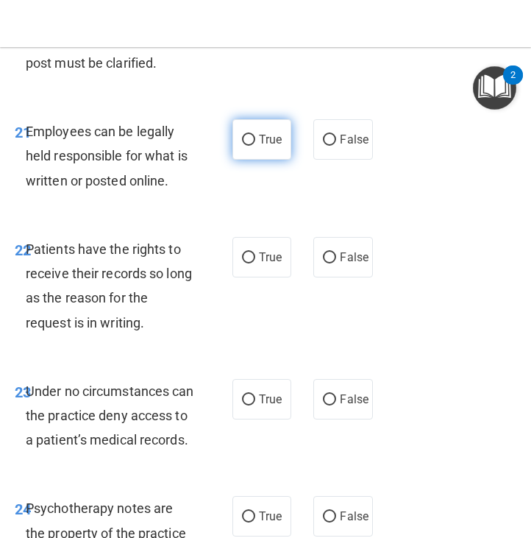
click at [243, 146] on input "True" at bounding box center [248, 140] width 13 height 11
radio input "true"
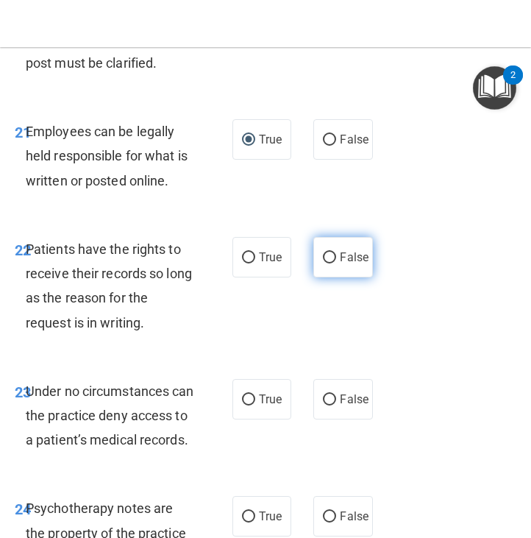
click at [340, 264] on span "False" at bounding box center [354, 257] width 29 height 14
click at [333, 263] on input "False" at bounding box center [329, 257] width 13 height 11
radio input "true"
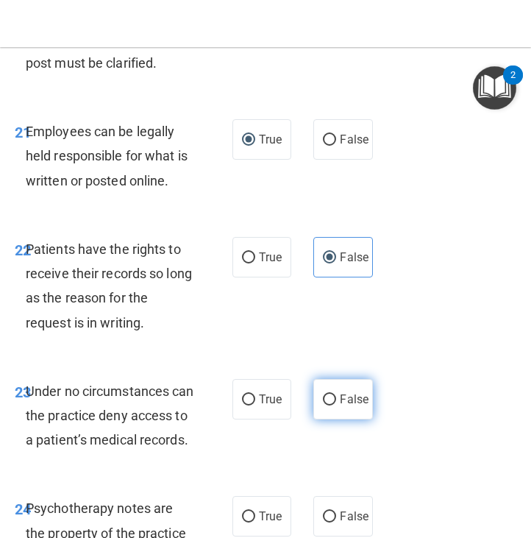
click at [343, 419] on label "False" at bounding box center [342, 399] width 59 height 40
click at [336, 405] on input "False" at bounding box center [329, 399] width 13 height 11
radio input "true"
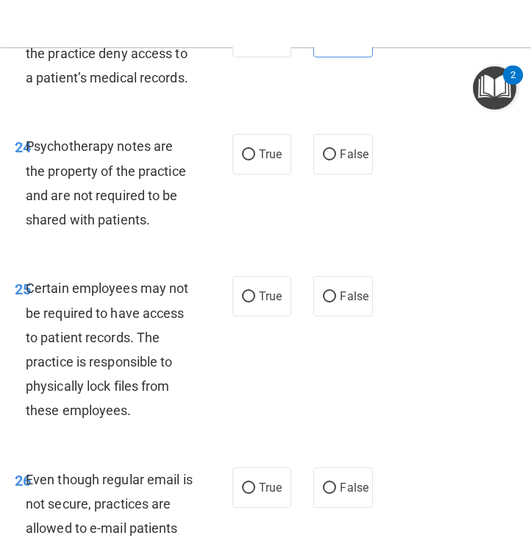
scroll to position [4765, 0]
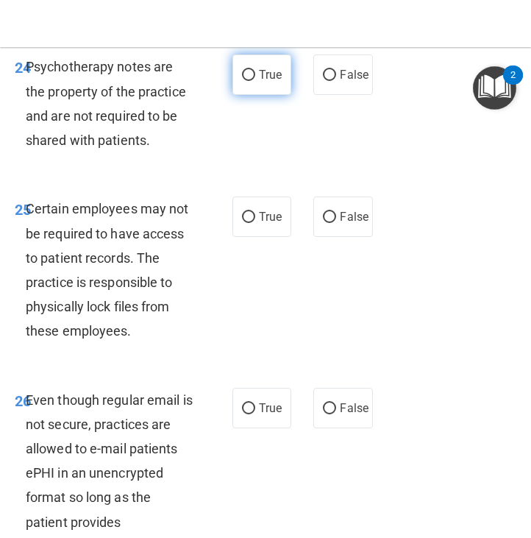
click at [249, 95] on label "True" at bounding box center [261, 74] width 59 height 40
click at [249, 81] on input "True" at bounding box center [248, 75] width 13 height 11
radio input "true"
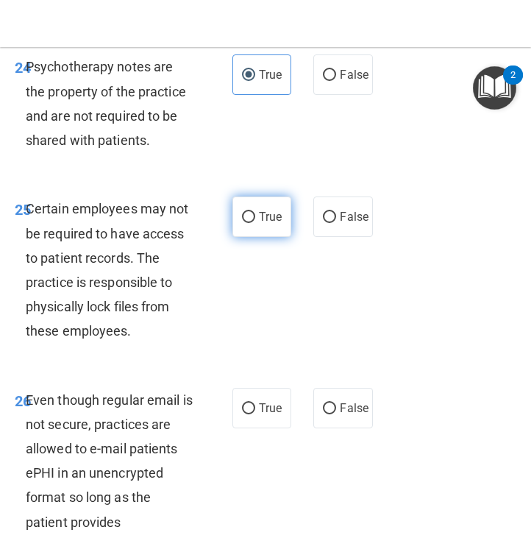
click at [265, 237] on label "True" at bounding box center [261, 216] width 59 height 40
click at [255, 223] on input "True" at bounding box center [248, 217] width 13 height 11
radio input "true"
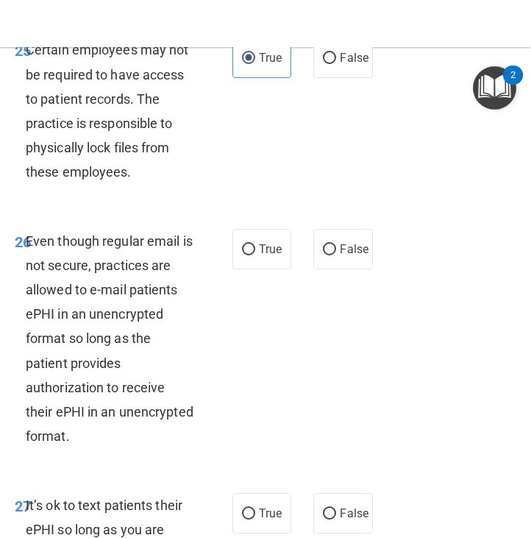
scroll to position [4927, 0]
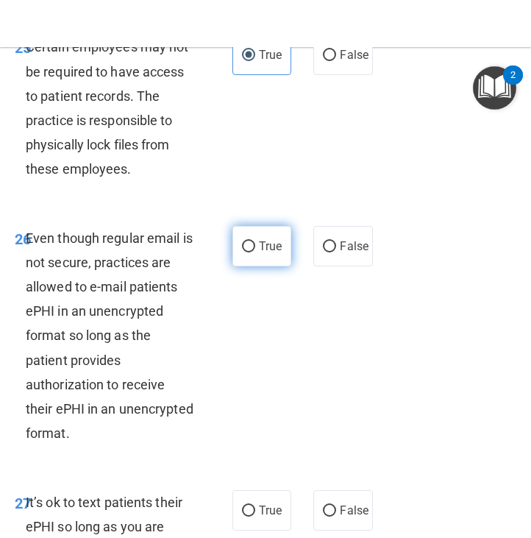
click at [263, 253] on span "True" at bounding box center [270, 246] width 23 height 14
click at [255, 252] on input "True" at bounding box center [248, 246] width 13 height 11
radio input "true"
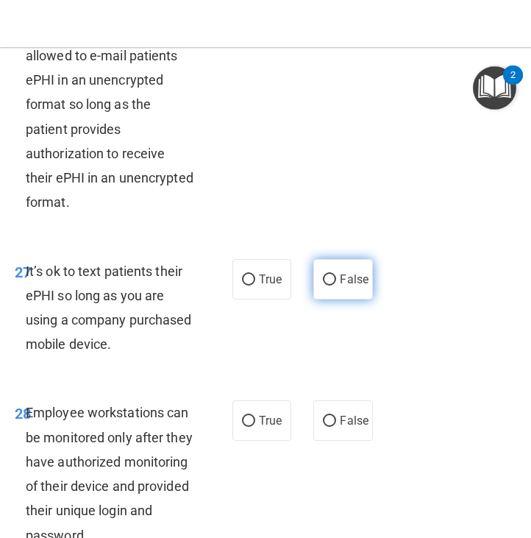
click at [330, 299] on label "False" at bounding box center [342, 279] width 59 height 40
click at [330, 285] on input "False" at bounding box center [329, 279] width 13 height 11
radio input "true"
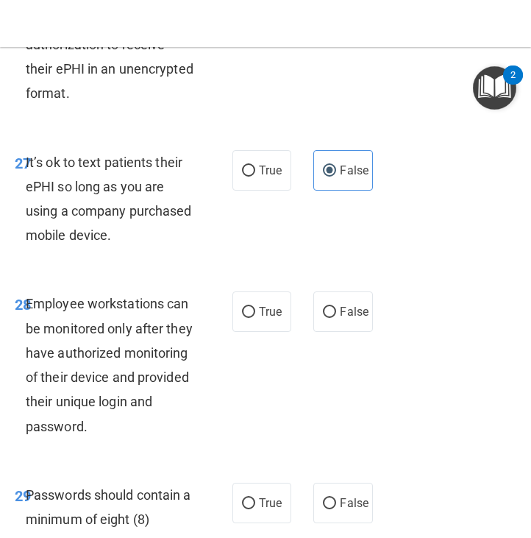
scroll to position [5269, 0]
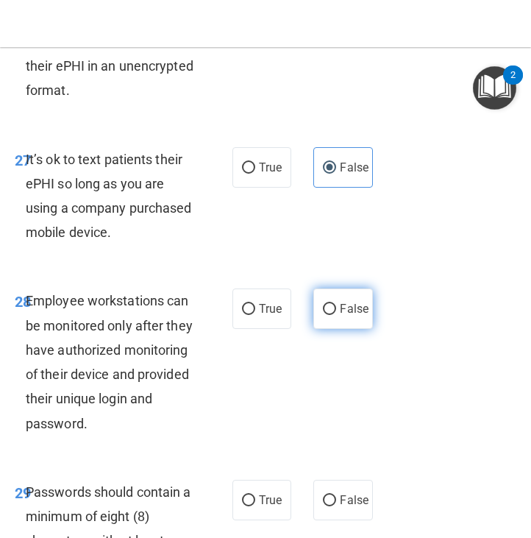
click at [340, 315] on span "False" at bounding box center [354, 308] width 29 height 14
click at [333, 315] on input "False" at bounding box center [329, 309] width 13 height 11
radio input "true"
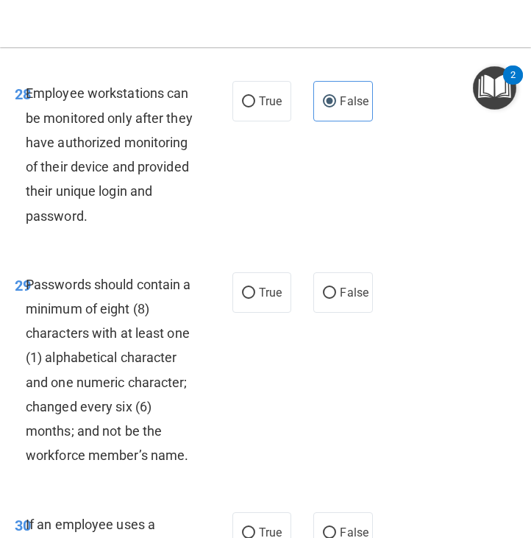
scroll to position [5484, 0]
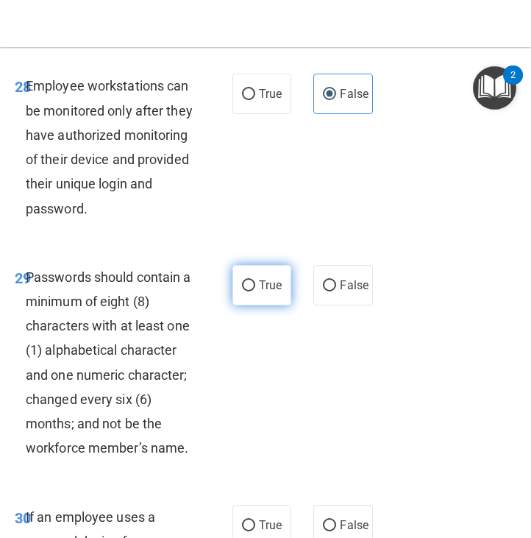
click at [262, 292] on span "True" at bounding box center [270, 285] width 23 height 14
click at [255, 291] on input "True" at bounding box center [248, 285] width 13 height 11
radio input "true"
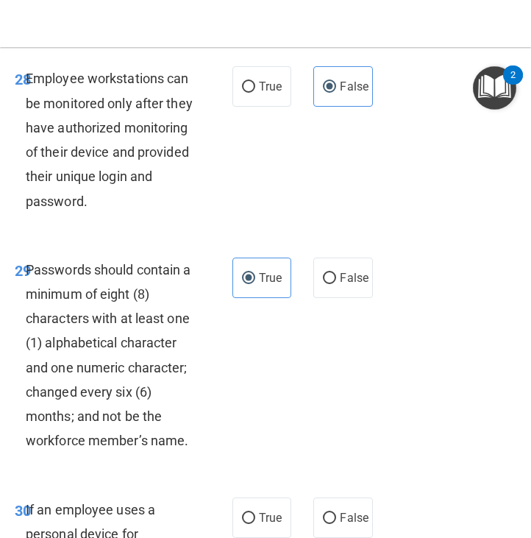
scroll to position [5651, 0]
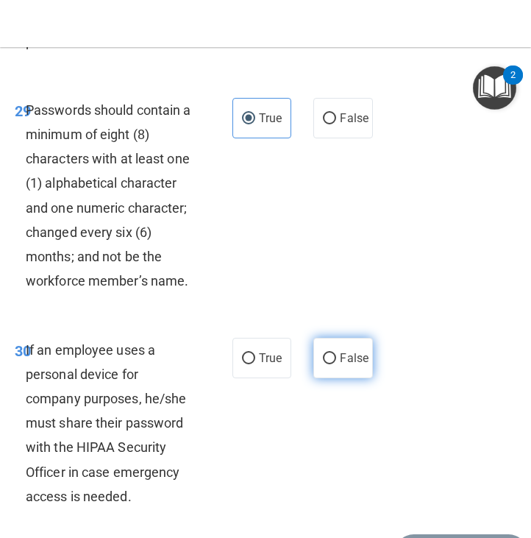
click at [329, 378] on label "False" at bounding box center [342, 358] width 59 height 40
click at [329, 364] on input "False" at bounding box center [329, 358] width 13 height 11
radio input "true"
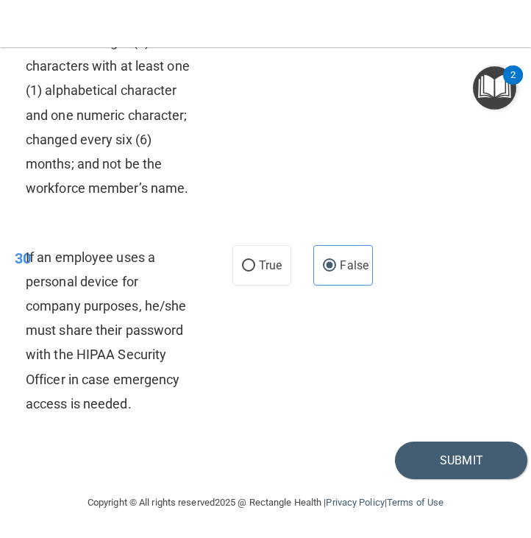
scroll to position [5891, 0]
click at [432, 463] on button "Submit" at bounding box center [461, 460] width 132 height 38
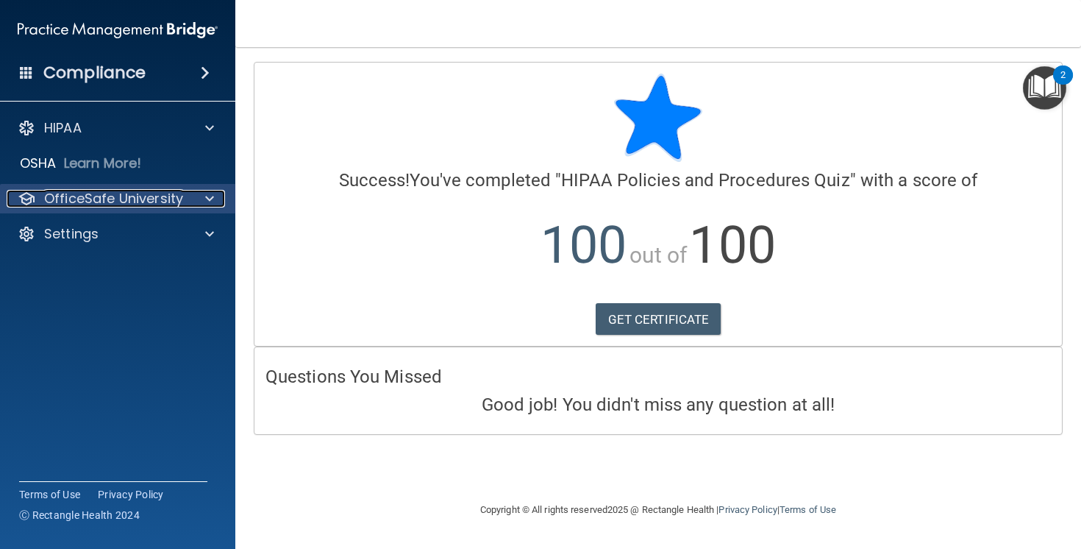
click at [170, 193] on p "OfficeSafe University" at bounding box center [113, 199] width 139 height 18
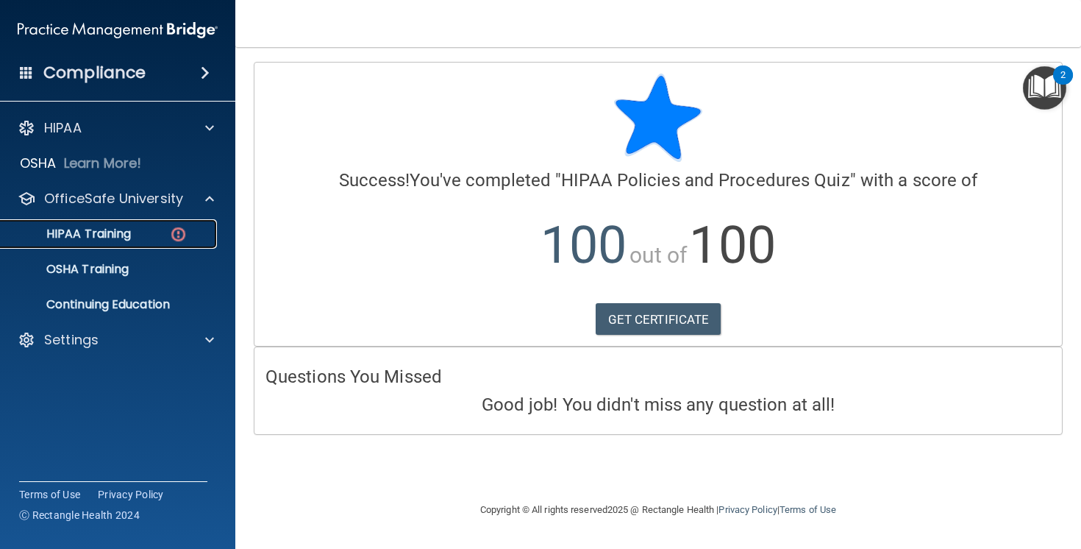
click at [185, 227] on img at bounding box center [178, 234] width 18 height 18
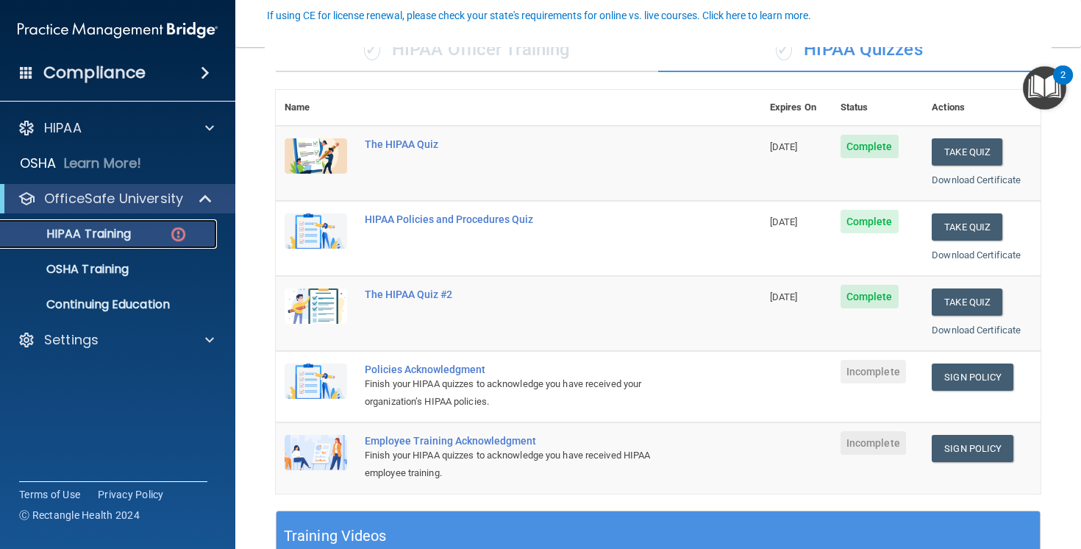
scroll to position [134, 0]
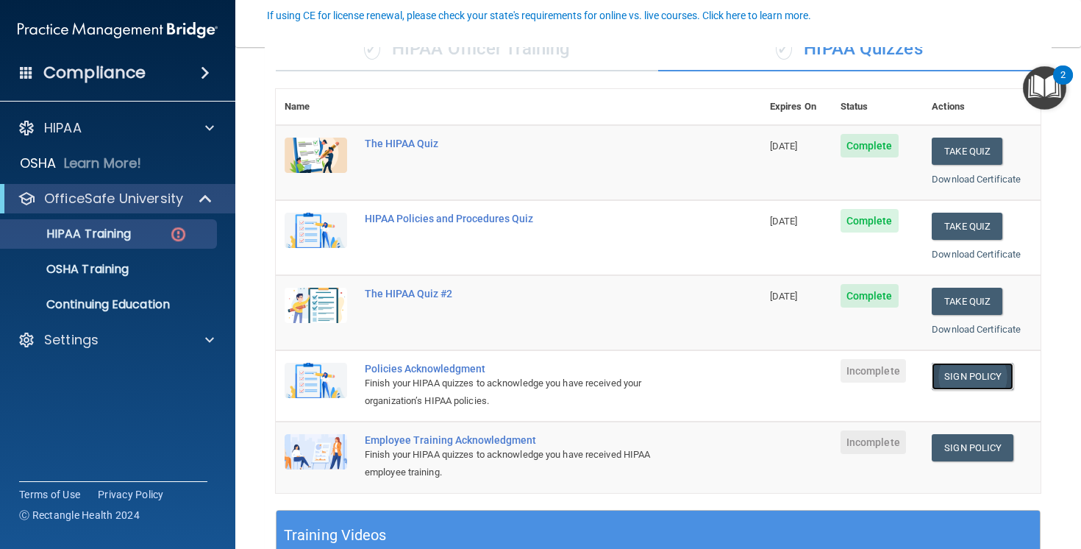
click at [965, 376] on link "Sign Policy" at bounding box center [973, 376] width 82 height 27
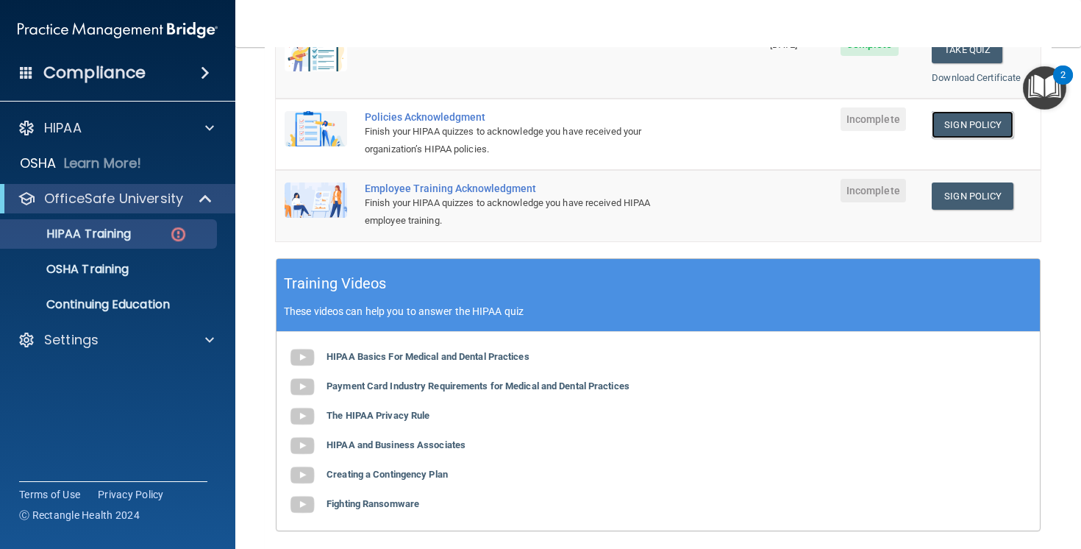
scroll to position [279, 0]
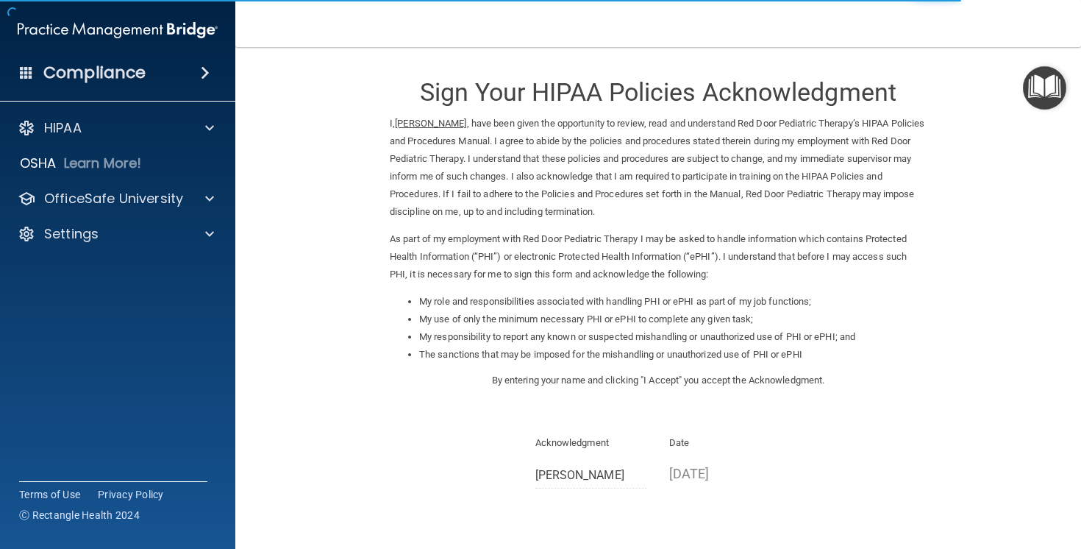
scroll to position [125, 0]
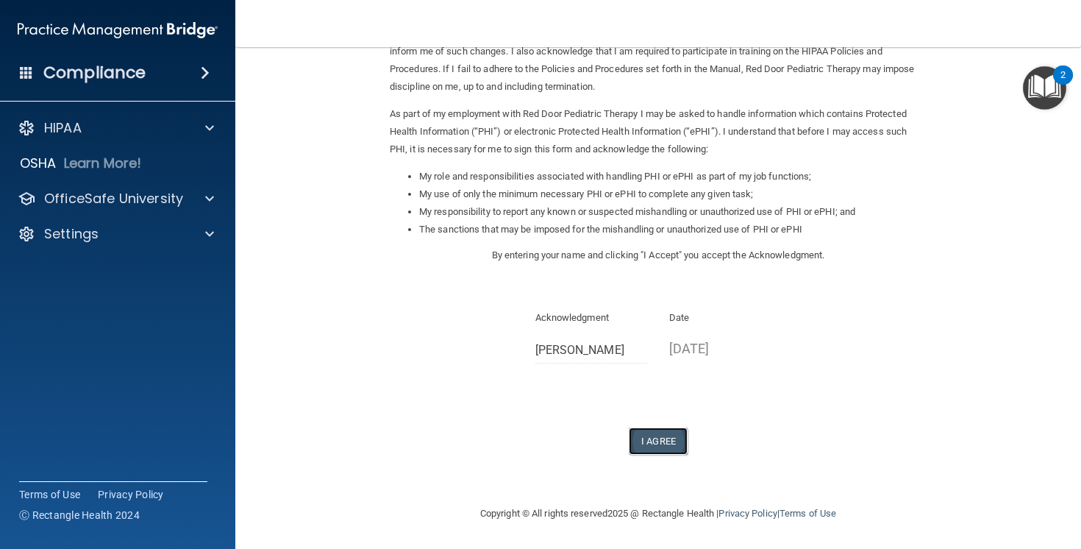
click at [661, 435] on button "I Agree" at bounding box center [658, 440] width 59 height 27
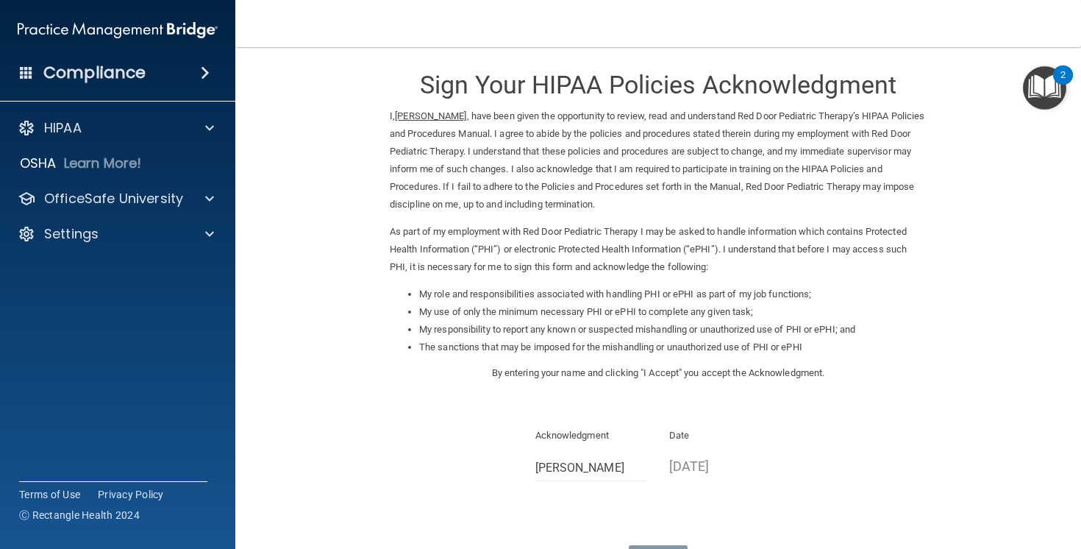
scroll to position [0, 0]
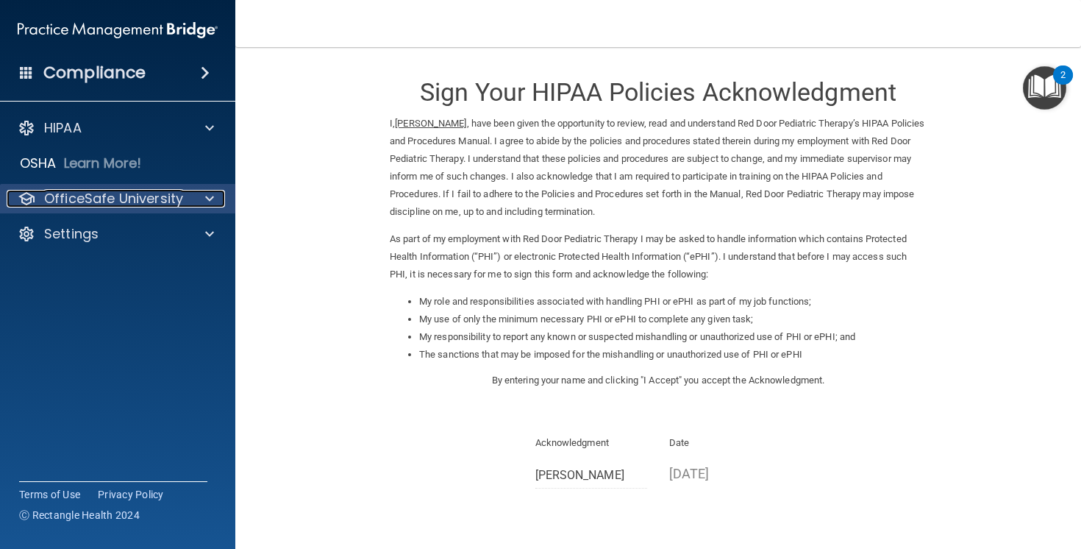
click at [185, 200] on div "OfficeSafe University" at bounding box center [98, 199] width 182 height 18
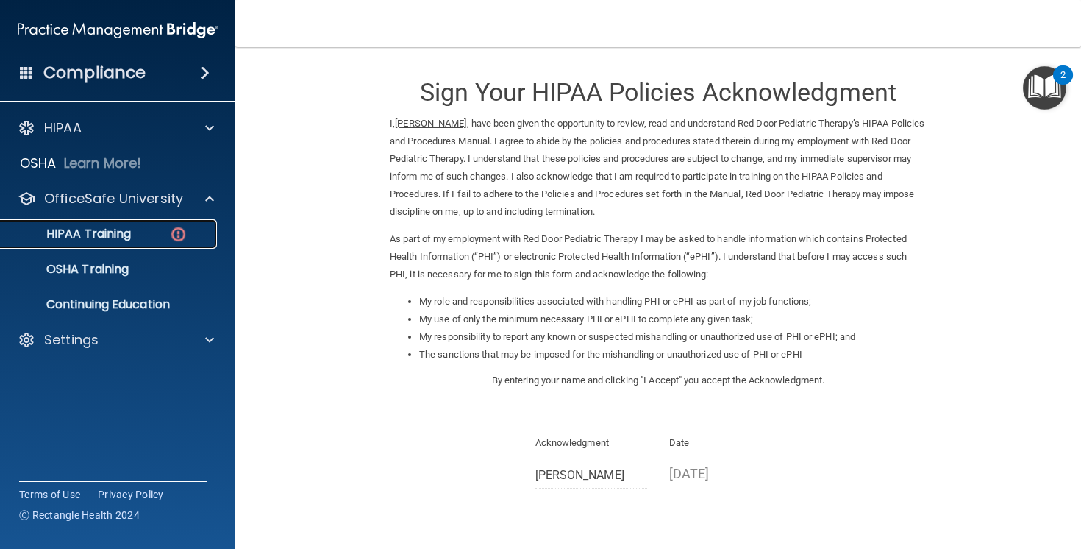
click at [151, 235] on div "HIPAA Training" at bounding box center [110, 233] width 201 height 15
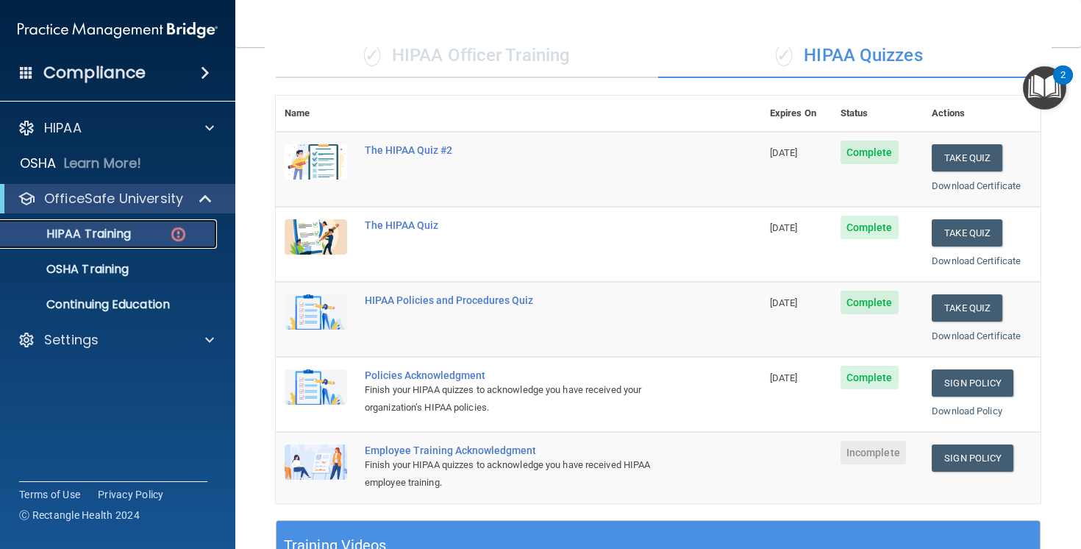
scroll to position [302, 0]
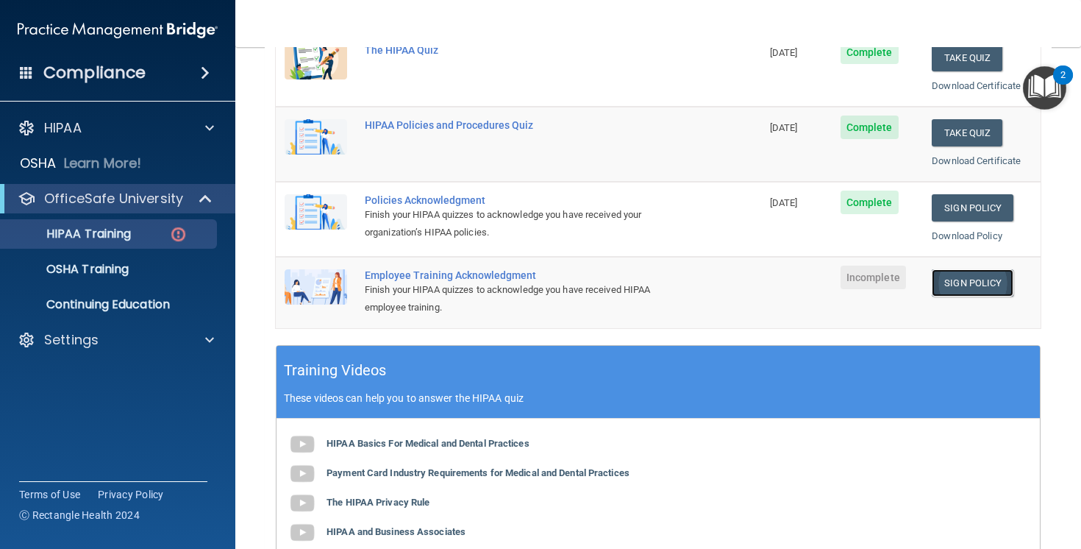
click at [957, 282] on link "Sign Policy" at bounding box center [973, 282] width 82 height 27
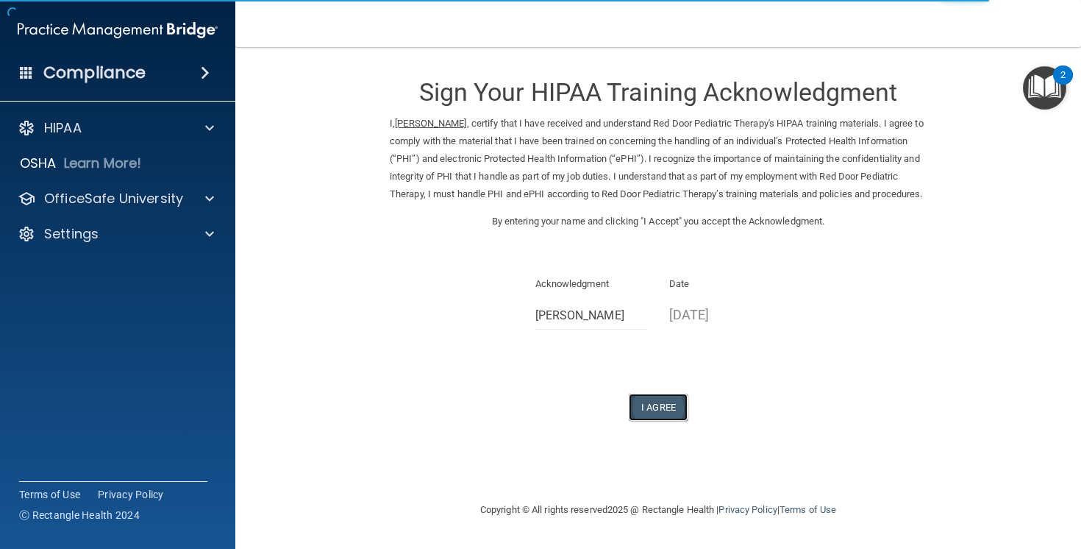
click at [654, 421] on button "I Agree" at bounding box center [658, 406] width 59 height 27
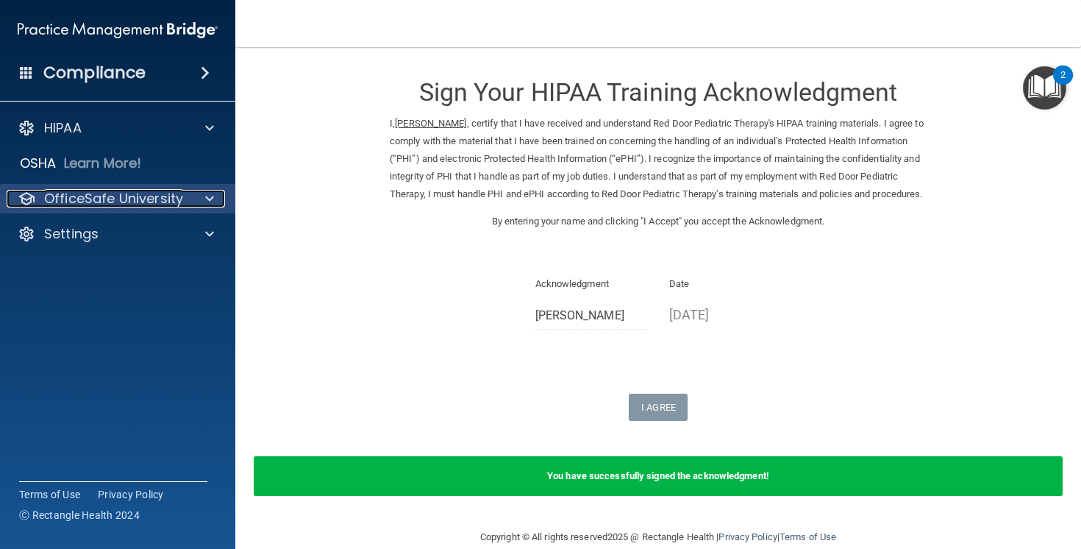
click at [165, 207] on p "OfficeSafe University" at bounding box center [113, 199] width 139 height 18
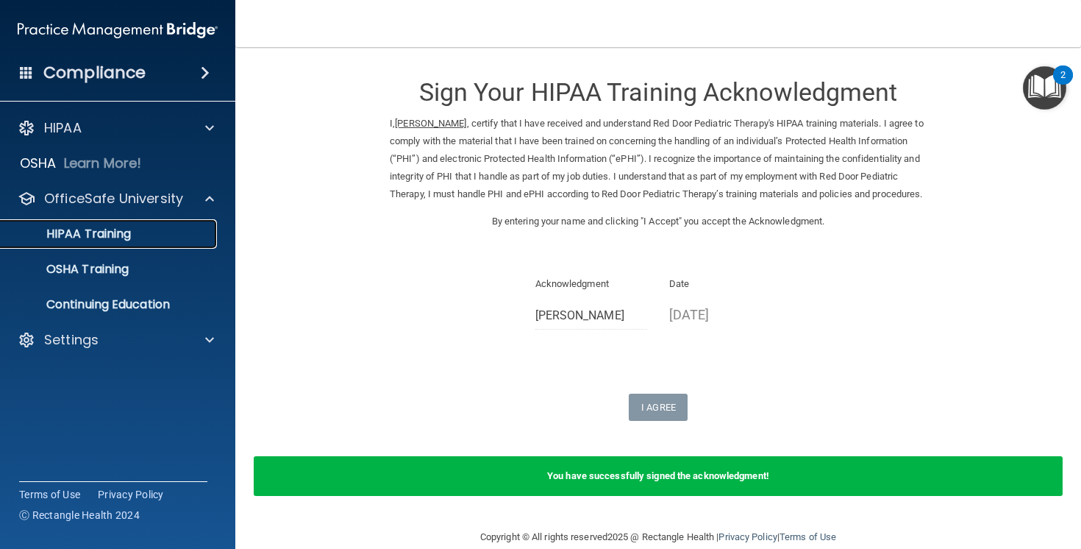
click at [168, 234] on div "HIPAA Training" at bounding box center [110, 233] width 201 height 15
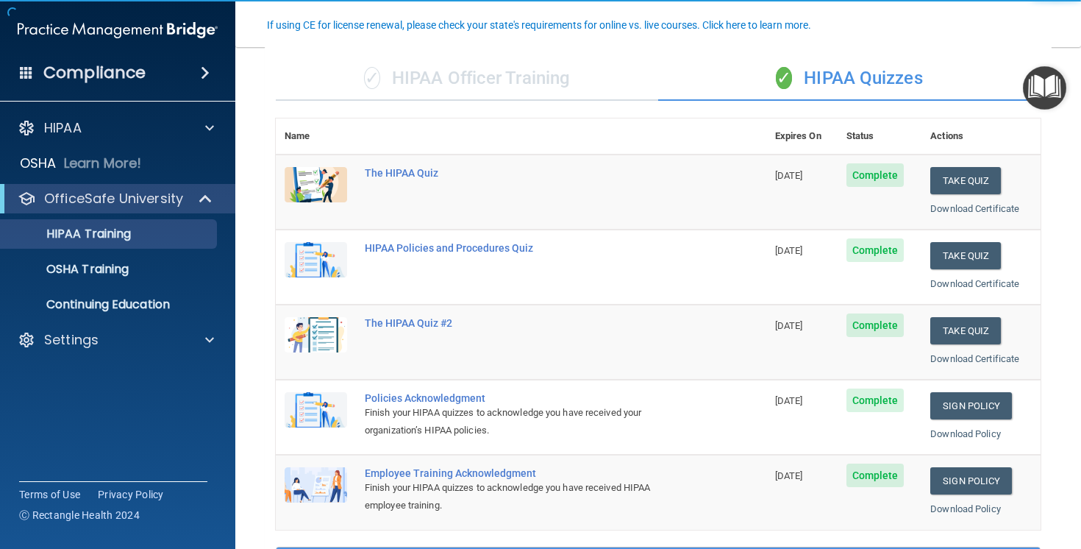
scroll to position [154, 0]
